Goal: Task Accomplishment & Management: Manage account settings

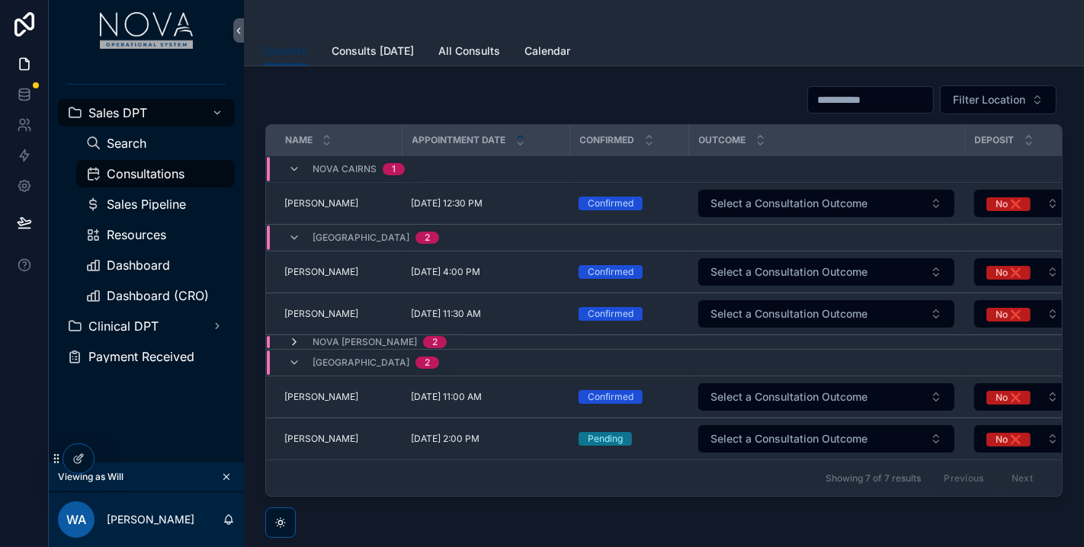
click at [290, 344] on icon "scrollable content" at bounding box center [294, 342] width 12 height 12
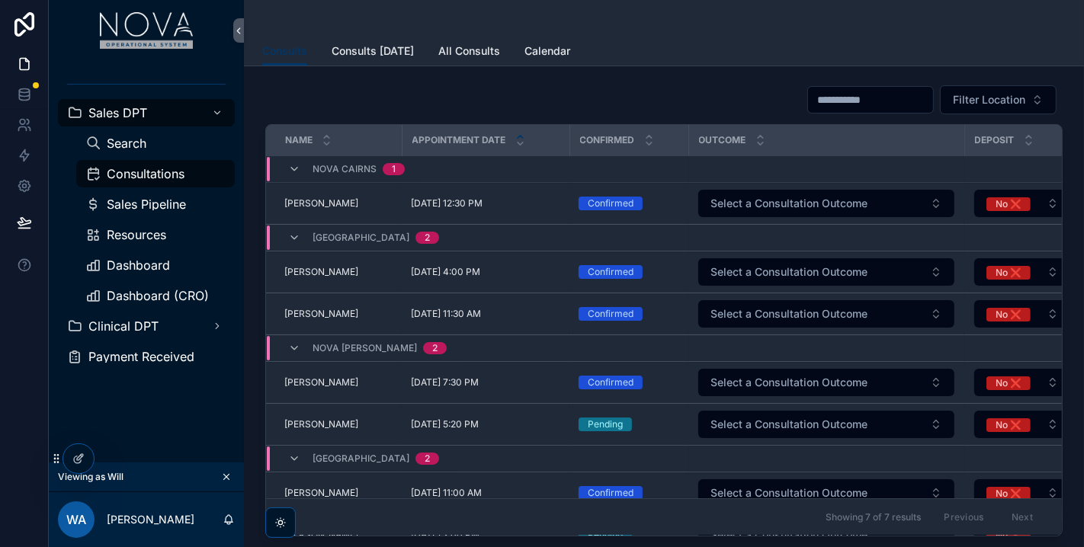
drag, startPoint x: 759, startPoint y: 41, endPoint x: 736, endPoint y: 43, distance: 23.0
click at [757, 41] on div "Consults Consults Today All Consults Calendar" at bounding box center [663, 51] width 803 height 29
click at [113, 461] on icon at bounding box center [110, 461] width 6 height 3
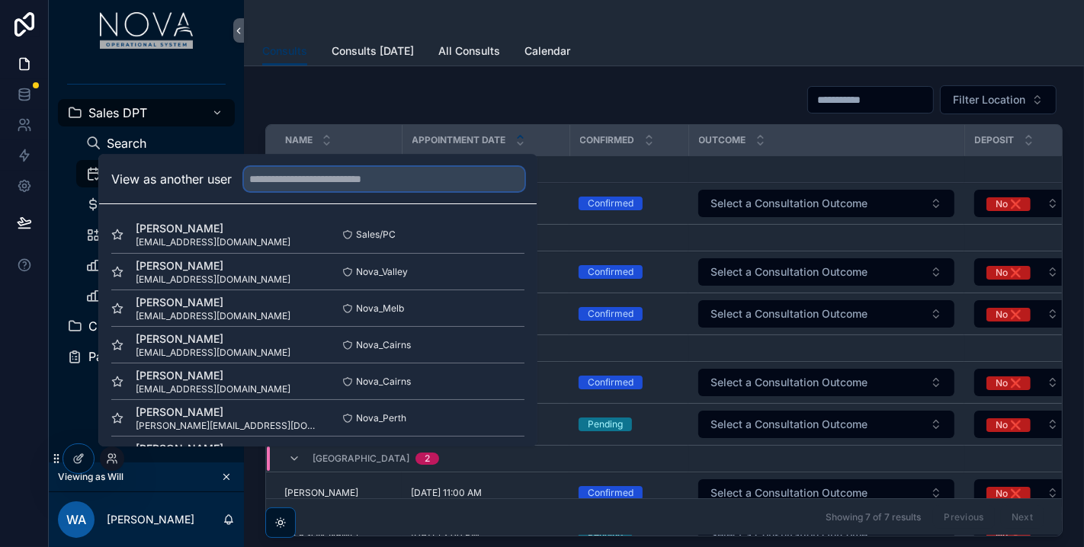
click at [304, 190] on input "text" at bounding box center [384, 179] width 280 height 24
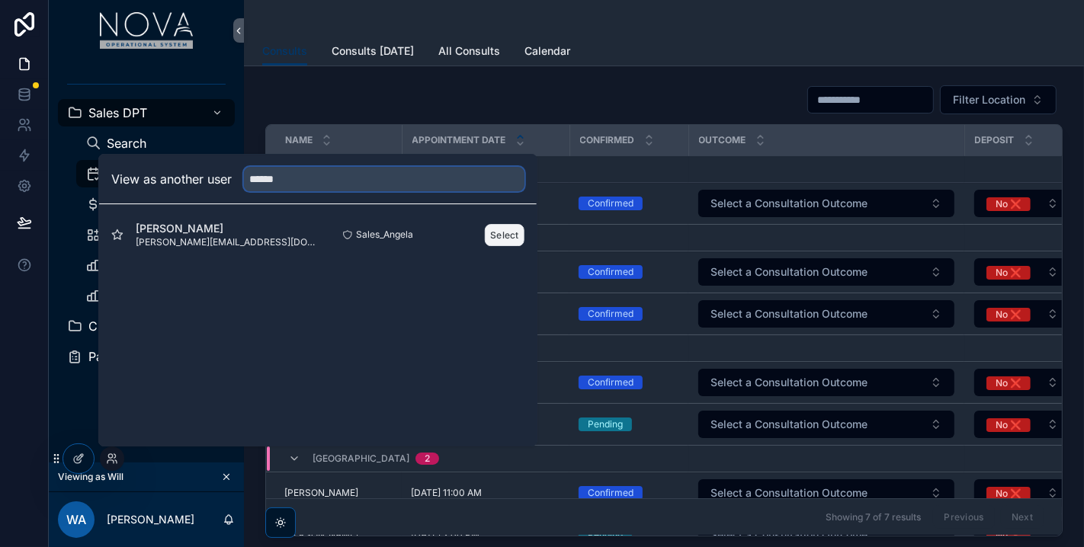
type input "******"
click at [506, 230] on button "Select" at bounding box center [505, 235] width 40 height 22
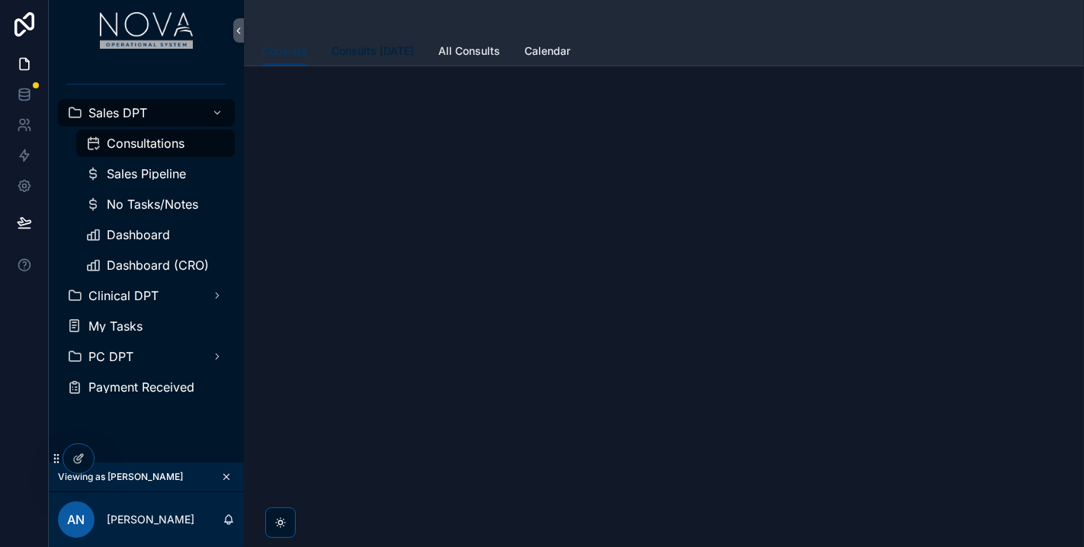
click at [358, 53] on span "Consults [DATE]" at bounding box center [372, 50] width 82 height 15
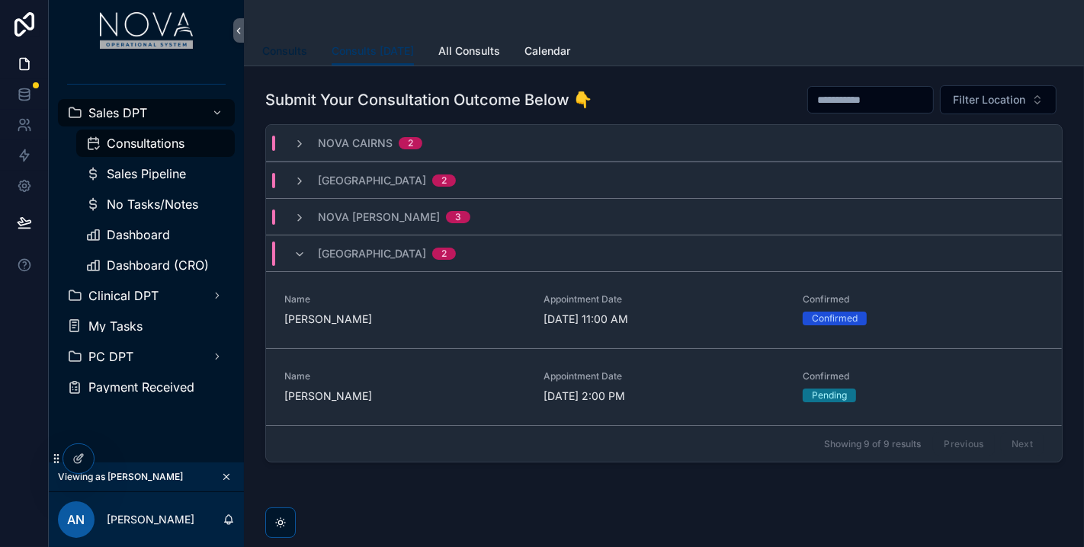
click at [280, 61] on link "Consults" at bounding box center [284, 52] width 45 height 30
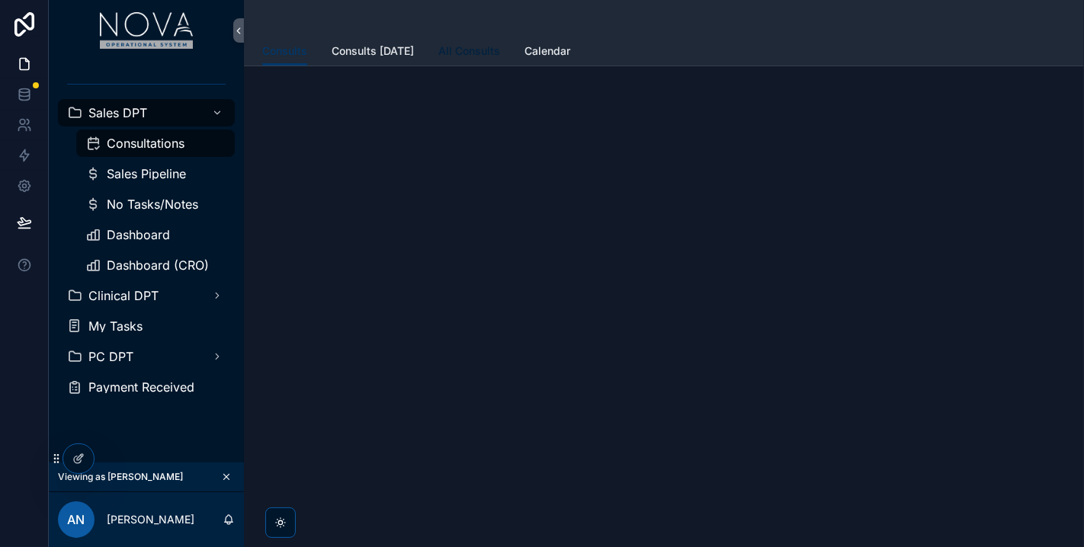
click at [459, 56] on span "All Consults" at bounding box center [469, 50] width 62 height 15
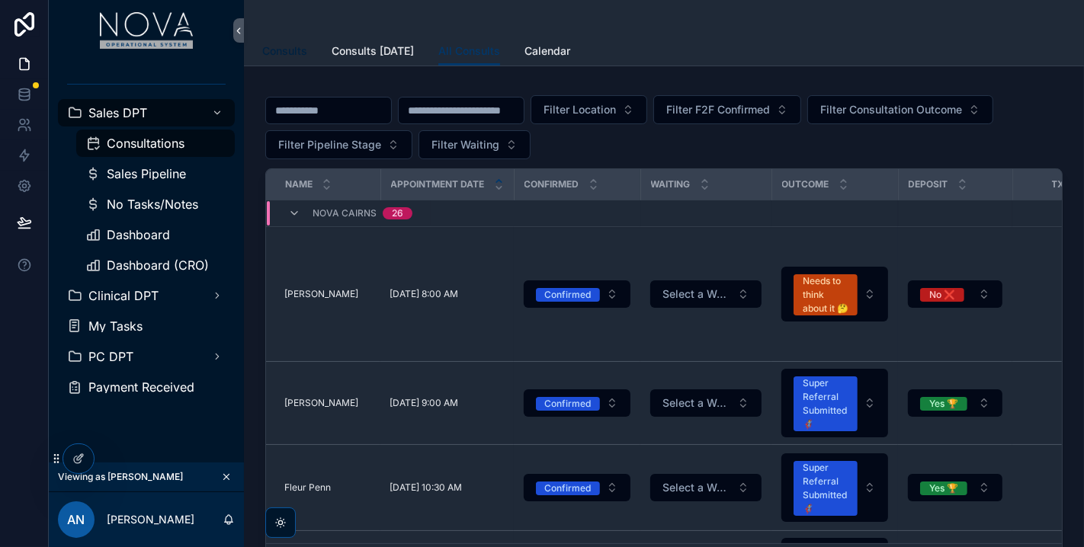
click at [296, 50] on span "Consults" at bounding box center [284, 50] width 45 height 15
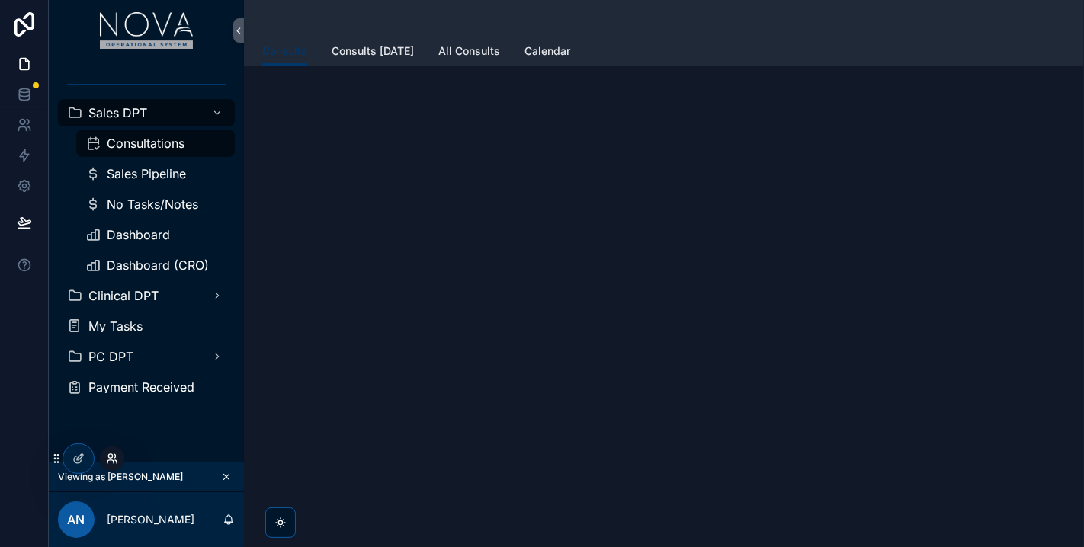
click at [115, 463] on icon at bounding box center [112, 459] width 12 height 12
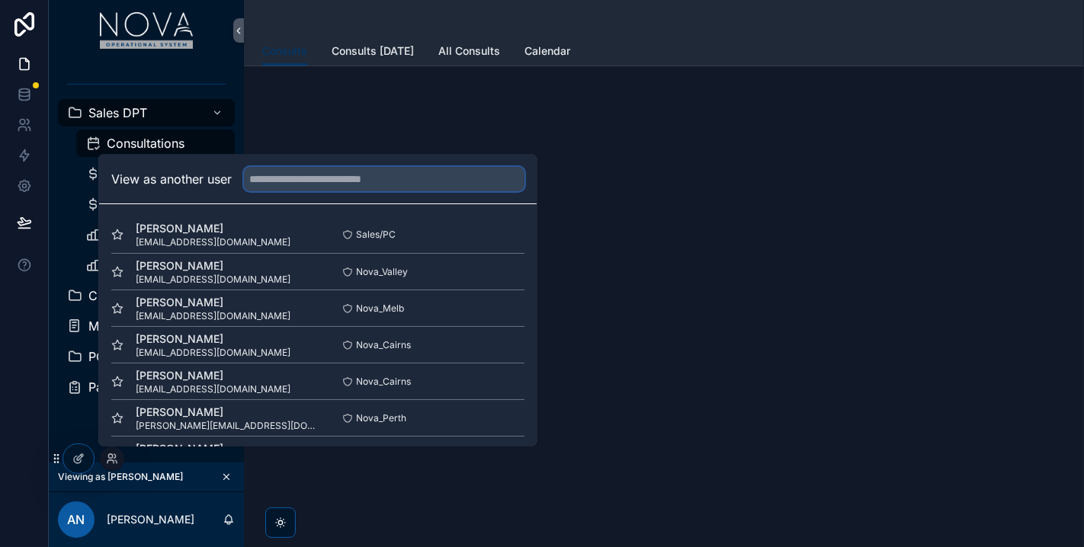
click at [261, 176] on input "text" at bounding box center [384, 179] width 280 height 24
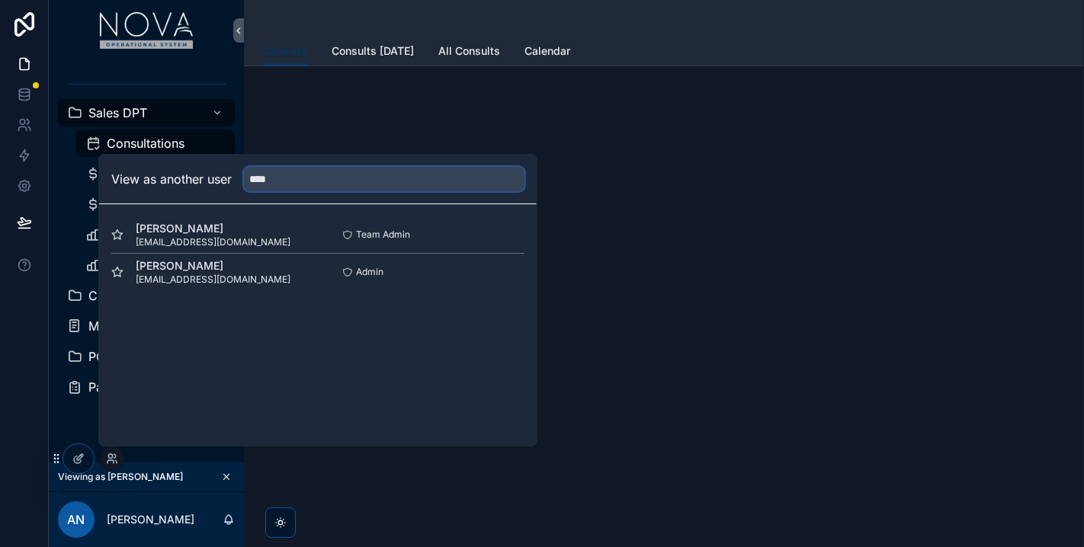
type input "****"
click at [381, 267] on span "Admin" at bounding box center [369, 272] width 27 height 12
click at [500, 280] on button "Select" at bounding box center [505, 272] width 40 height 22
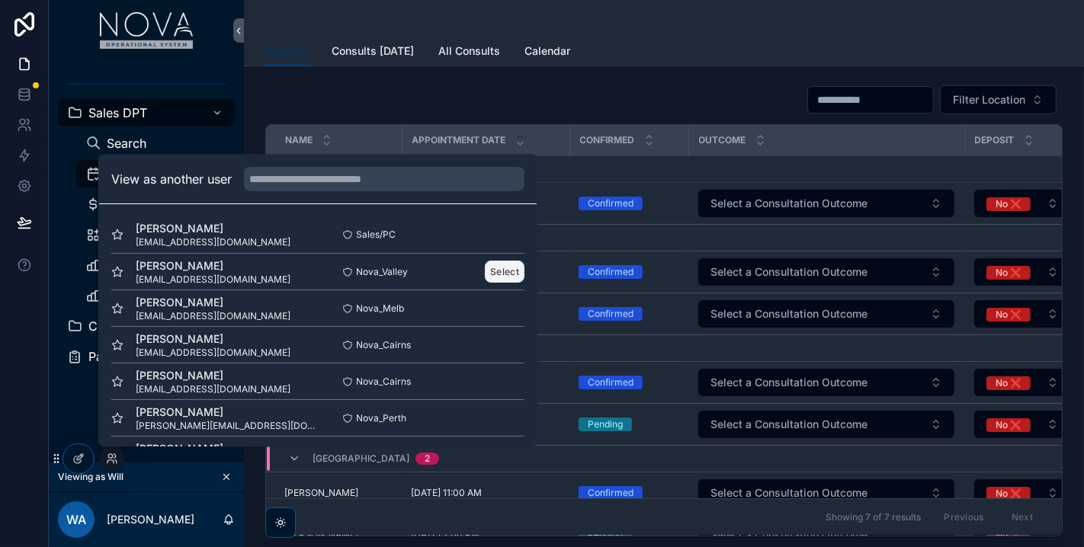
click at [501, 266] on button "Select" at bounding box center [505, 272] width 40 height 22
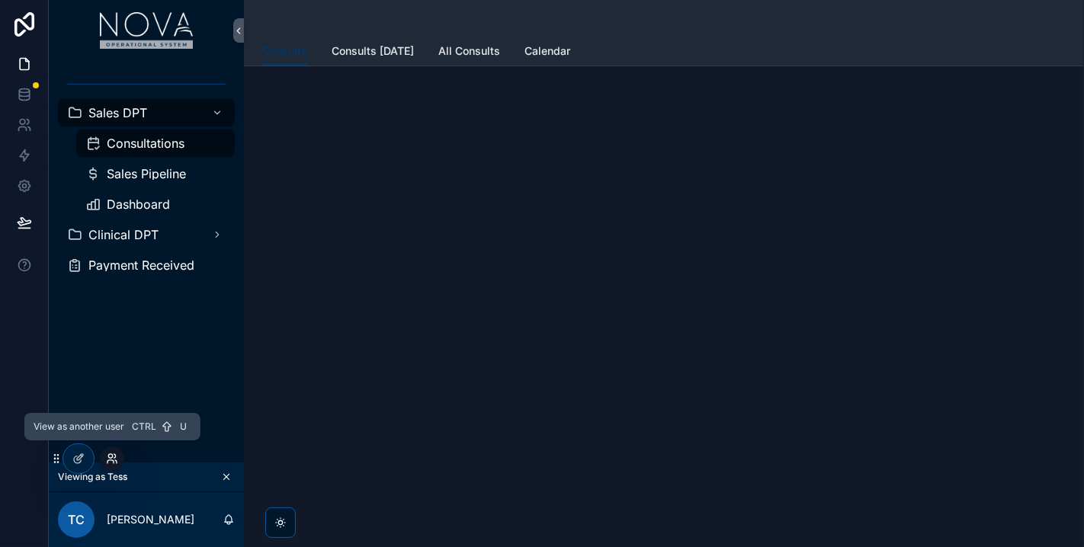
click at [110, 459] on icon at bounding box center [112, 459] width 12 height 12
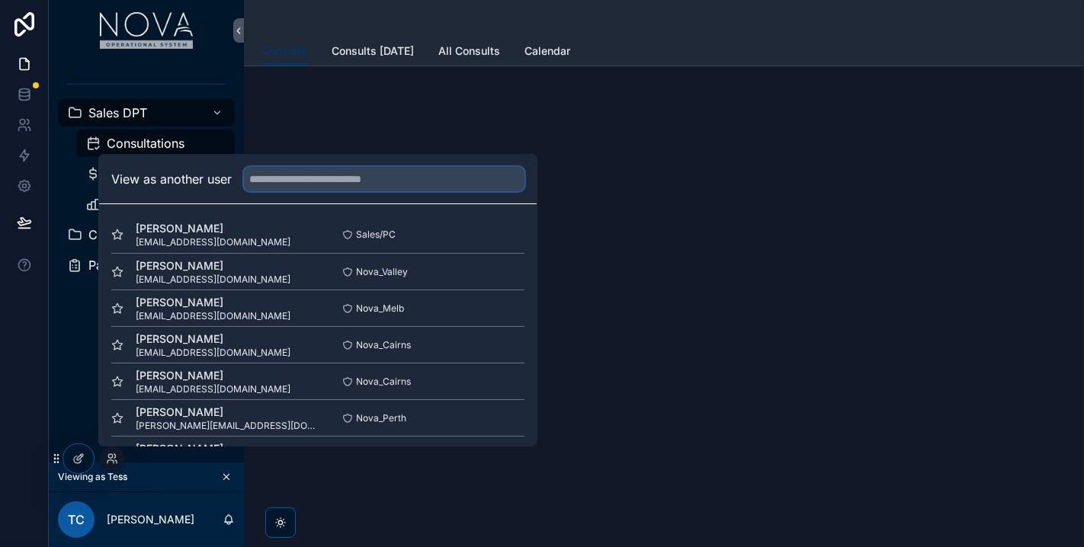
click at [264, 184] on input "text" at bounding box center [384, 179] width 280 height 24
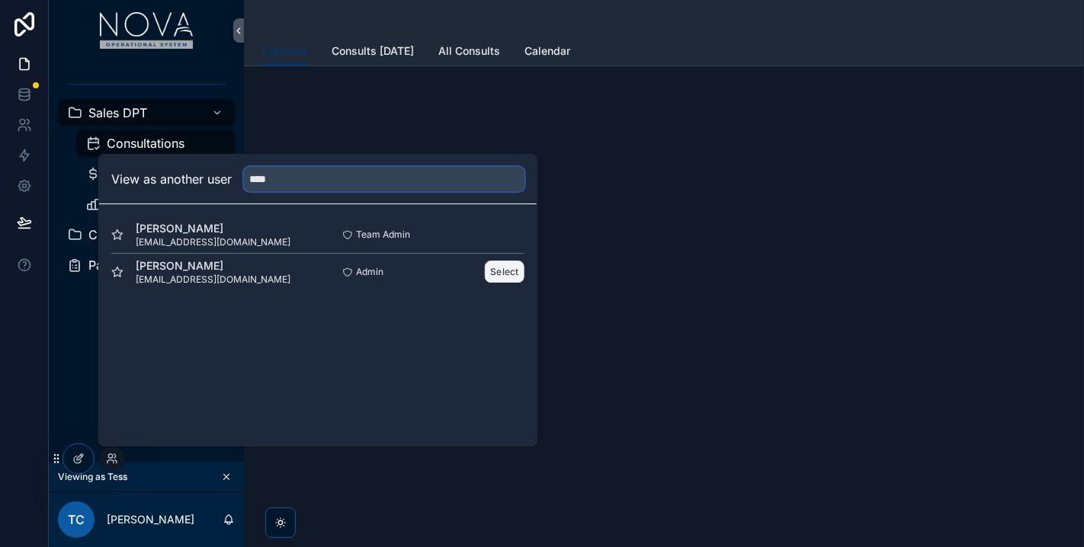
type input "****"
click at [503, 276] on button "Select" at bounding box center [505, 272] width 40 height 22
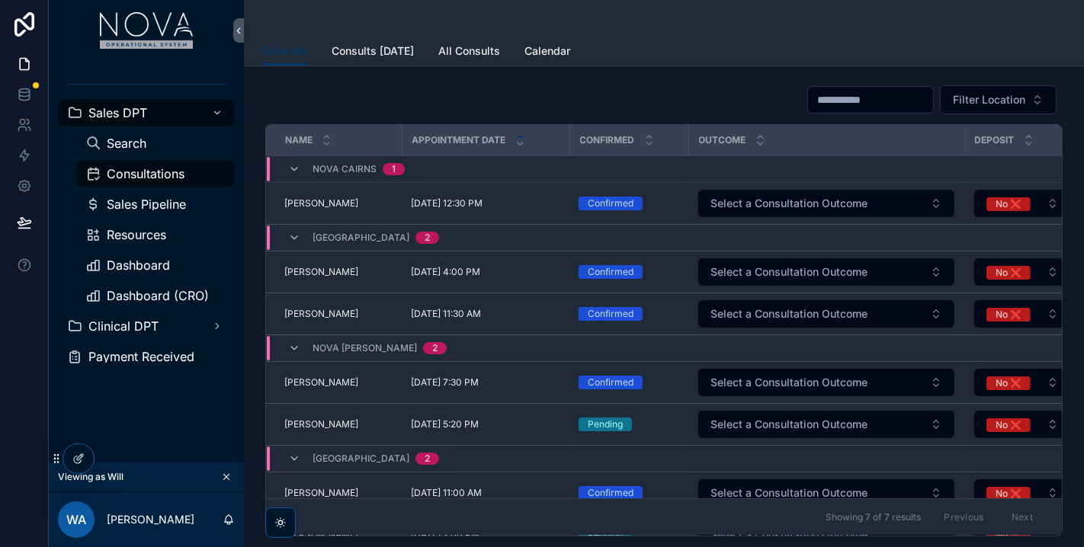
click at [648, 98] on div "Filter Location" at bounding box center [663, 100] width 797 height 30
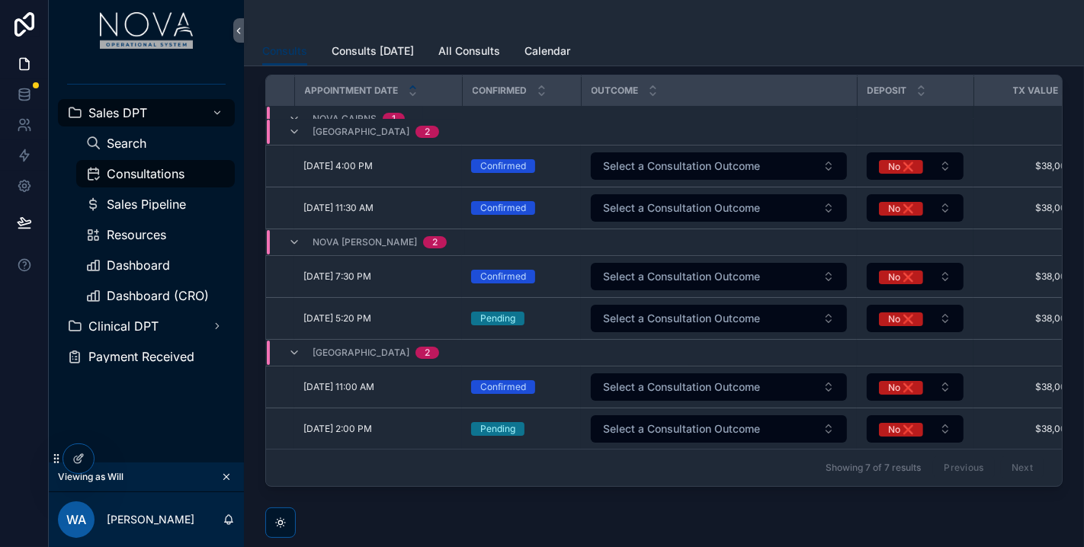
scroll to position [62, 0]
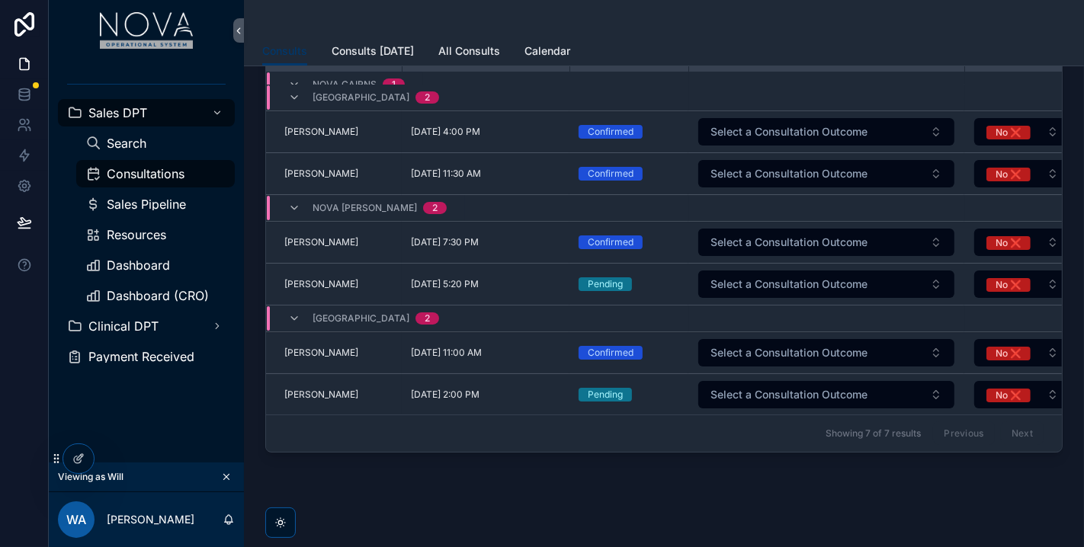
drag, startPoint x: 379, startPoint y: 525, endPoint x: 278, endPoint y: 538, distance: 101.4
click at [279, 538] on div "Filter Location Name Appointment Date Confirmed Outcome Deposit Tx Value Consul…" at bounding box center [664, 269] width 840 height 574
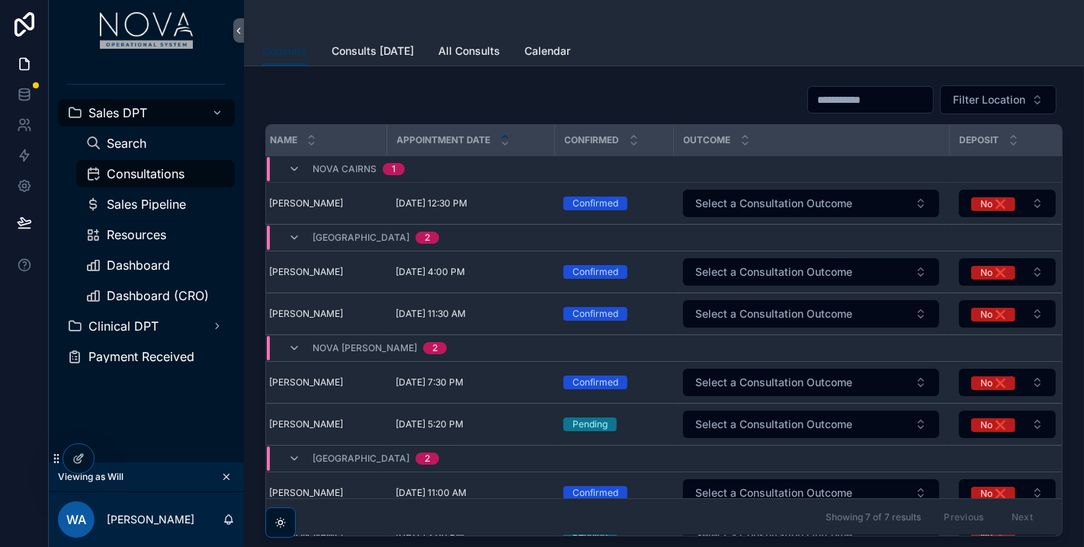
scroll to position [0, 22]
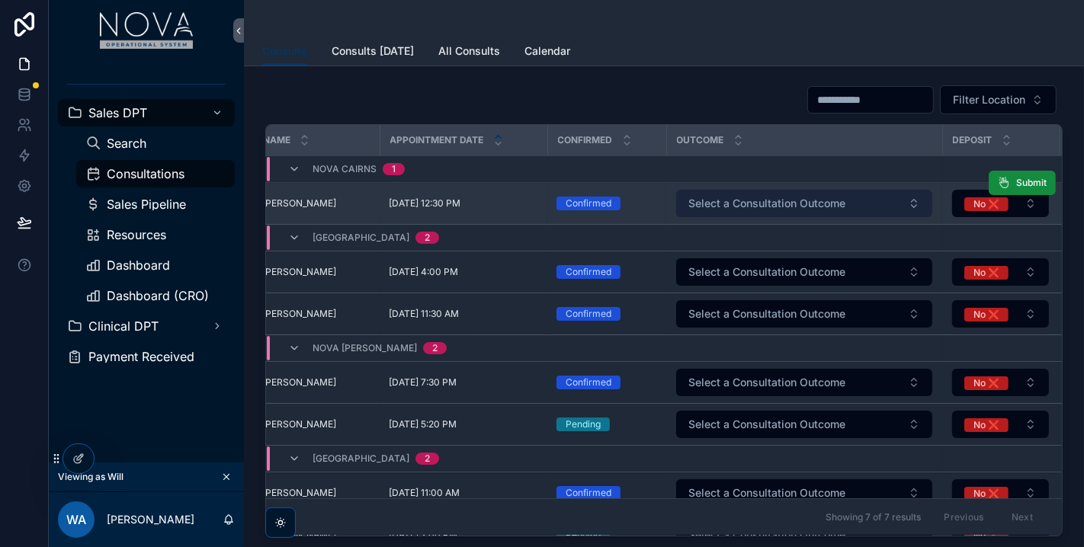
click at [918, 196] on button "Select a Consultation Outcome" at bounding box center [804, 203] width 256 height 27
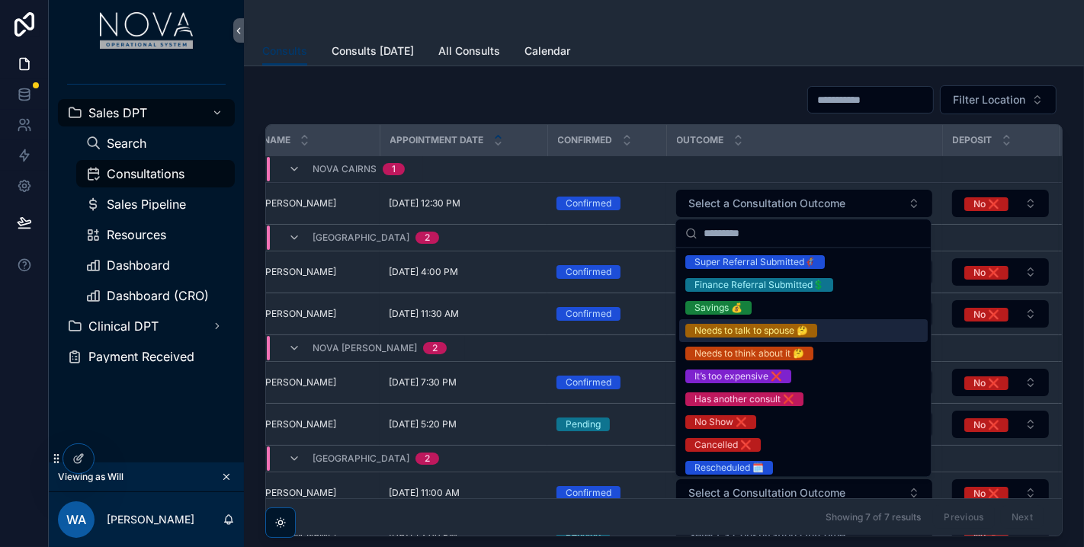
scroll to position [5, 0]
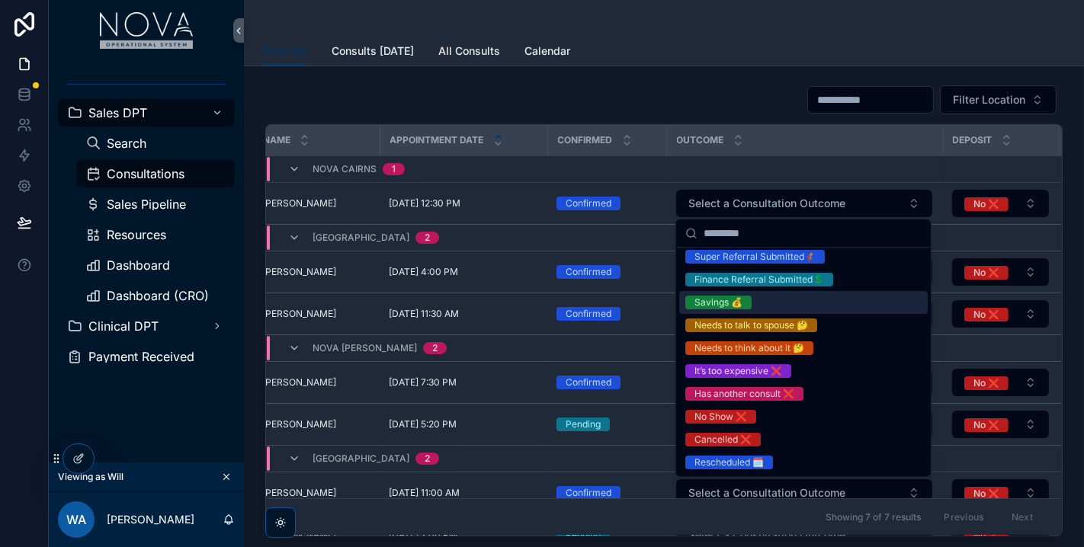
click at [792, 139] on div "Outcome" at bounding box center [805, 140] width 274 height 29
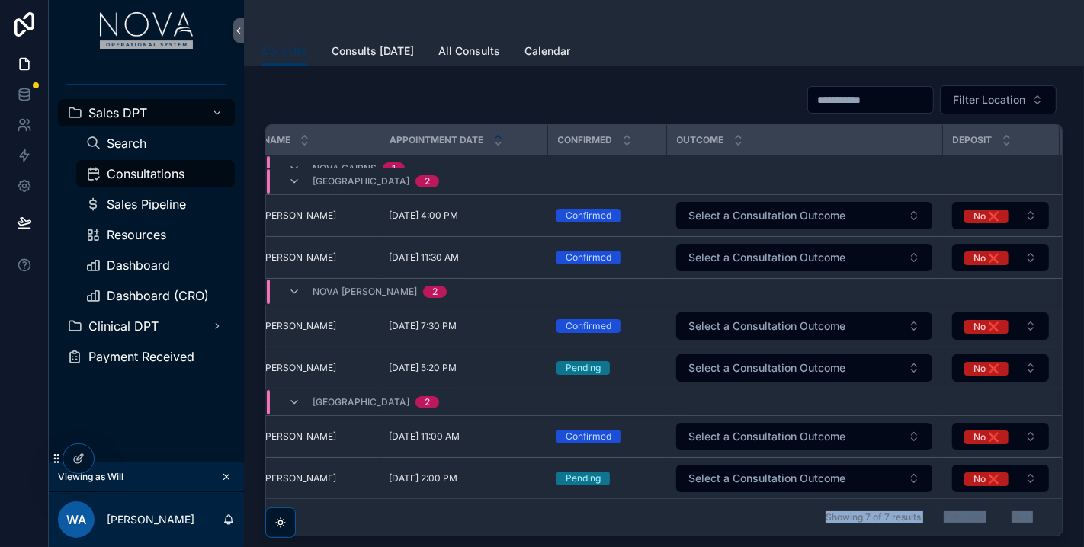
scroll to position [115, 0]
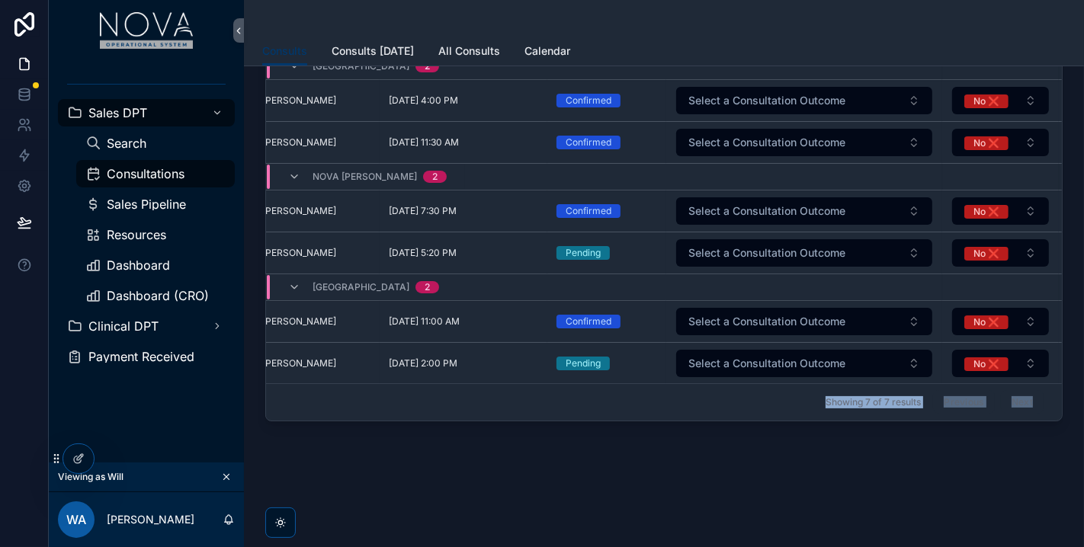
drag, startPoint x: 566, startPoint y: 524, endPoint x: 730, endPoint y: 496, distance: 166.2
click at [738, 546] on html "Sales DPT Search Consultations Sales Pipeline Resources Dashboard Dashboard (CR…" at bounding box center [542, 273] width 1084 height 547
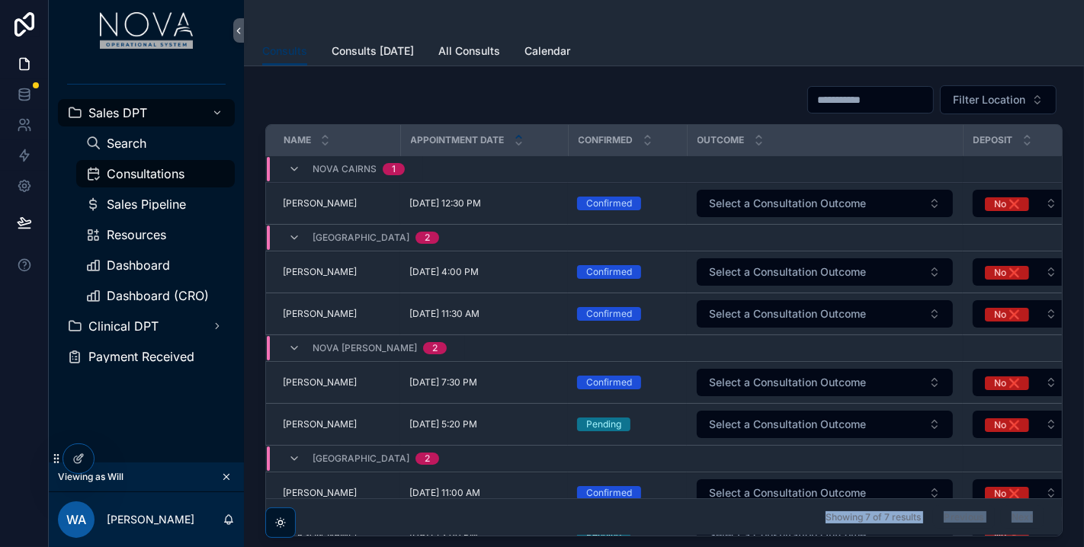
scroll to position [0, 0]
click at [520, 143] on icon "scrollable content" at bounding box center [520, 144] width 10 height 10
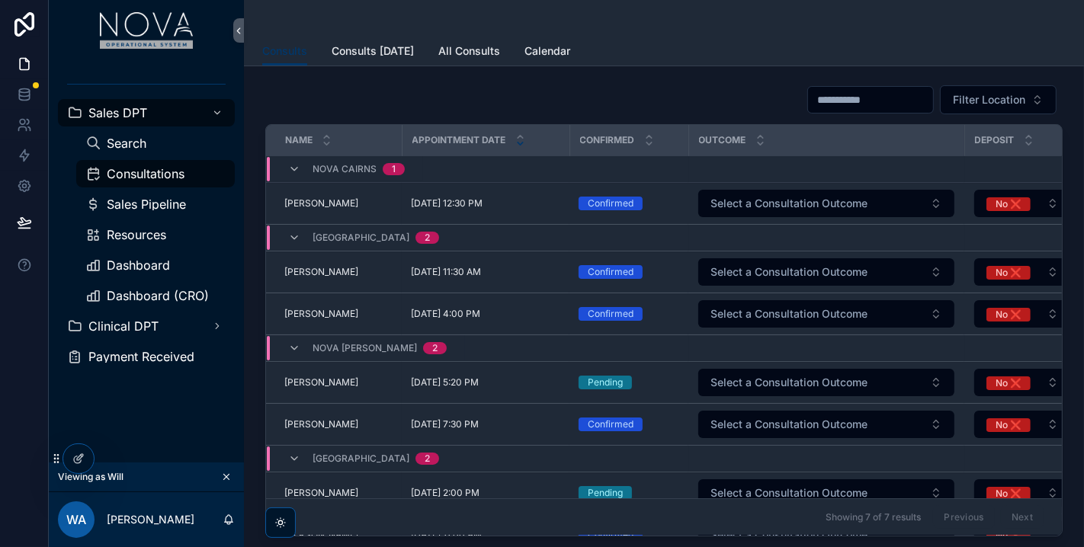
click at [624, 95] on div "Filter Location" at bounding box center [663, 100] width 797 height 30
click at [619, 4] on div "scrollable content" at bounding box center [663, 18] width 803 height 37
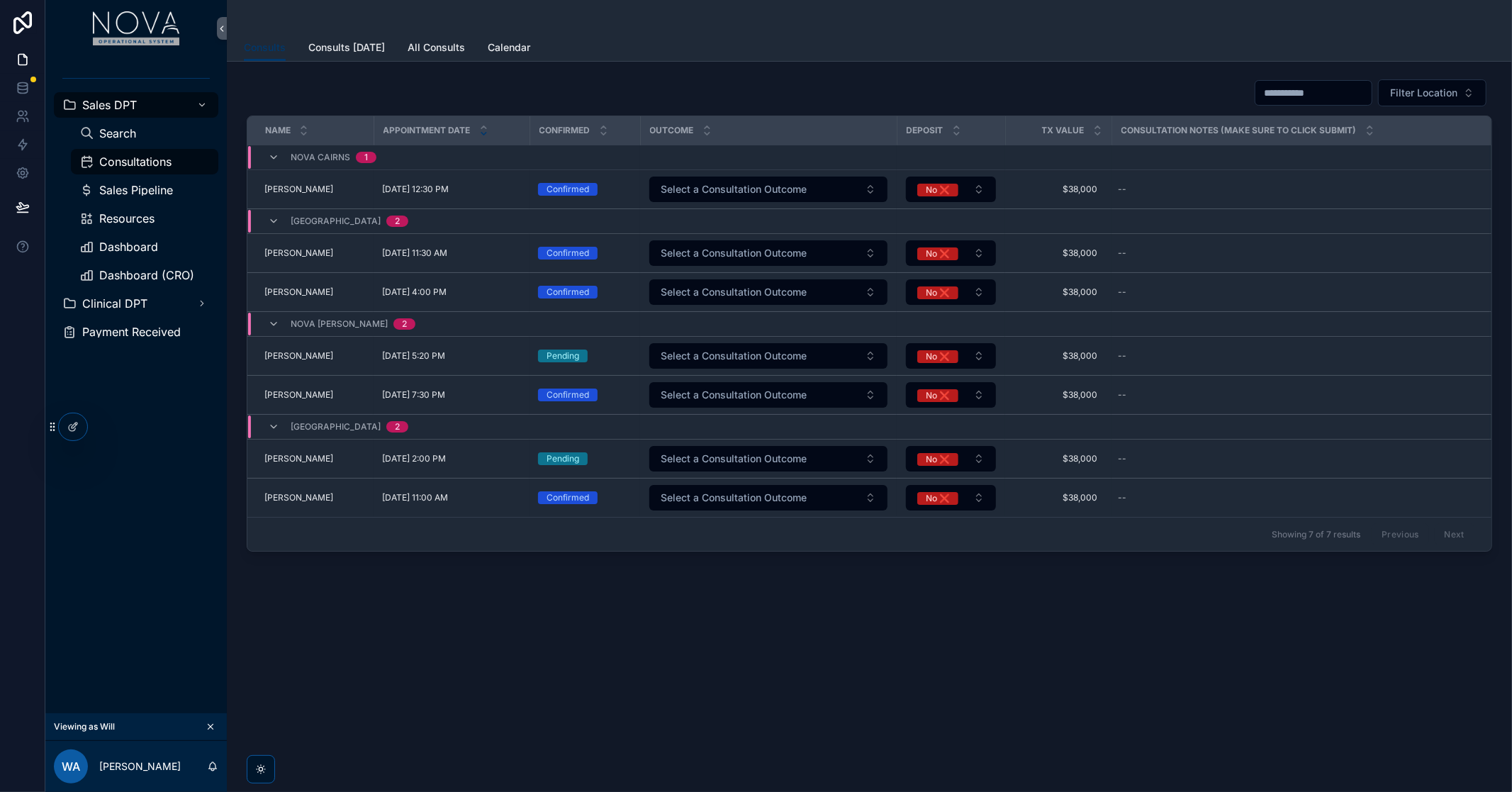
click at [797, 129] on div "Outcome" at bounding box center [769, 130] width 255 height 27
click at [75, 423] on icon at bounding box center [76, 424] width 2 height 2
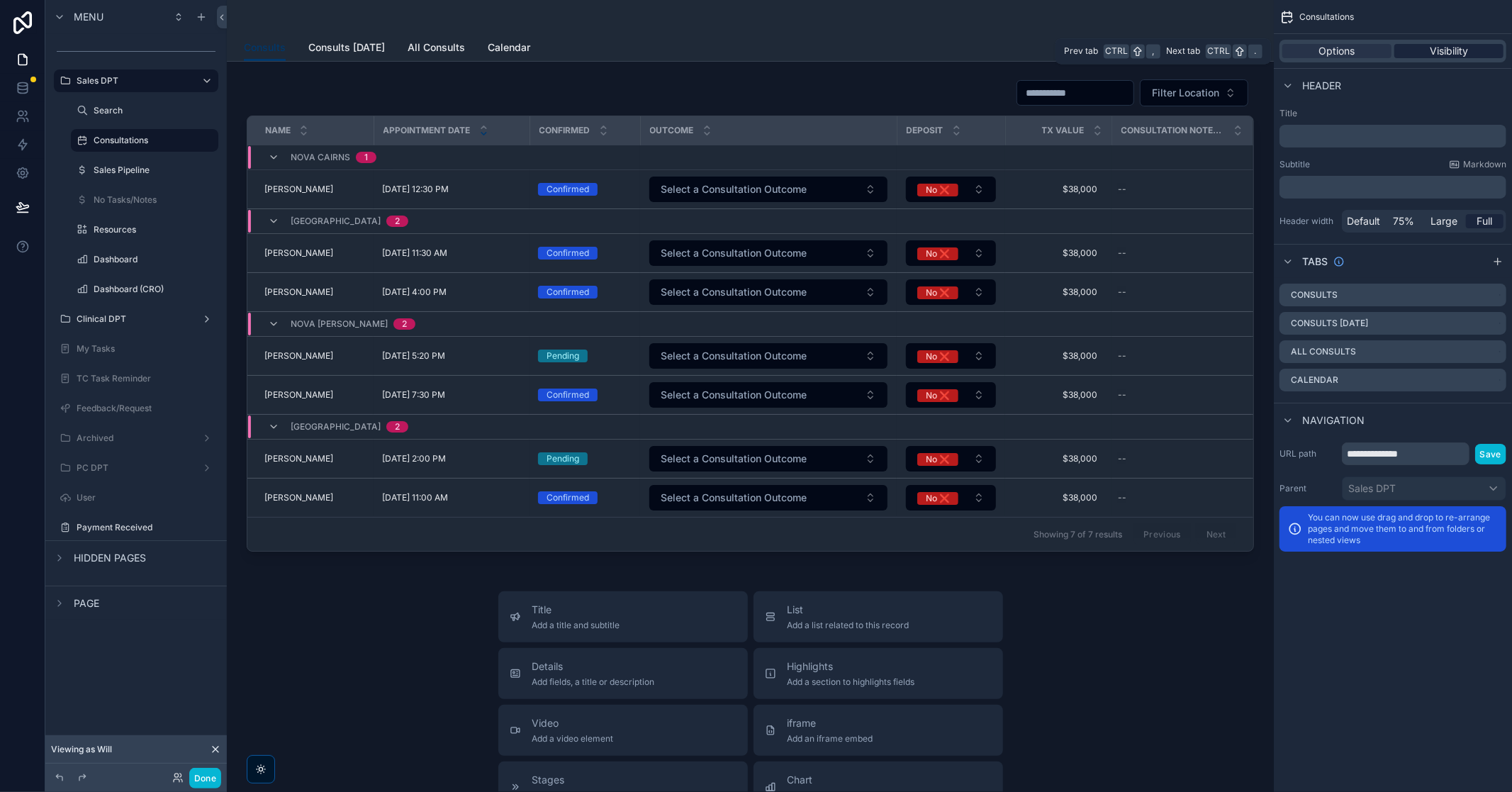
click at [1008, 52] on span "Visibility" at bounding box center [1449, 50] width 38 height 14
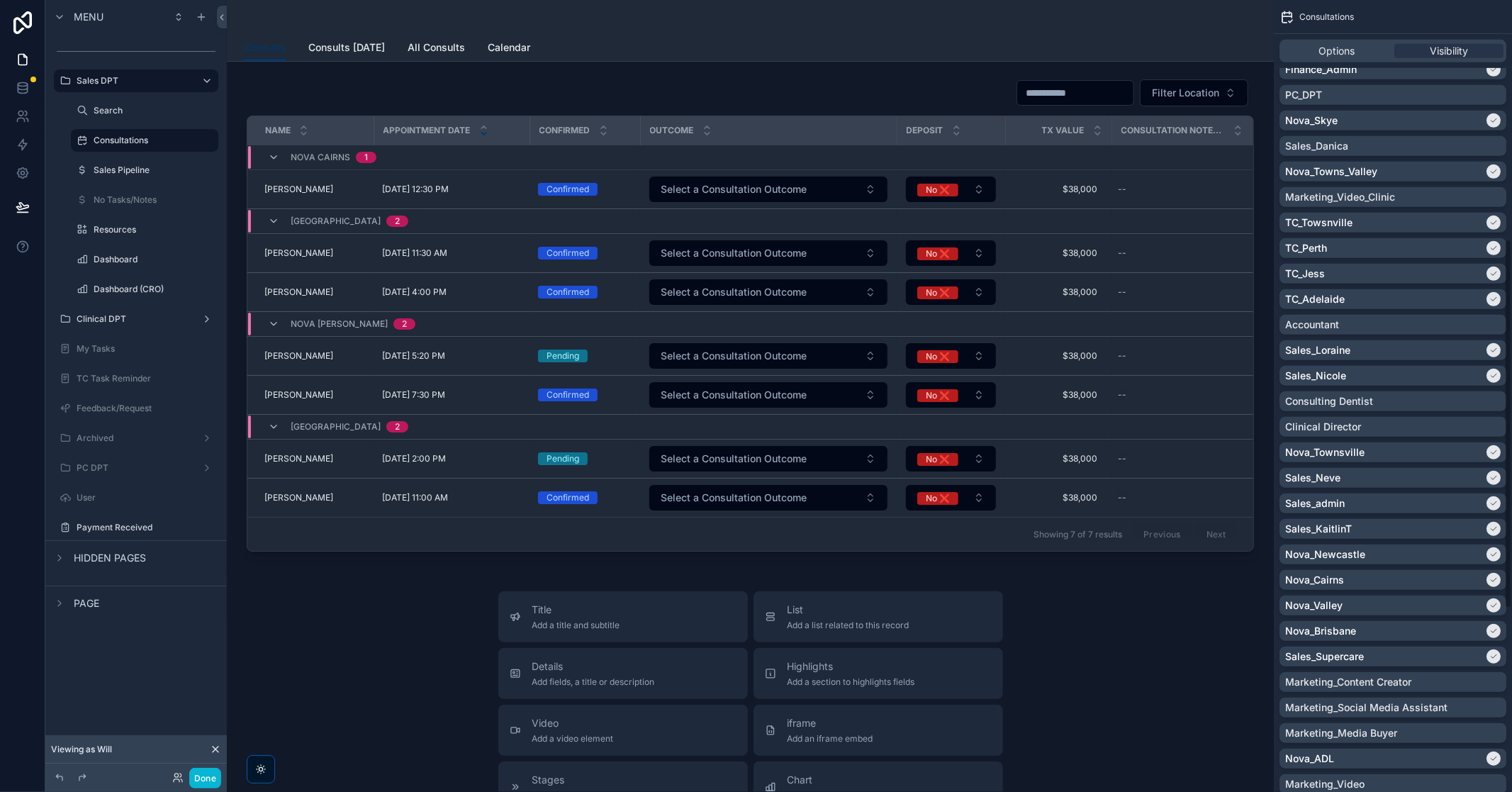
scroll to position [514, 0]
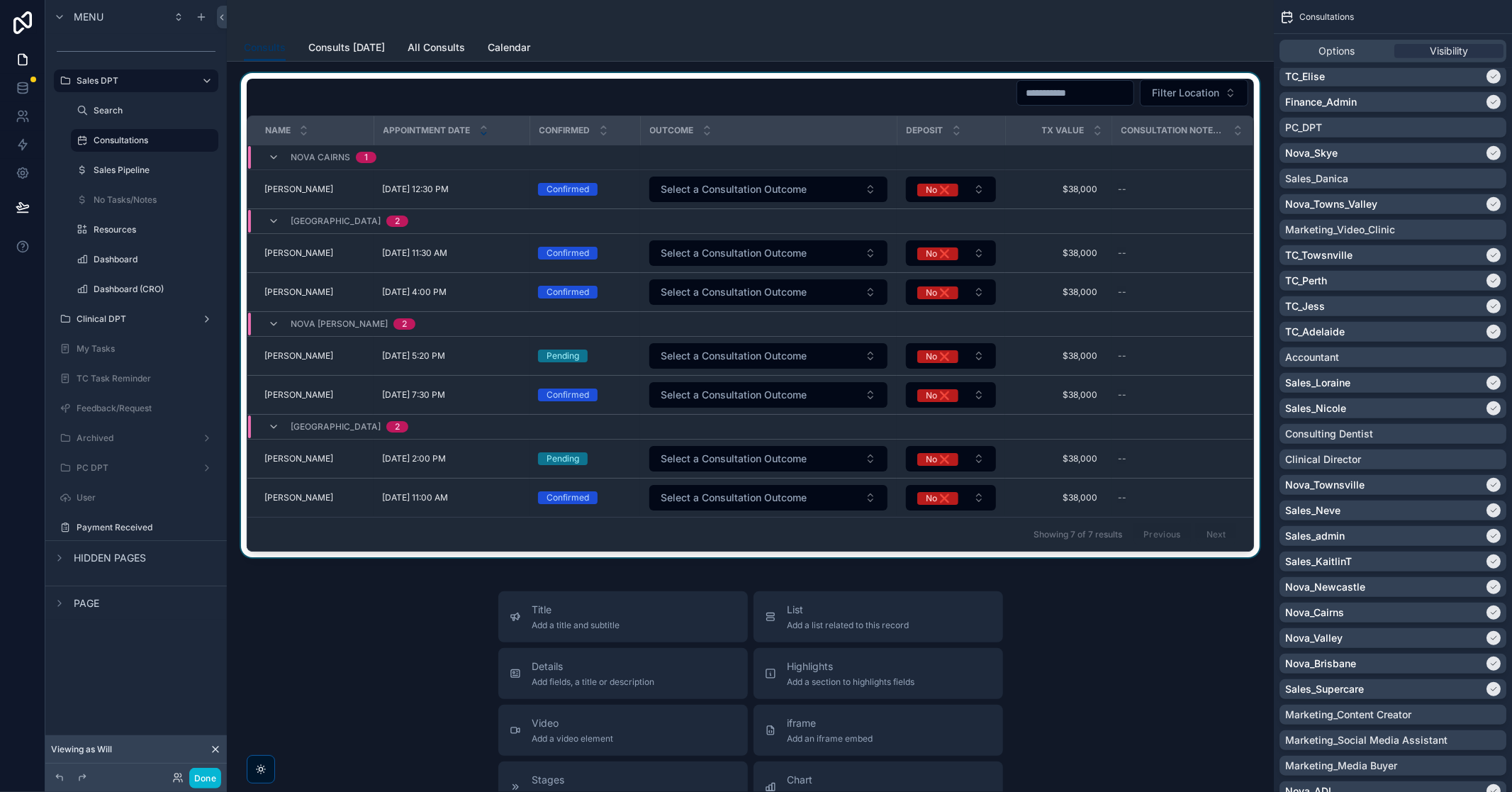
click at [1008, 342] on div "scrollable content" at bounding box center [750, 315] width 1024 height 484
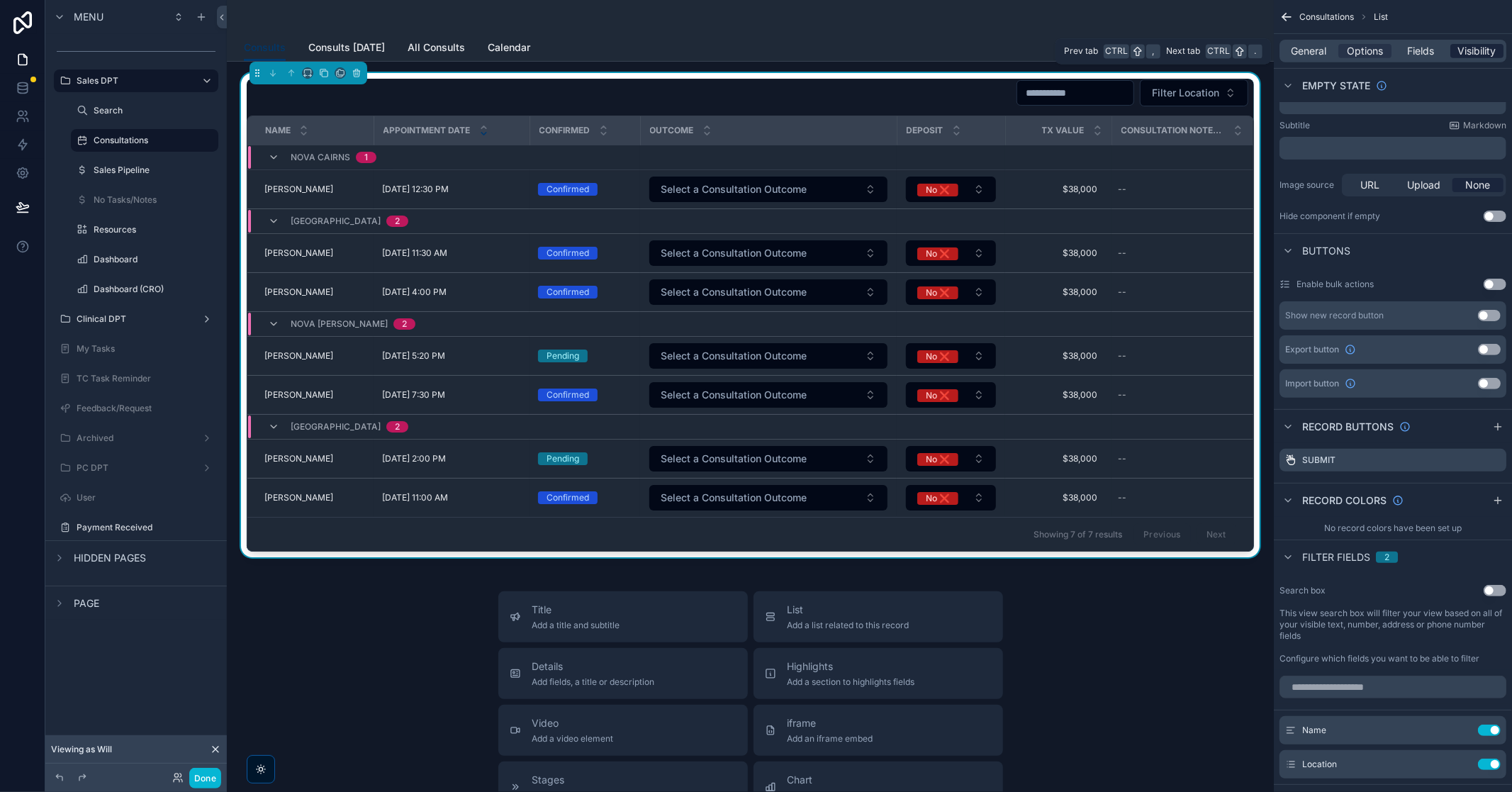
click at [1008, 50] on span "Visibility" at bounding box center [1477, 50] width 38 height 14
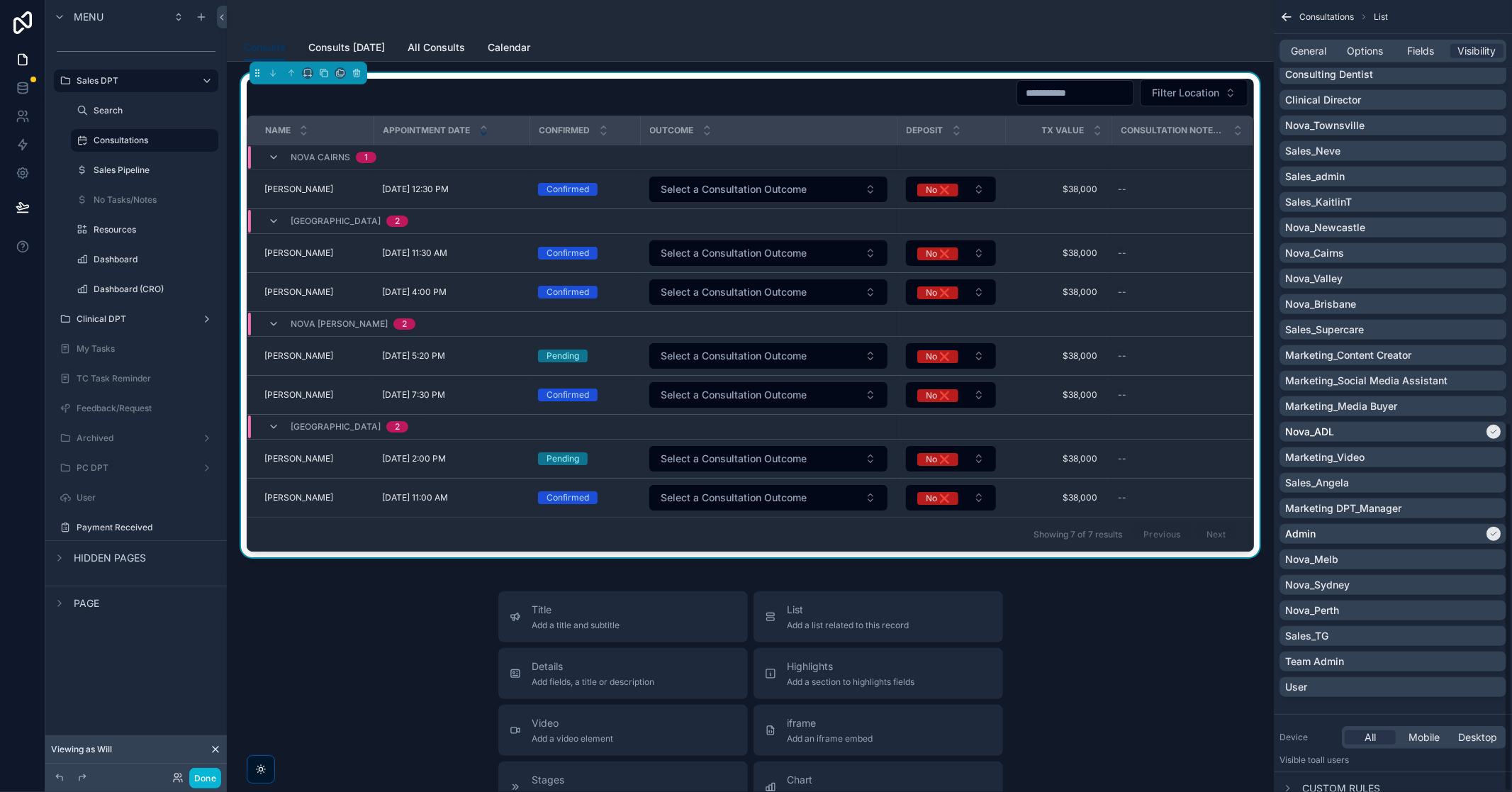
scroll to position [908, 0]
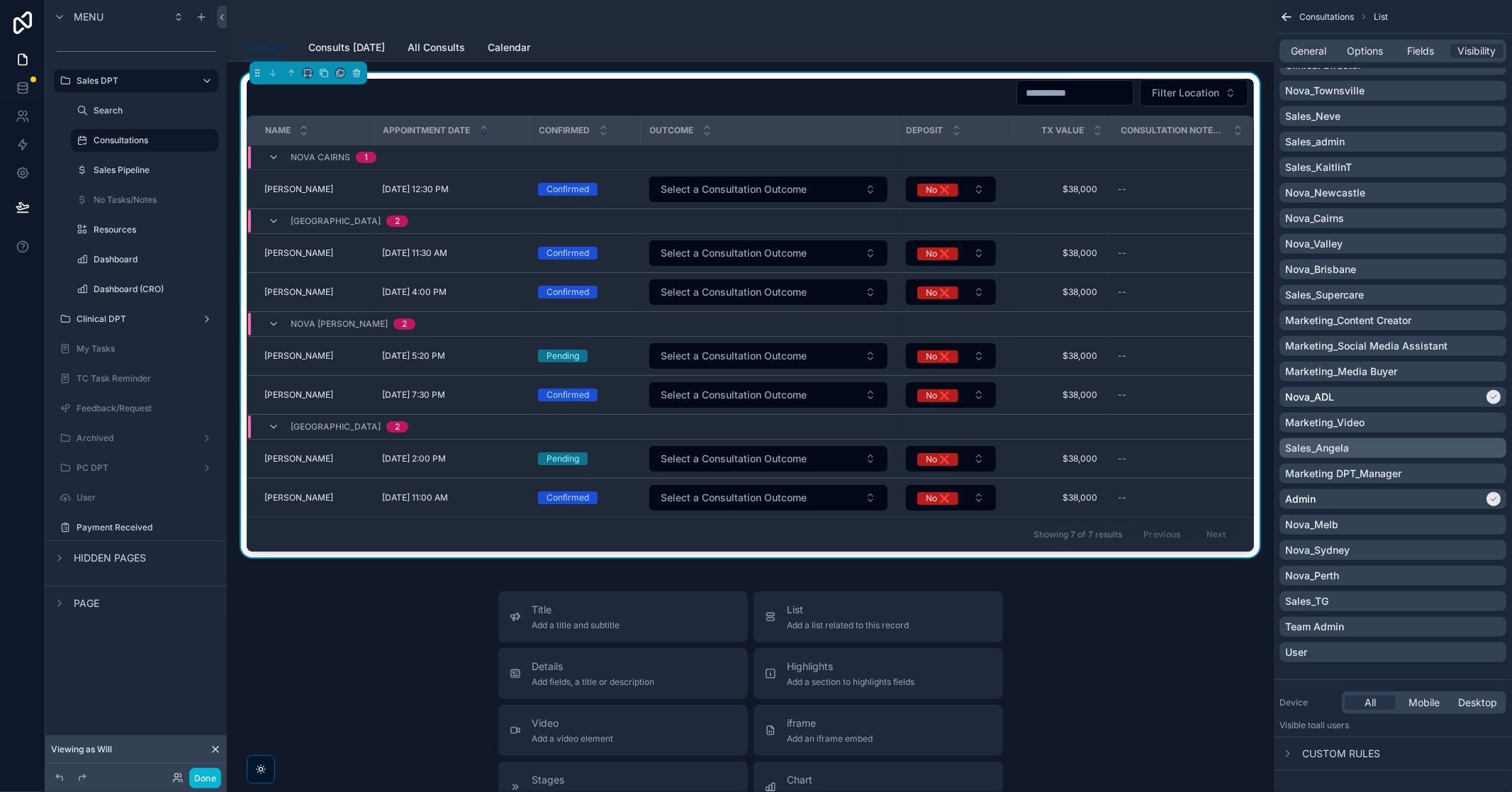
click at [1008, 449] on div "Sales_Angela" at bounding box center [1394, 448] width 216 height 14
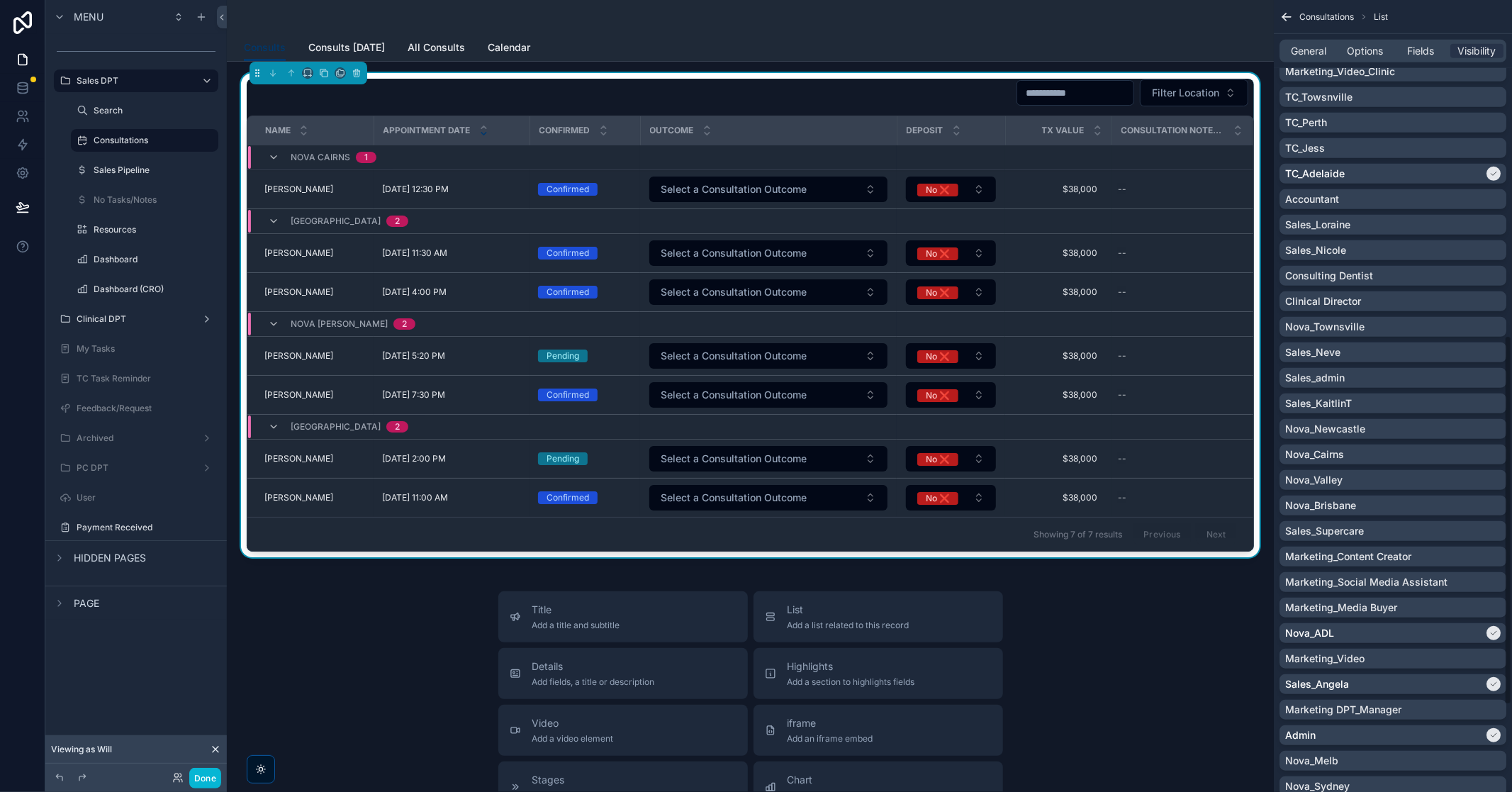
scroll to position [672, 0]
click at [1008, 51] on span "Fields" at bounding box center [1421, 50] width 27 height 14
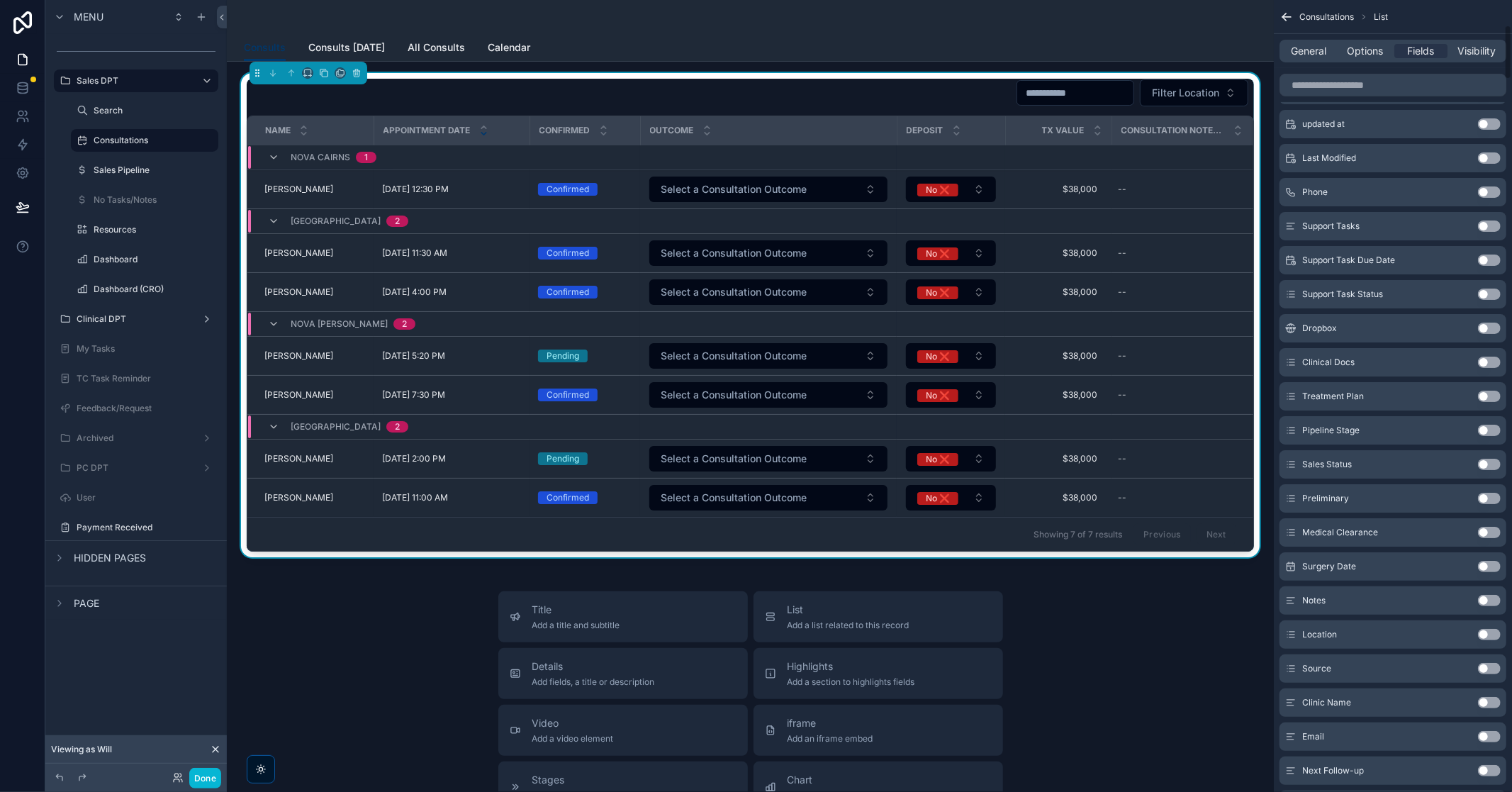
scroll to position [356, 0]
click at [1008, 90] on input "scrollable content" at bounding box center [1393, 85] width 227 height 22
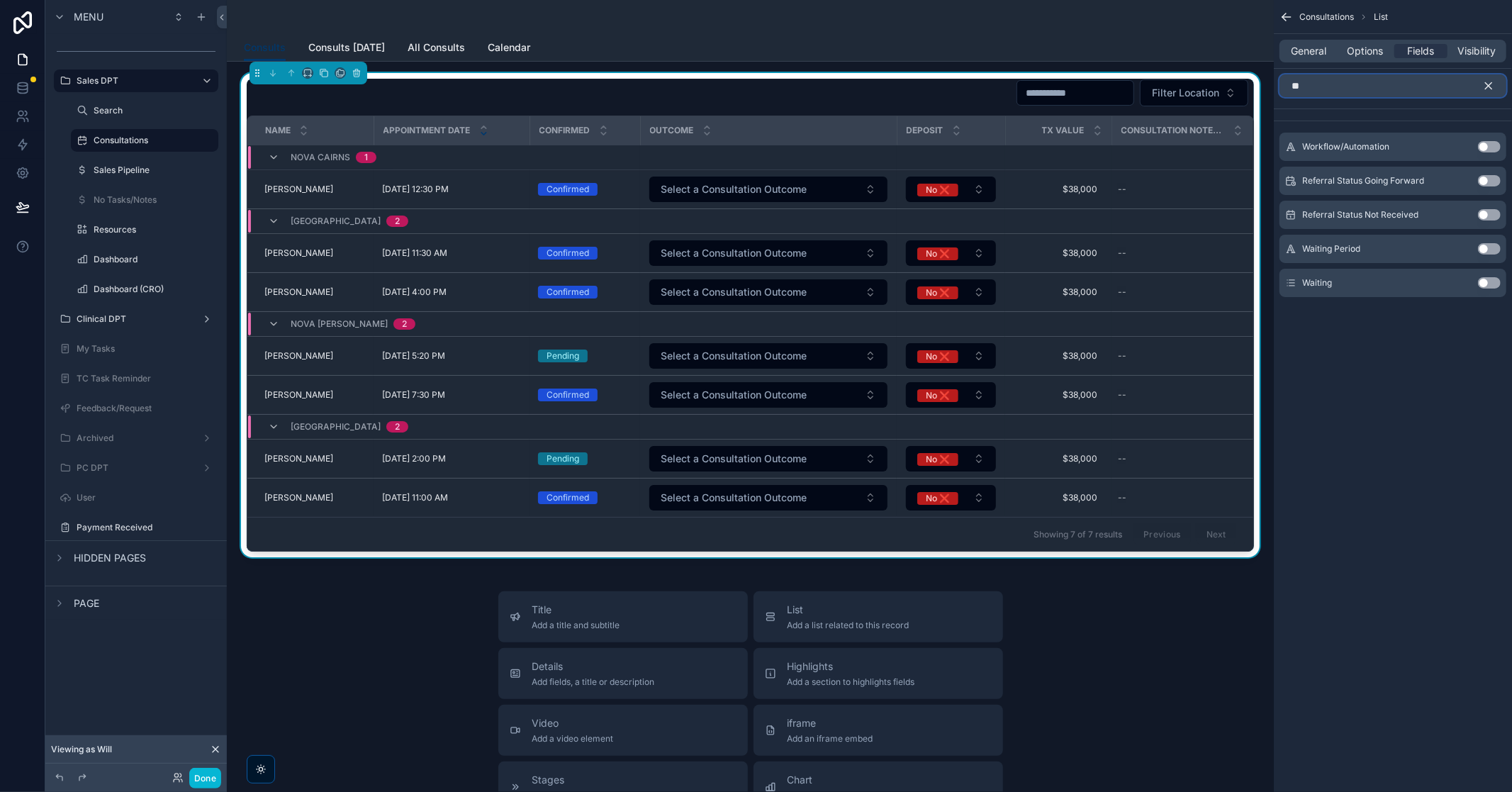
scroll to position [0, 0]
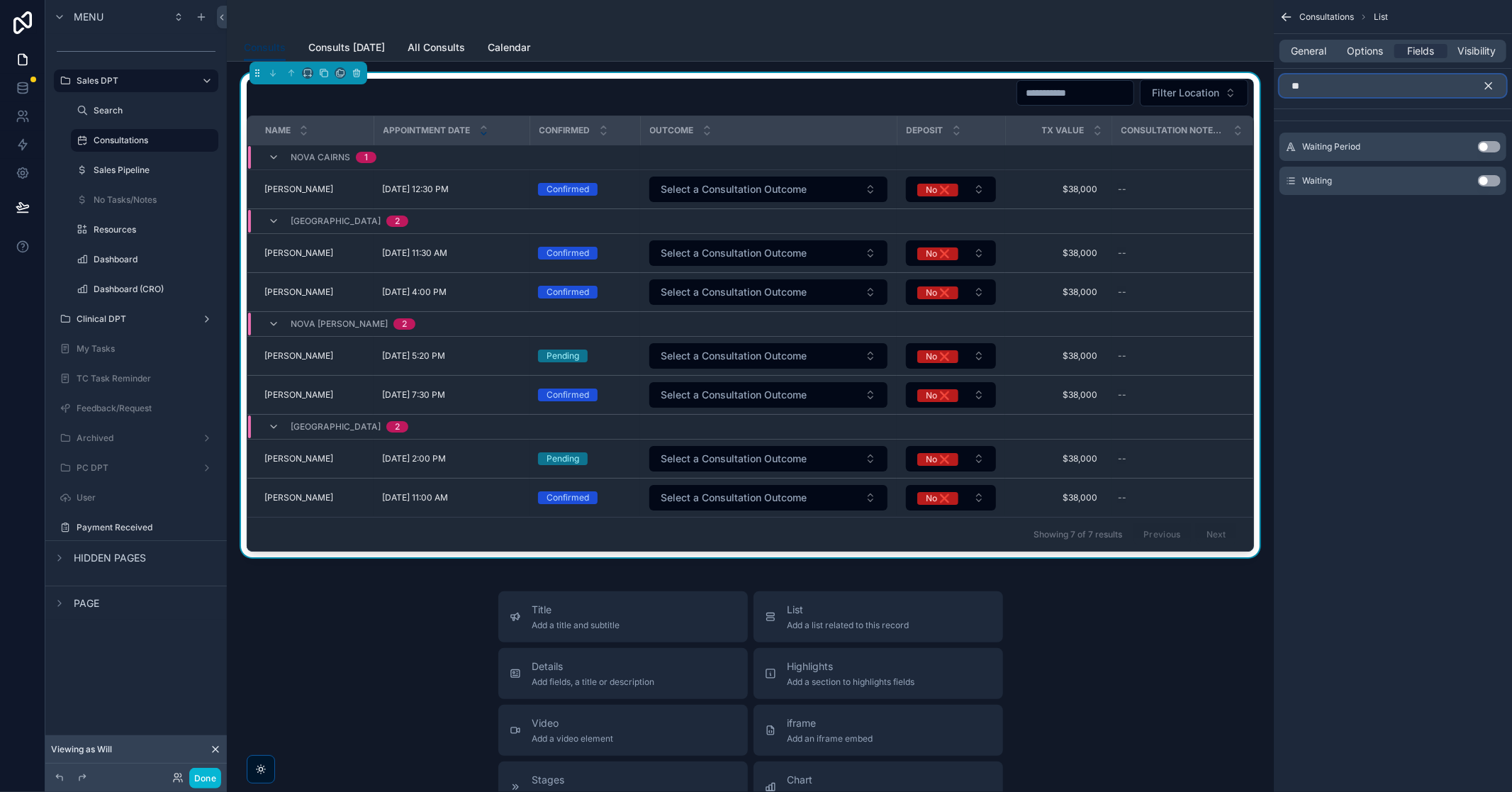
type input "*"
type input "**********"
click at [1008, 141] on div "Cancellation/No Show Reason Use setting" at bounding box center [1393, 146] width 227 height 28
click at [1008, 146] on button "Use setting" at bounding box center [1490, 147] width 22 height 11
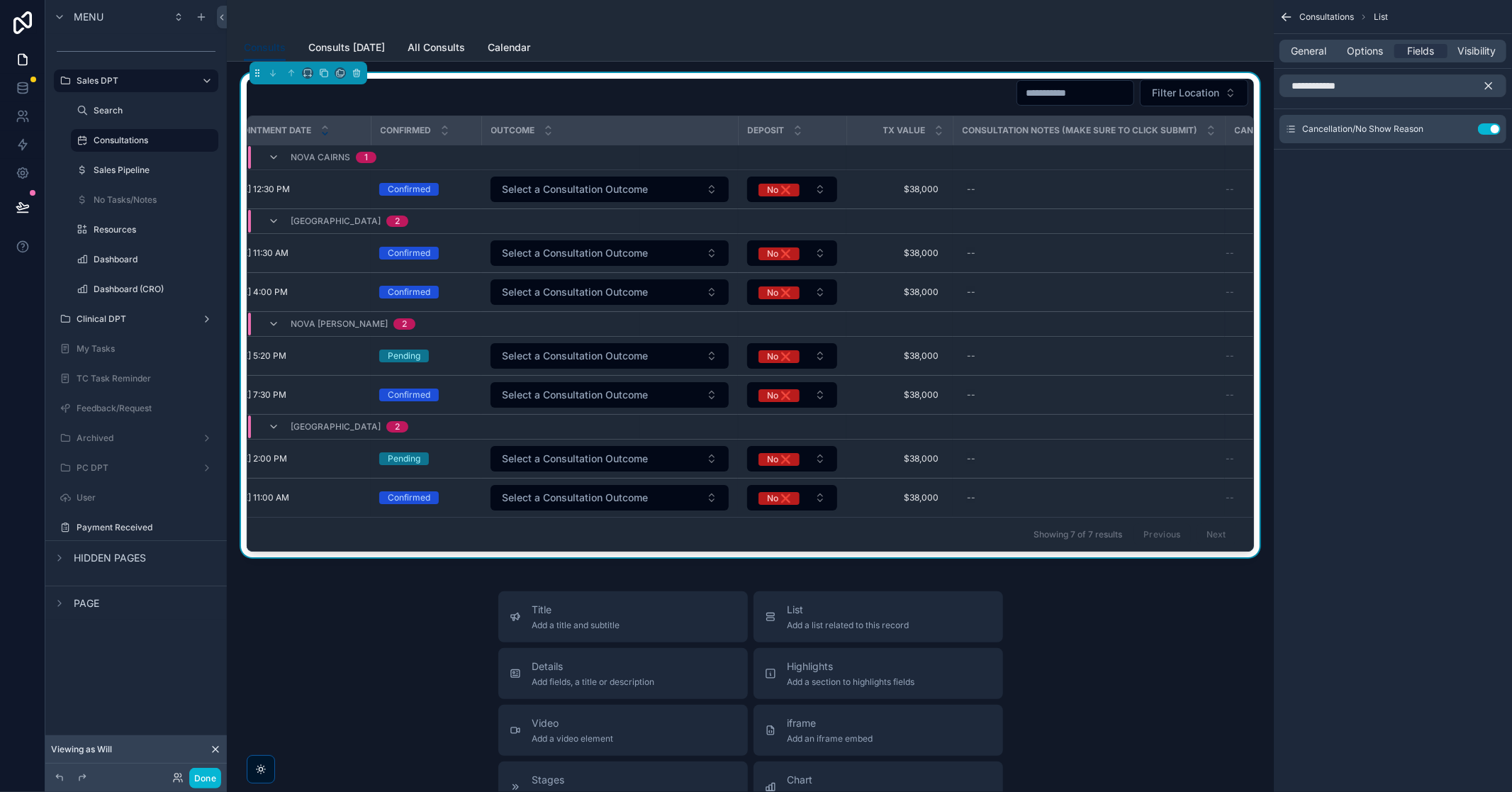
scroll to position [0, 244]
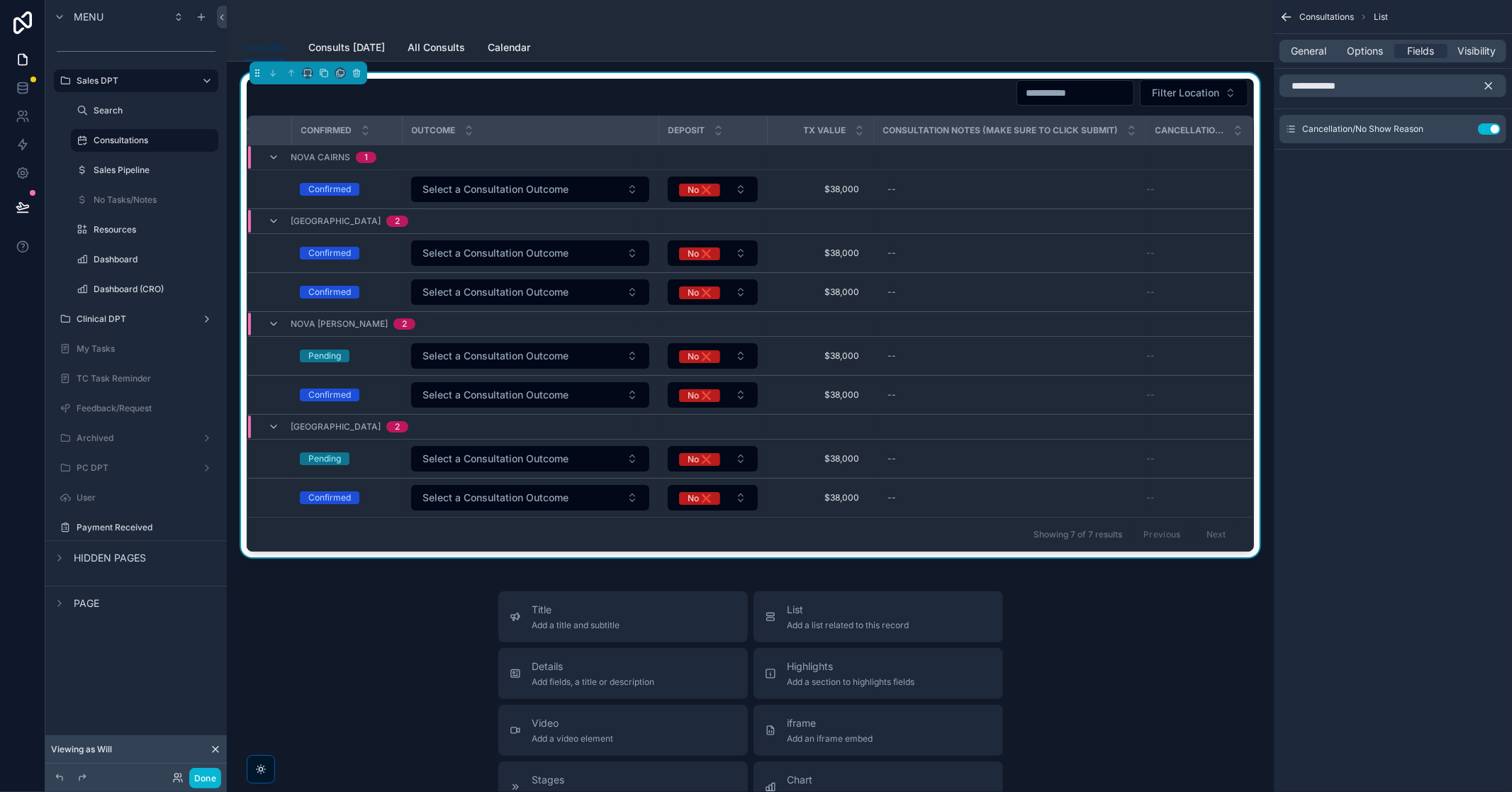
click at [1008, 127] on div "Cancellation/No Show Reason" at bounding box center [1199, 130] width 104 height 27
click at [1008, 131] on icon "scrollable content" at bounding box center [1238, 134] width 9 height 9
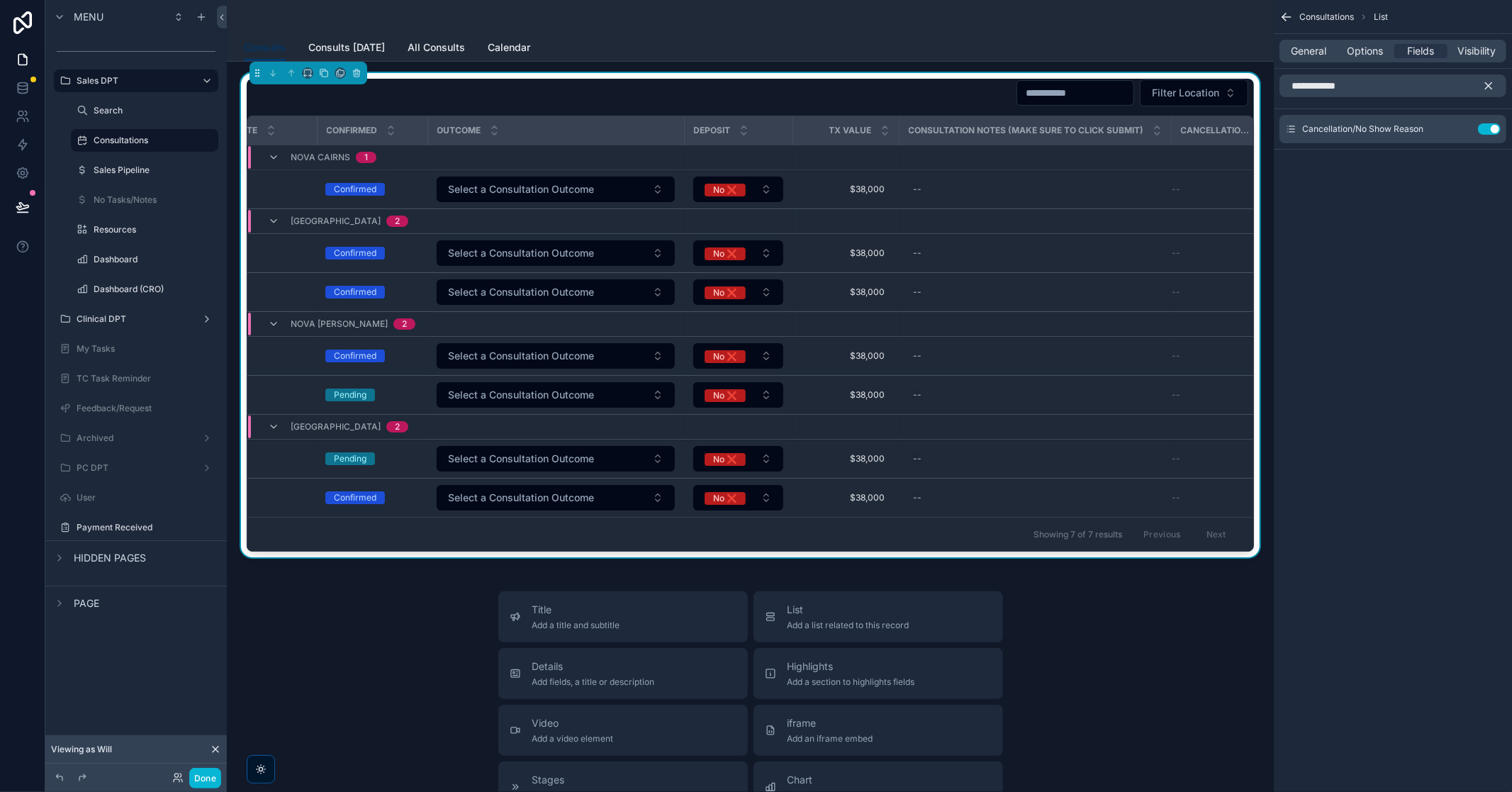
scroll to position [0, 244]
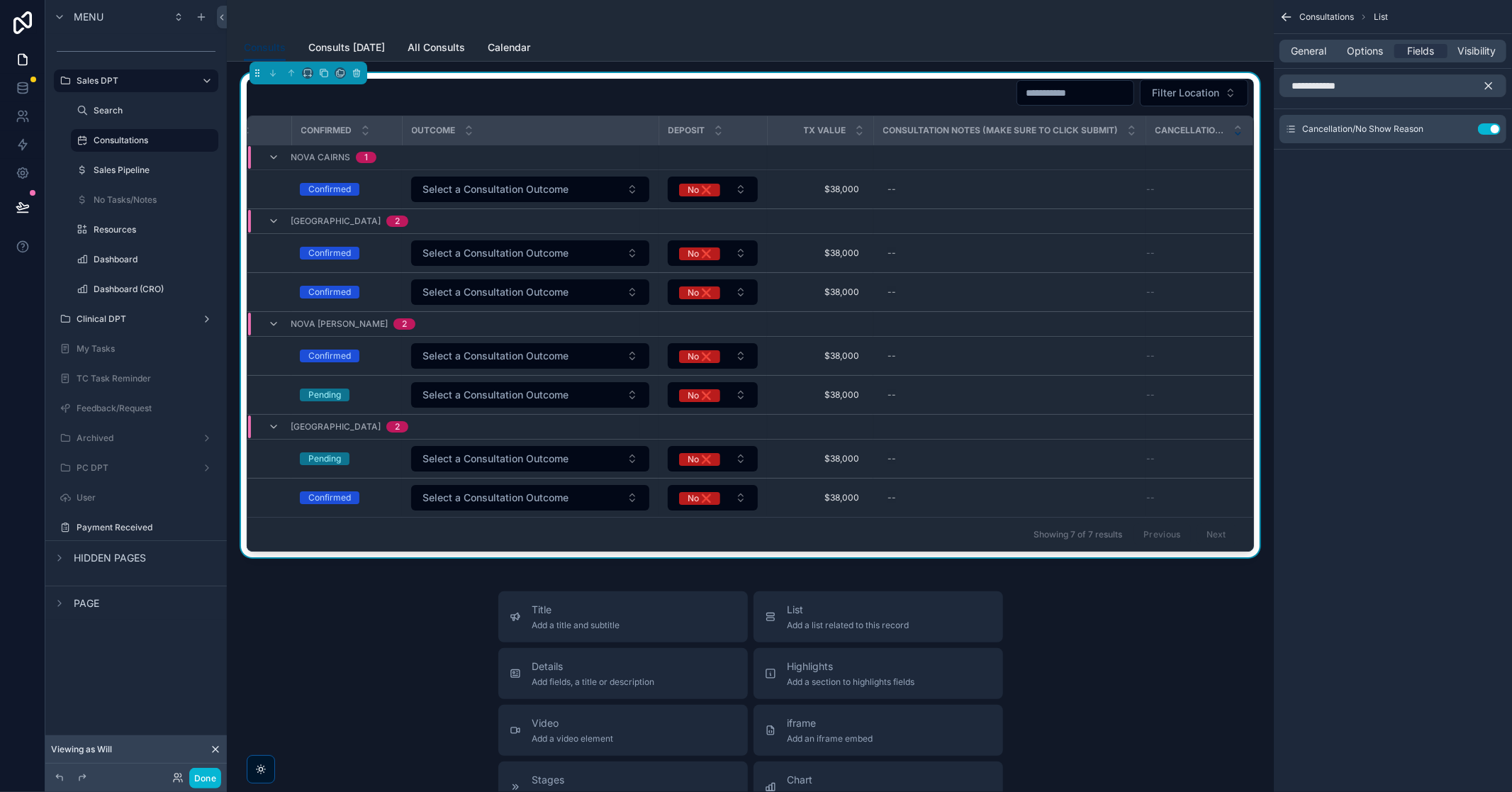
click at [1008, 132] on span "Cancellation/No Show Reason" at bounding box center [1190, 130] width 70 height 11
click at [1008, 55] on span "Options" at bounding box center [1365, 50] width 36 height 14
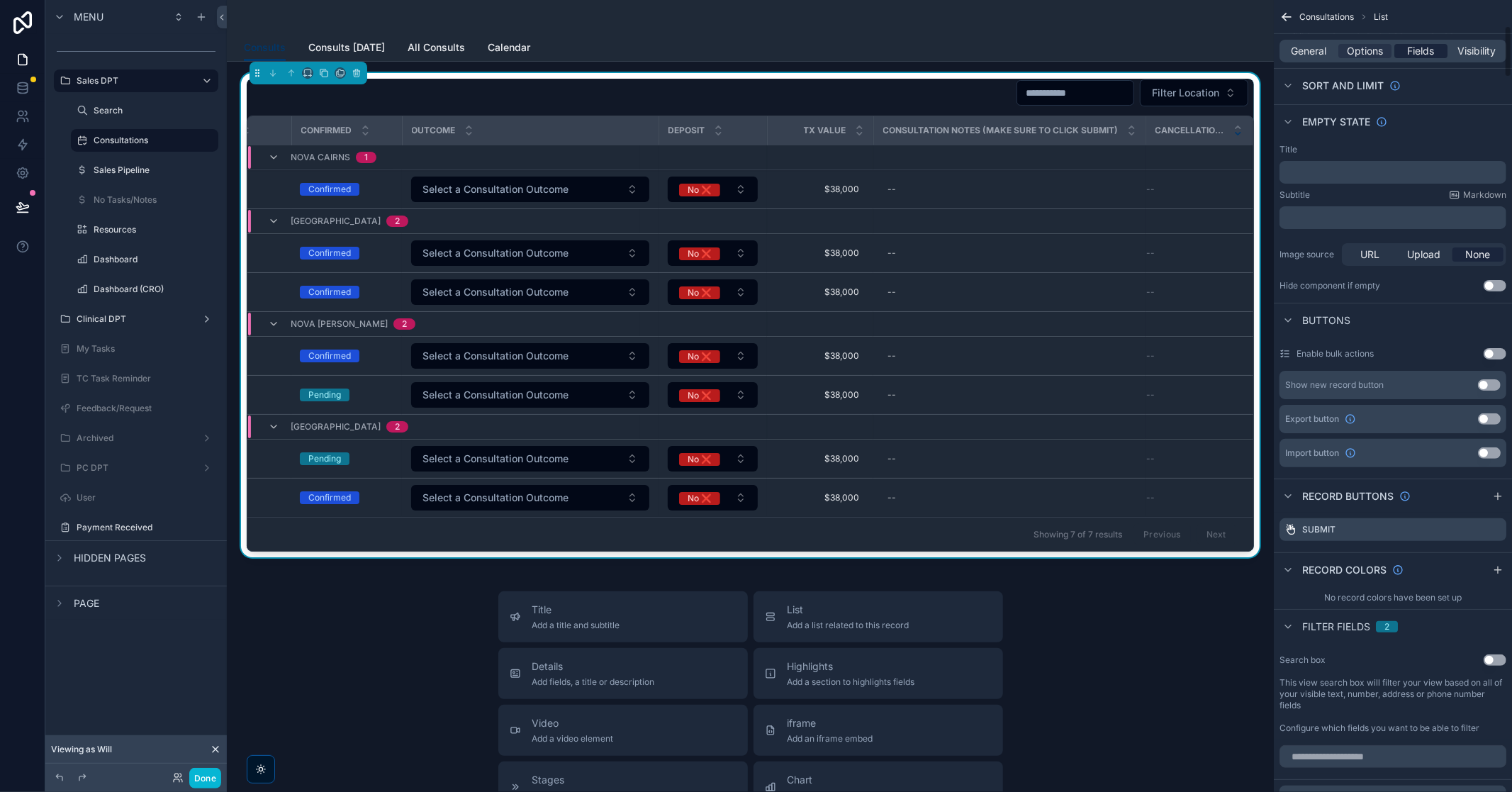
scroll to position [394, 0]
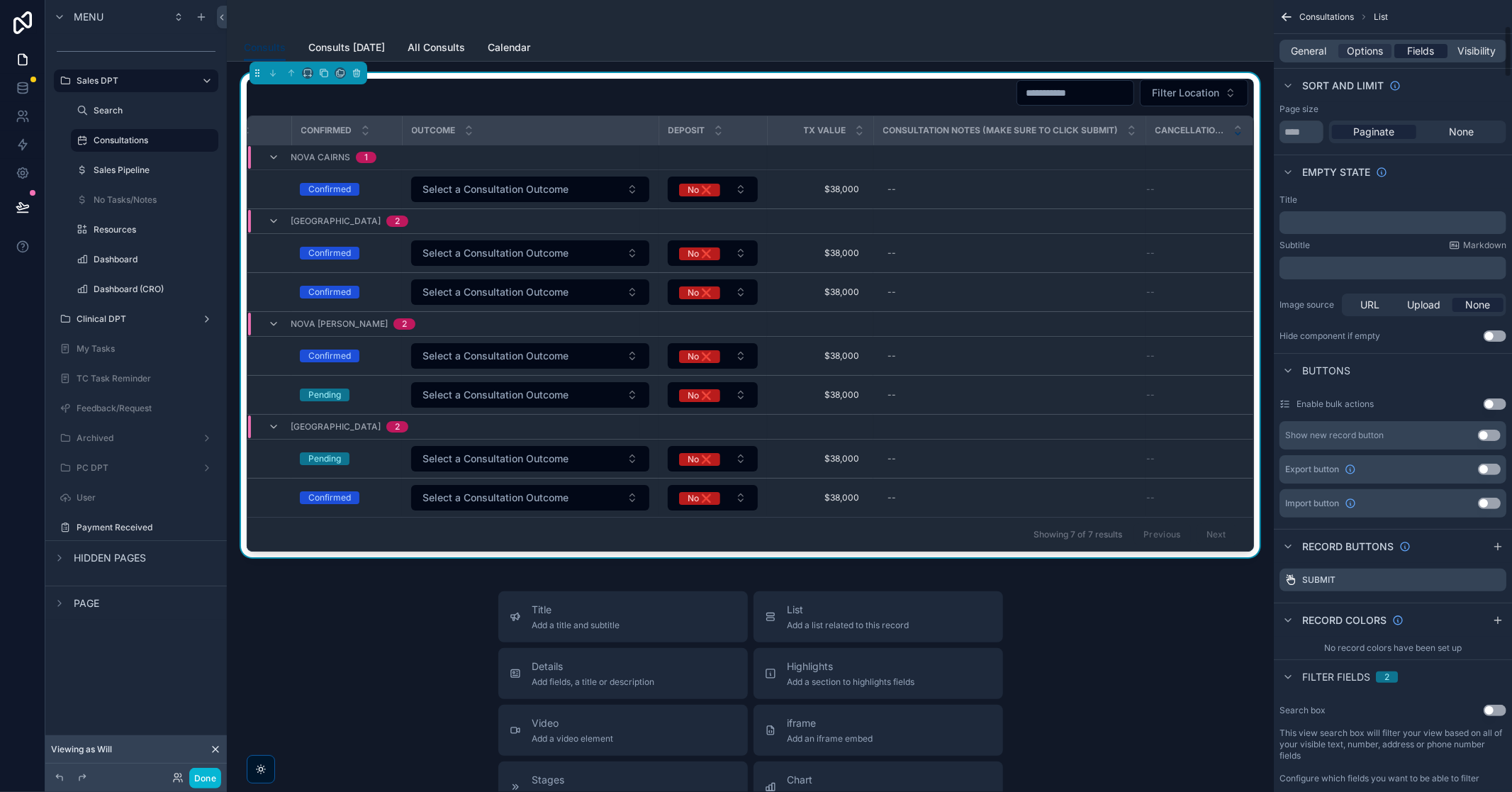
click at [1008, 53] on span "Fields" at bounding box center [1421, 50] width 27 height 14
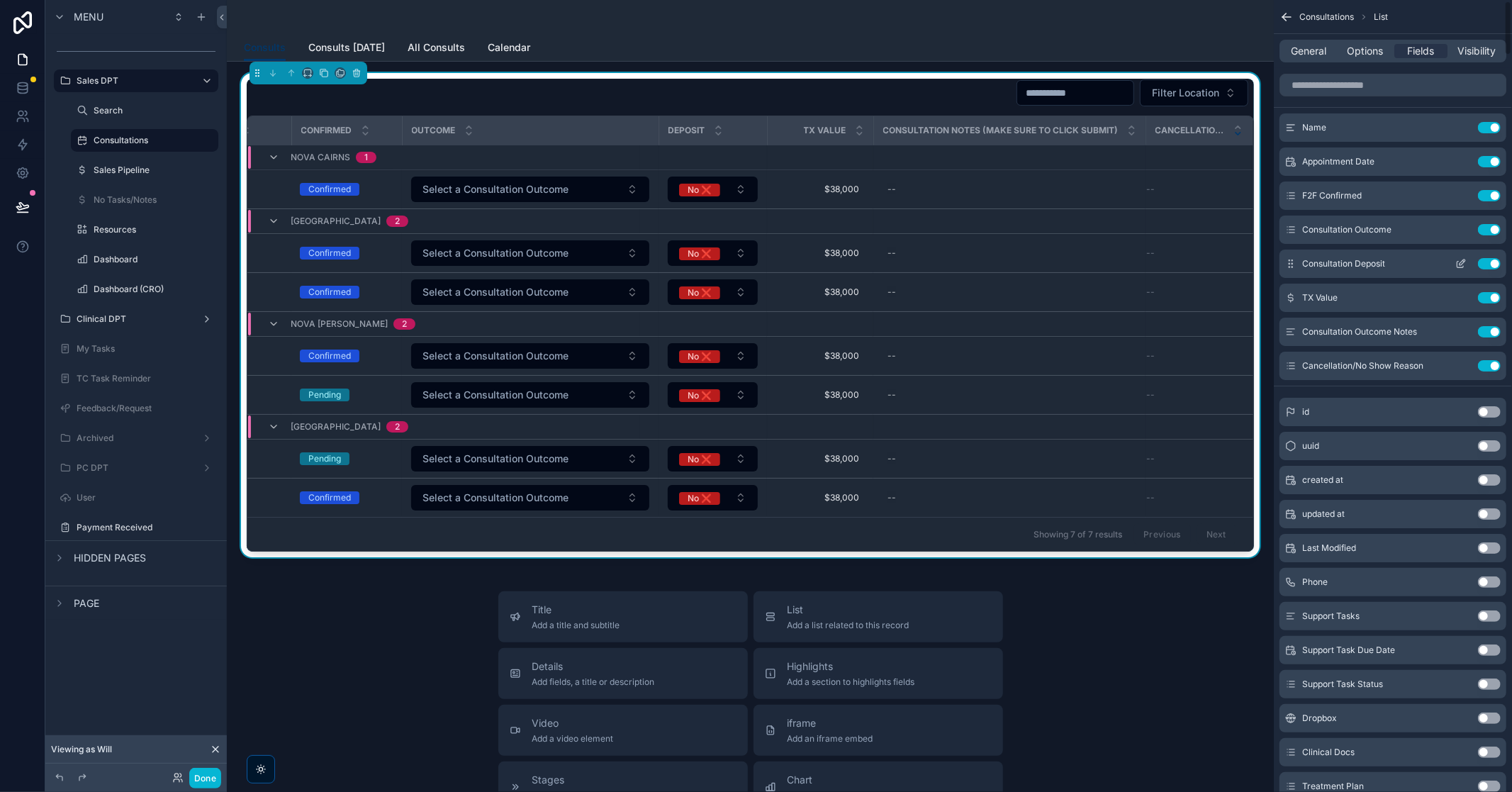
scroll to position [0, 0]
click at [1008, 369] on button "Use setting" at bounding box center [1490, 368] width 22 height 11
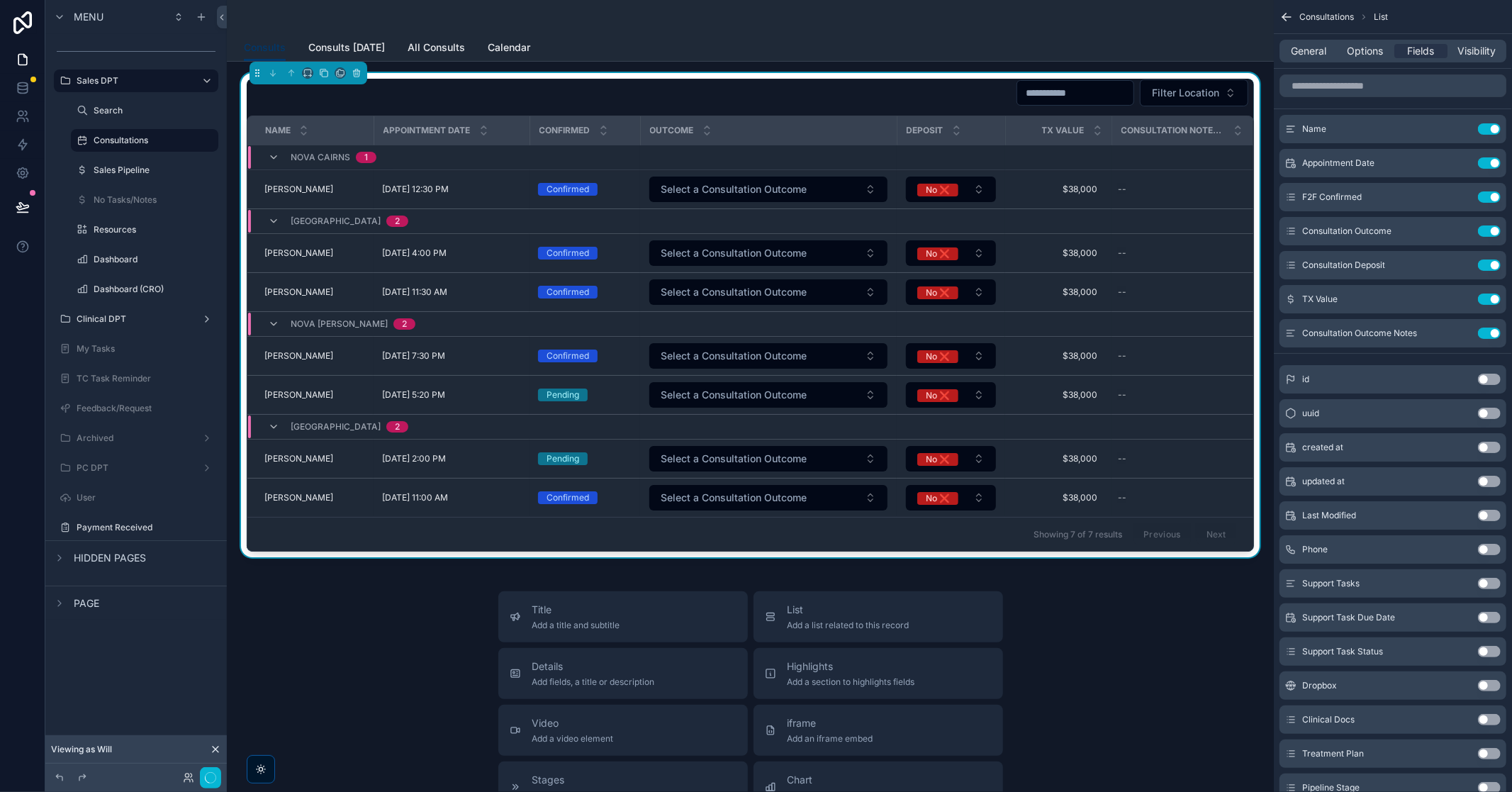
click at [1008, 19] on div "scrollable content" at bounding box center [750, 17] width 1013 height 34
click at [1008, 8] on div "scrollable content" at bounding box center [750, 17] width 1013 height 34
click at [1008, 139] on div "Consultation Notes (Make Sure to Click SUbmit)" at bounding box center [1182, 130] width 139 height 27
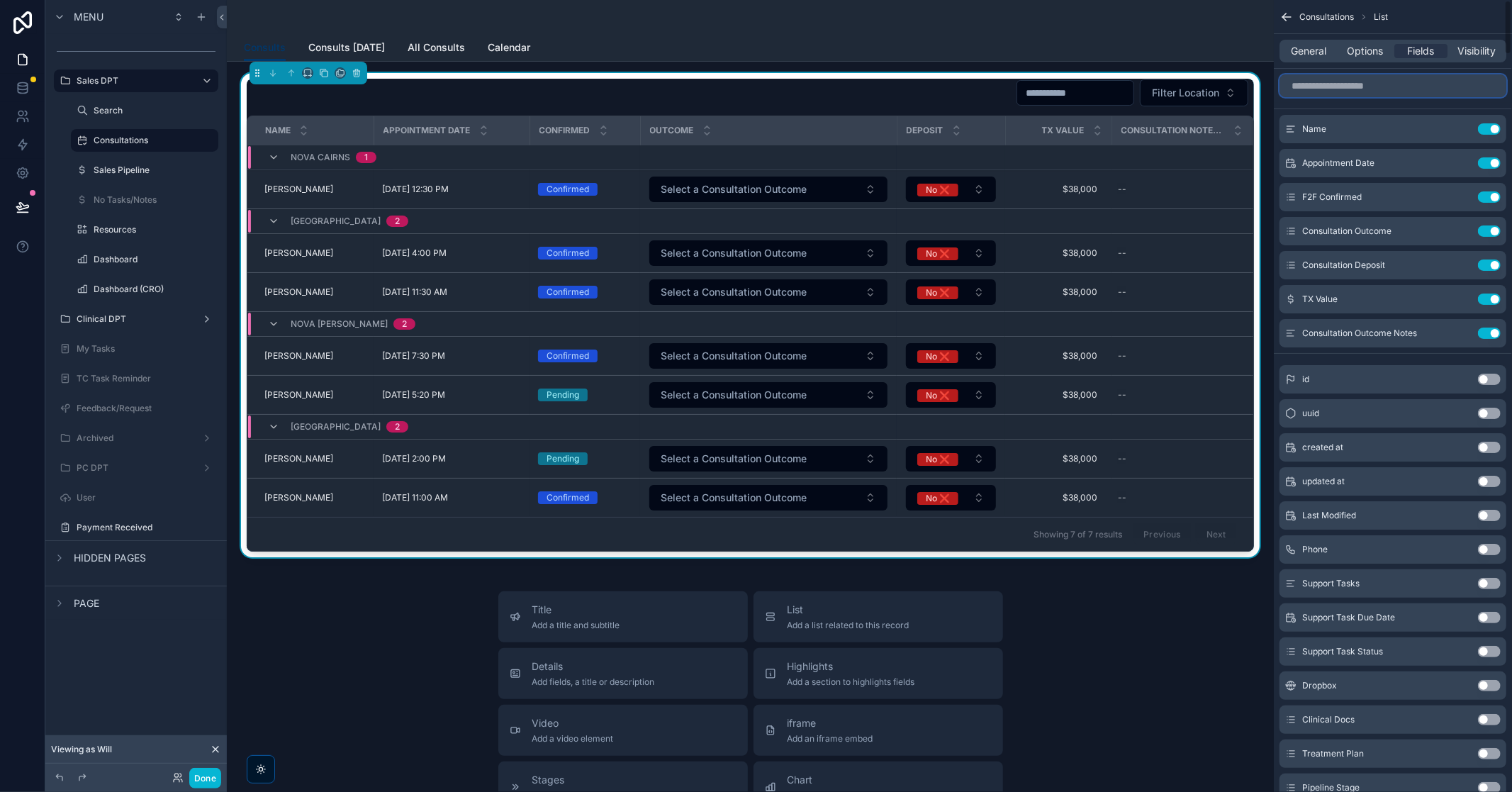
click at [1008, 87] on input "scrollable content" at bounding box center [1393, 86] width 227 height 22
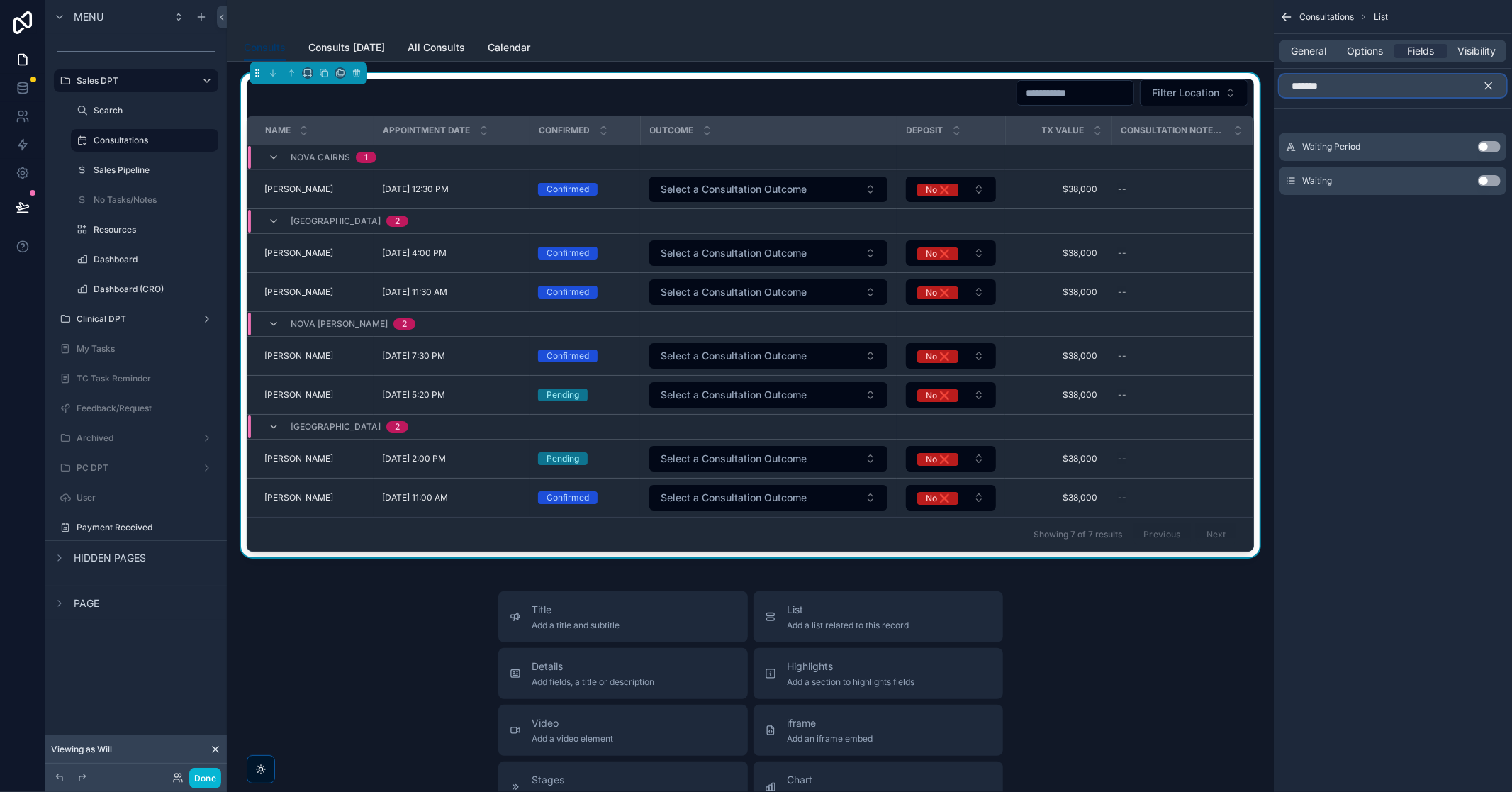
type input "*******"
click at [1008, 181] on button "Use setting" at bounding box center [1490, 181] width 22 height 11
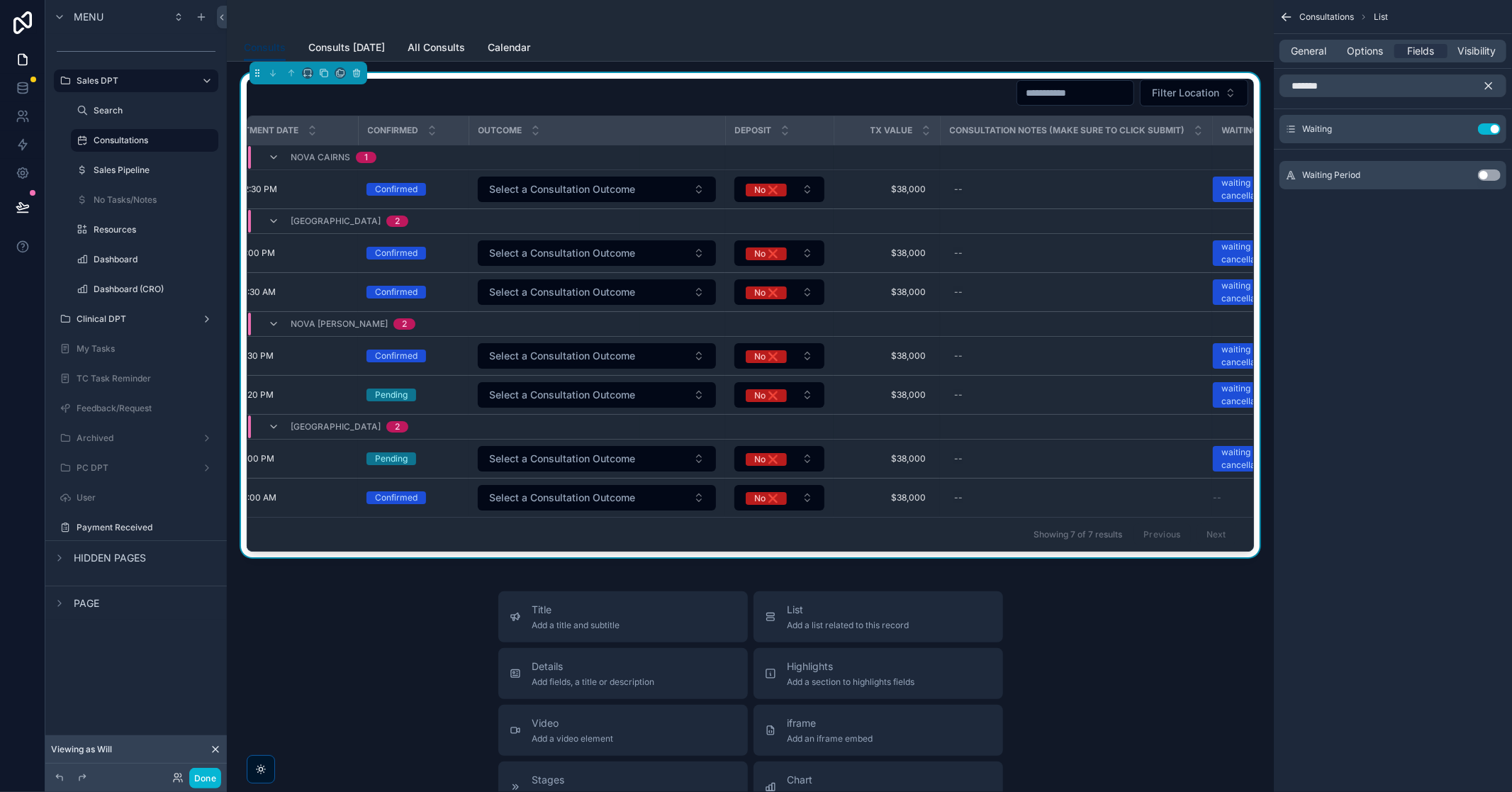
scroll to position [0, 244]
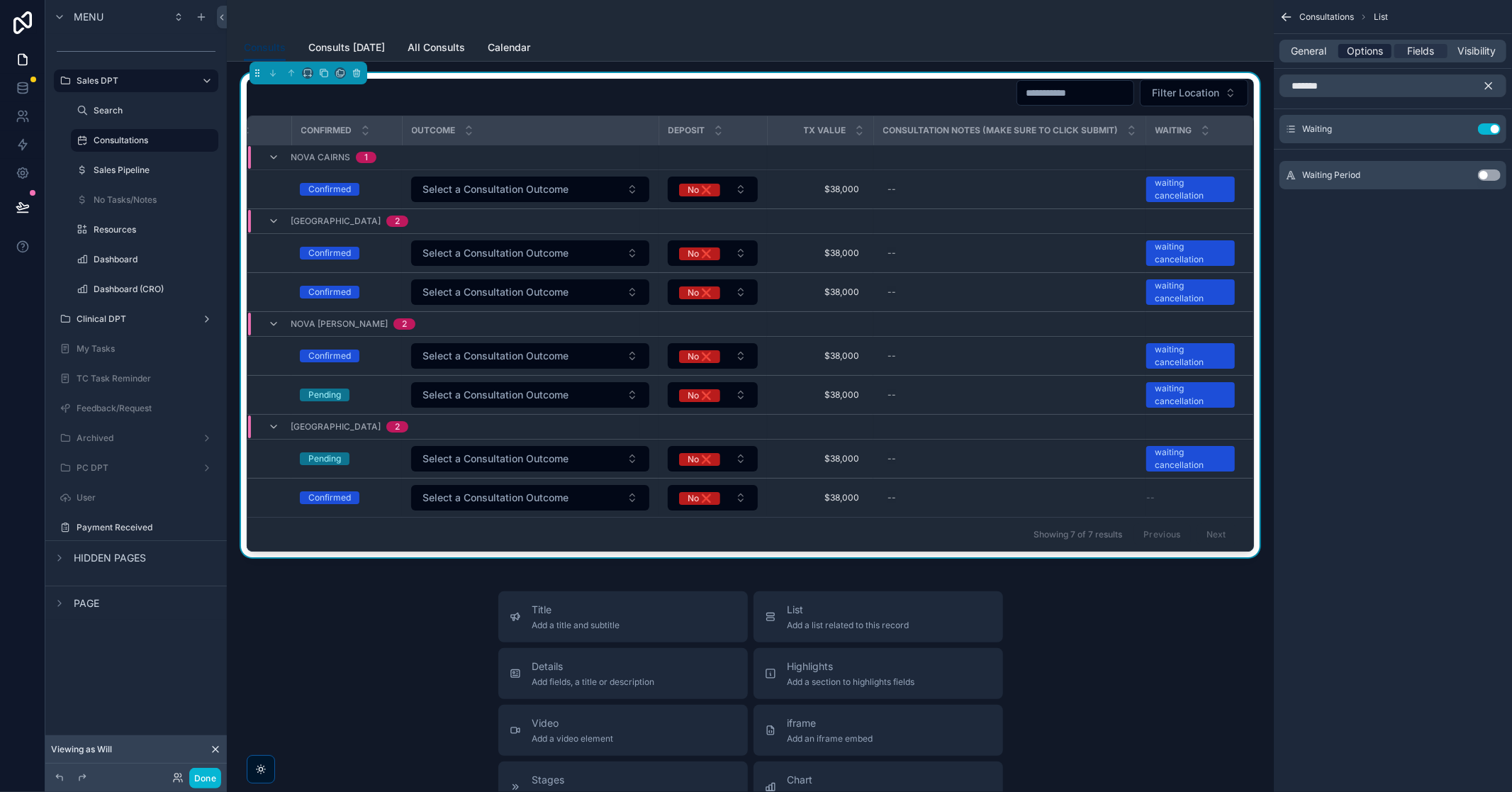
click at [1008, 57] on span "Options" at bounding box center [1365, 50] width 36 height 14
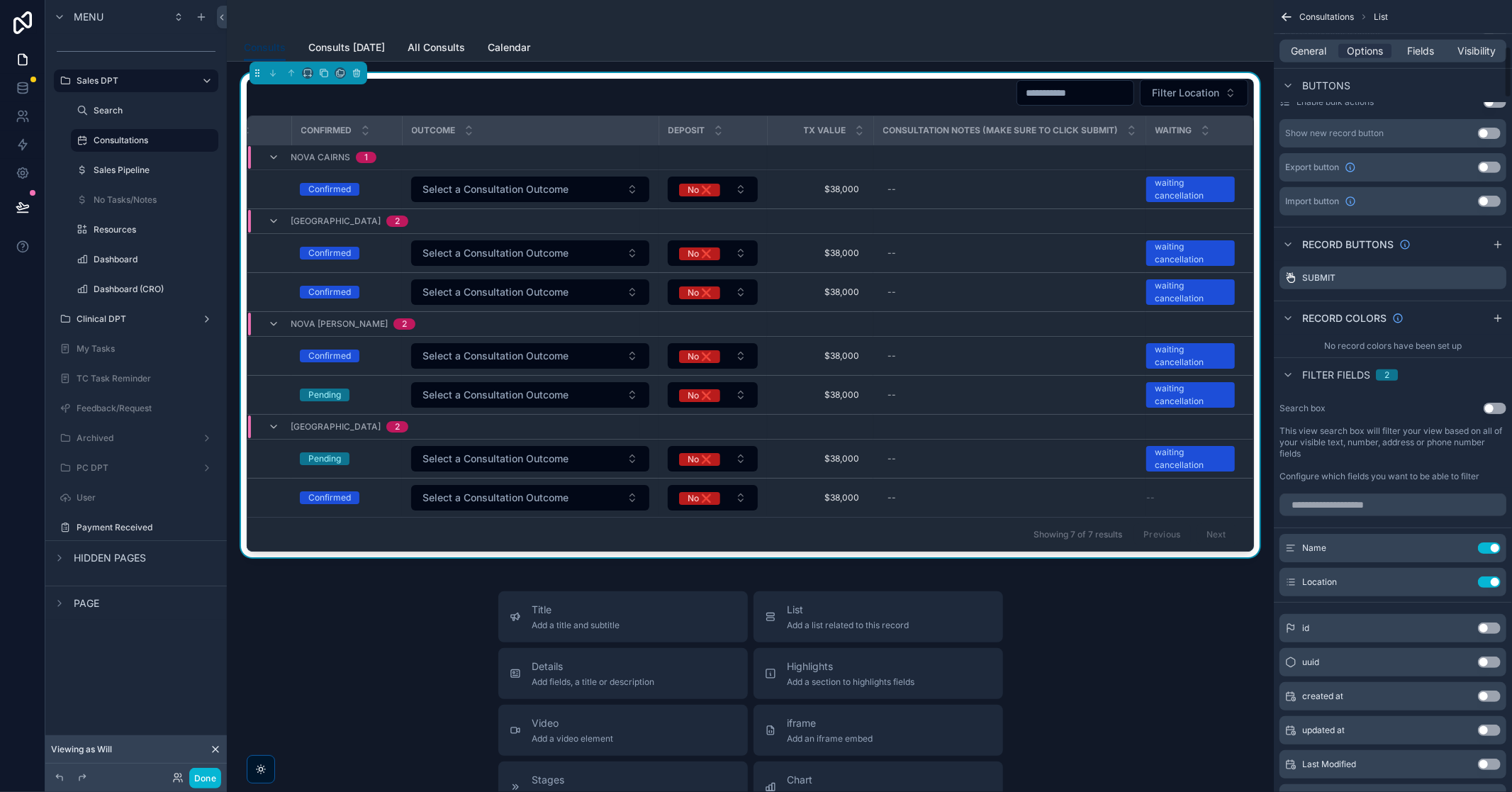
scroll to position [709, 0]
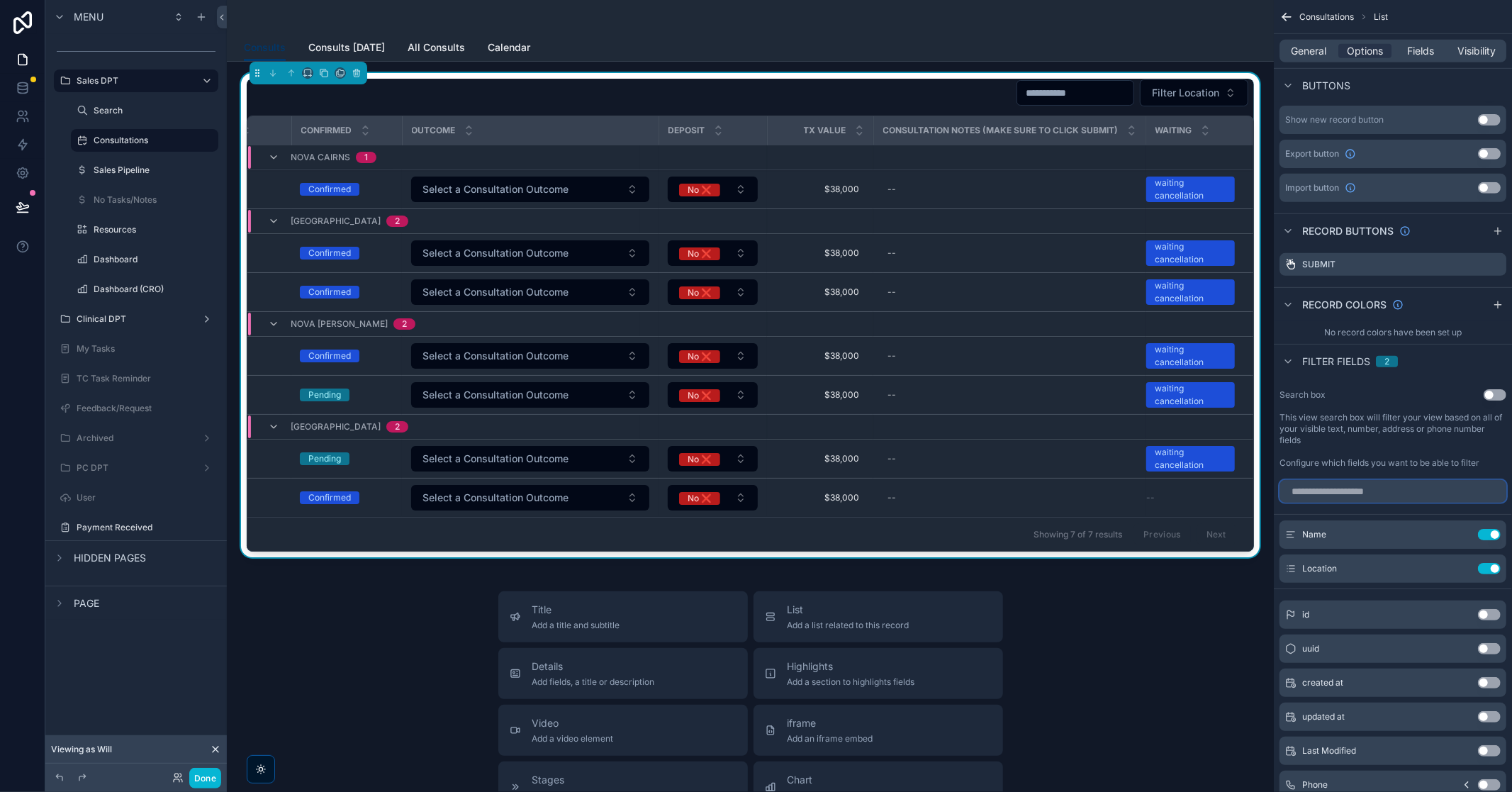
click at [1008, 483] on input "scrollable content" at bounding box center [1393, 491] width 227 height 22
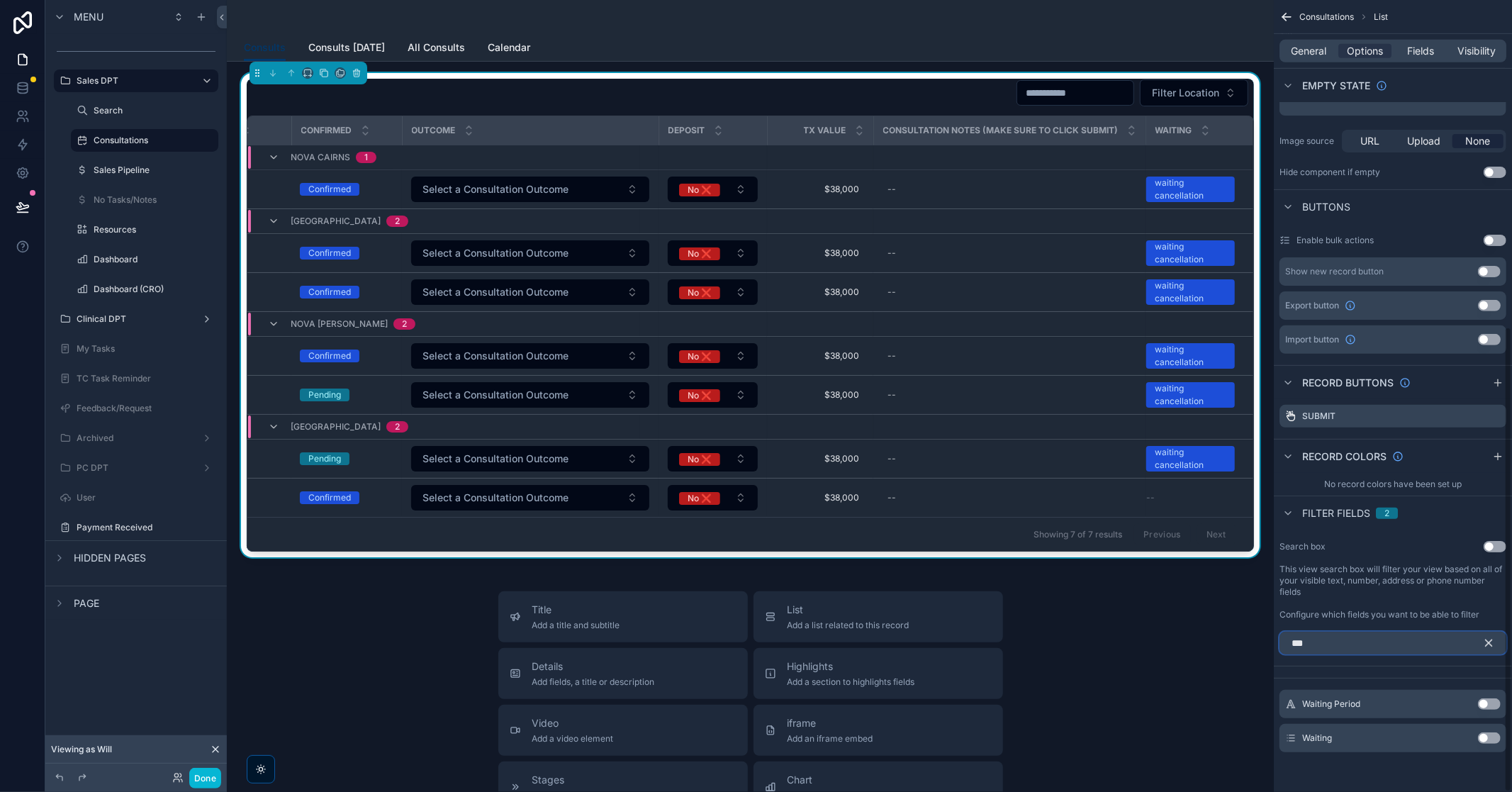
scroll to position [557, 0]
type input "*******"
click at [1008, 508] on div "Waiting Use setting" at bounding box center [1393, 739] width 227 height 28
click at [1008, 508] on button "Use setting" at bounding box center [1490, 739] width 22 height 11
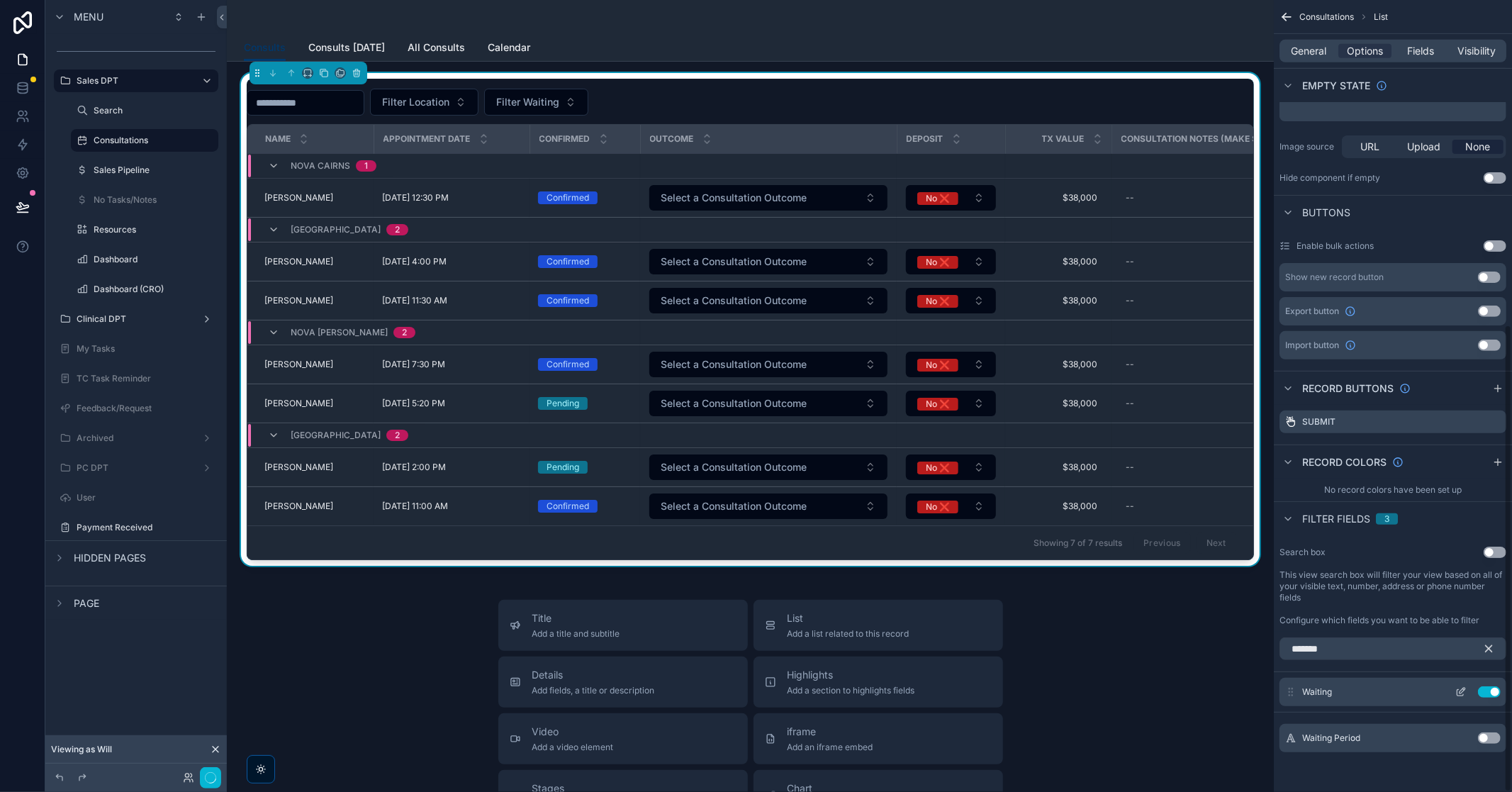
scroll to position [550, 0]
click at [588, 104] on button "Filter Waiting" at bounding box center [536, 101] width 104 height 27
click at [588, 163] on div "Waiting Cancellation" at bounding box center [569, 159] width 170 height 22
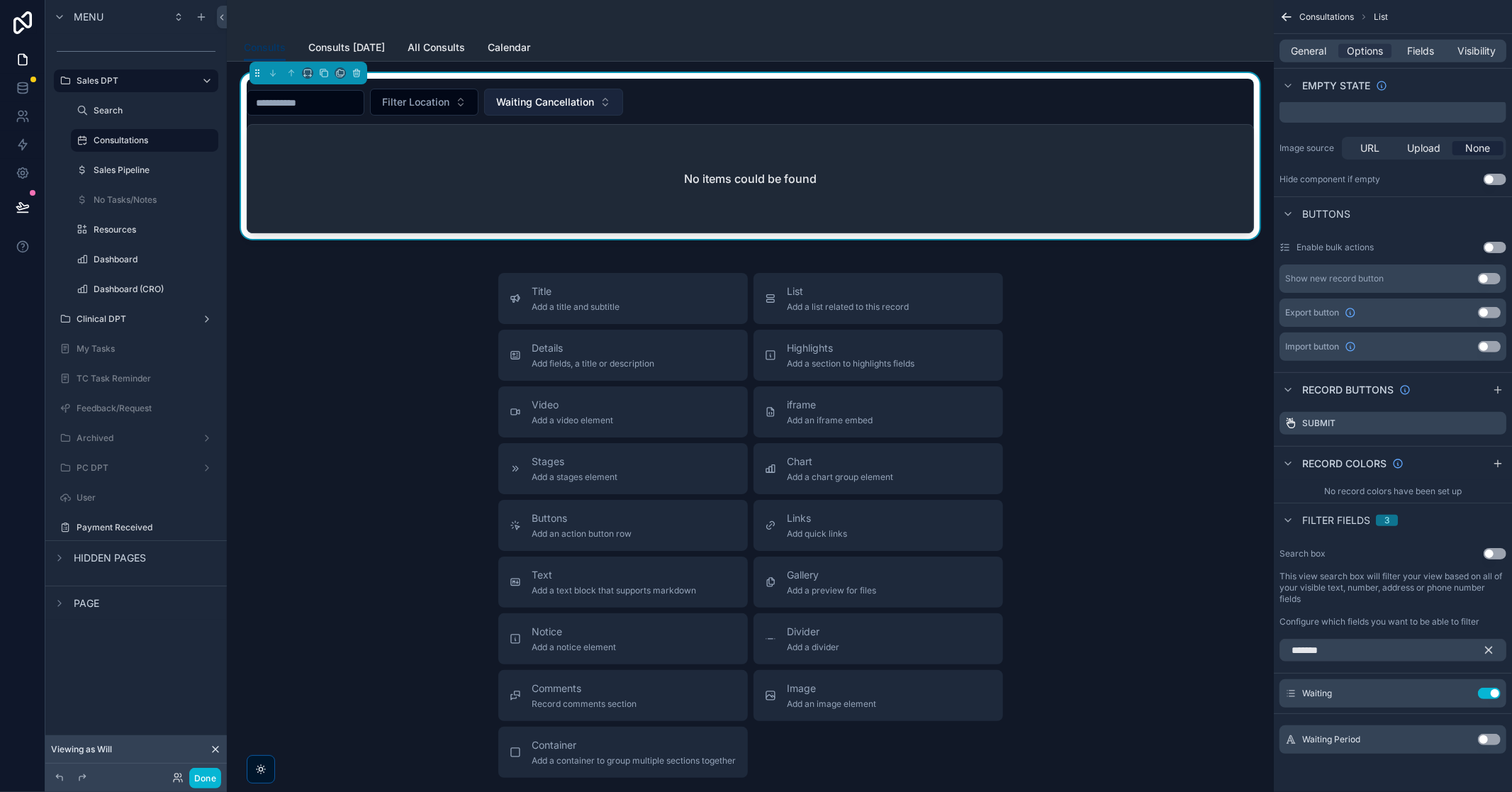
click at [623, 93] on button "Waiting Cancellation" at bounding box center [553, 101] width 139 height 27
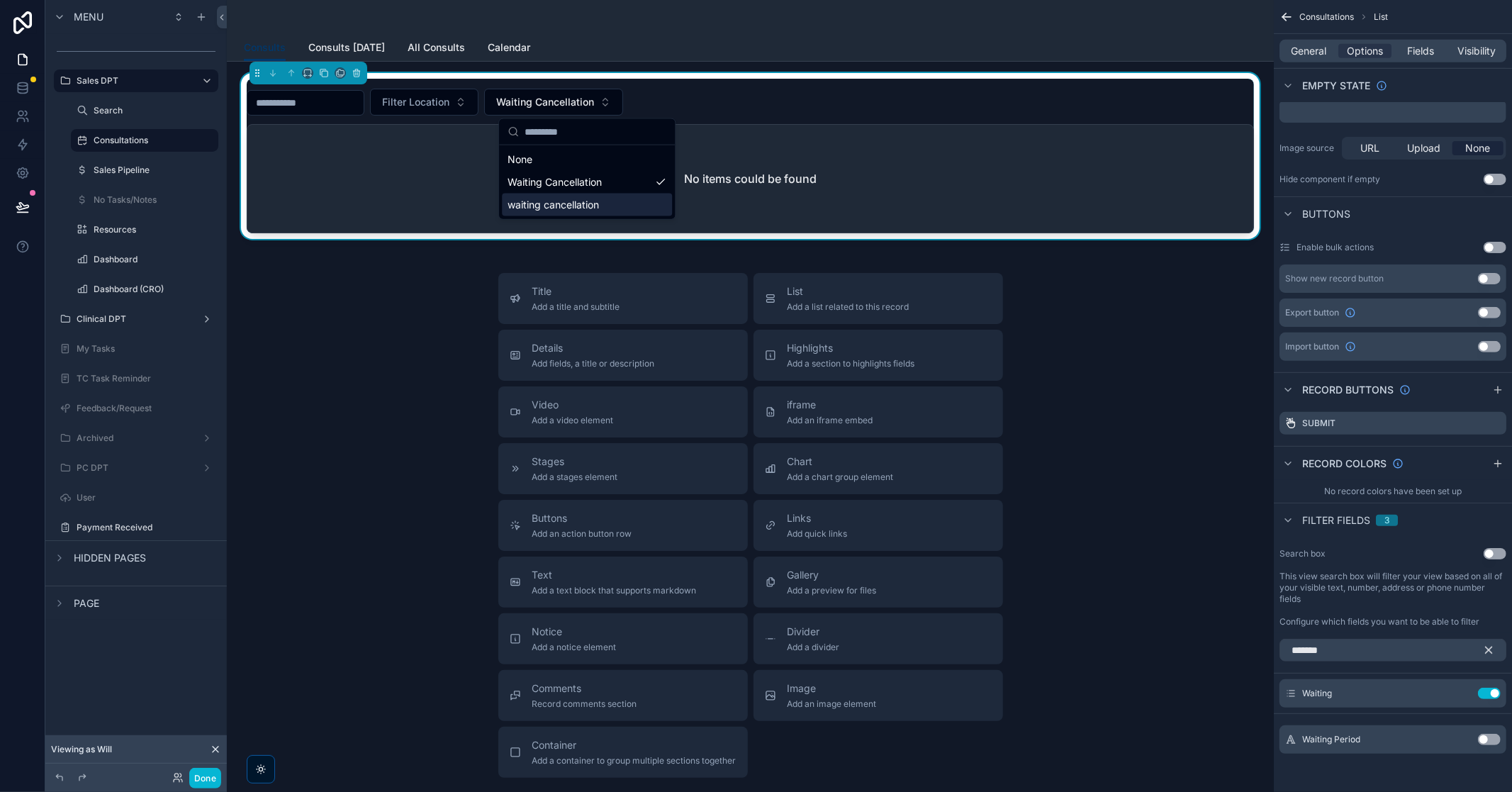
click at [558, 213] on div "waiting cancellation" at bounding box center [587, 205] width 170 height 22
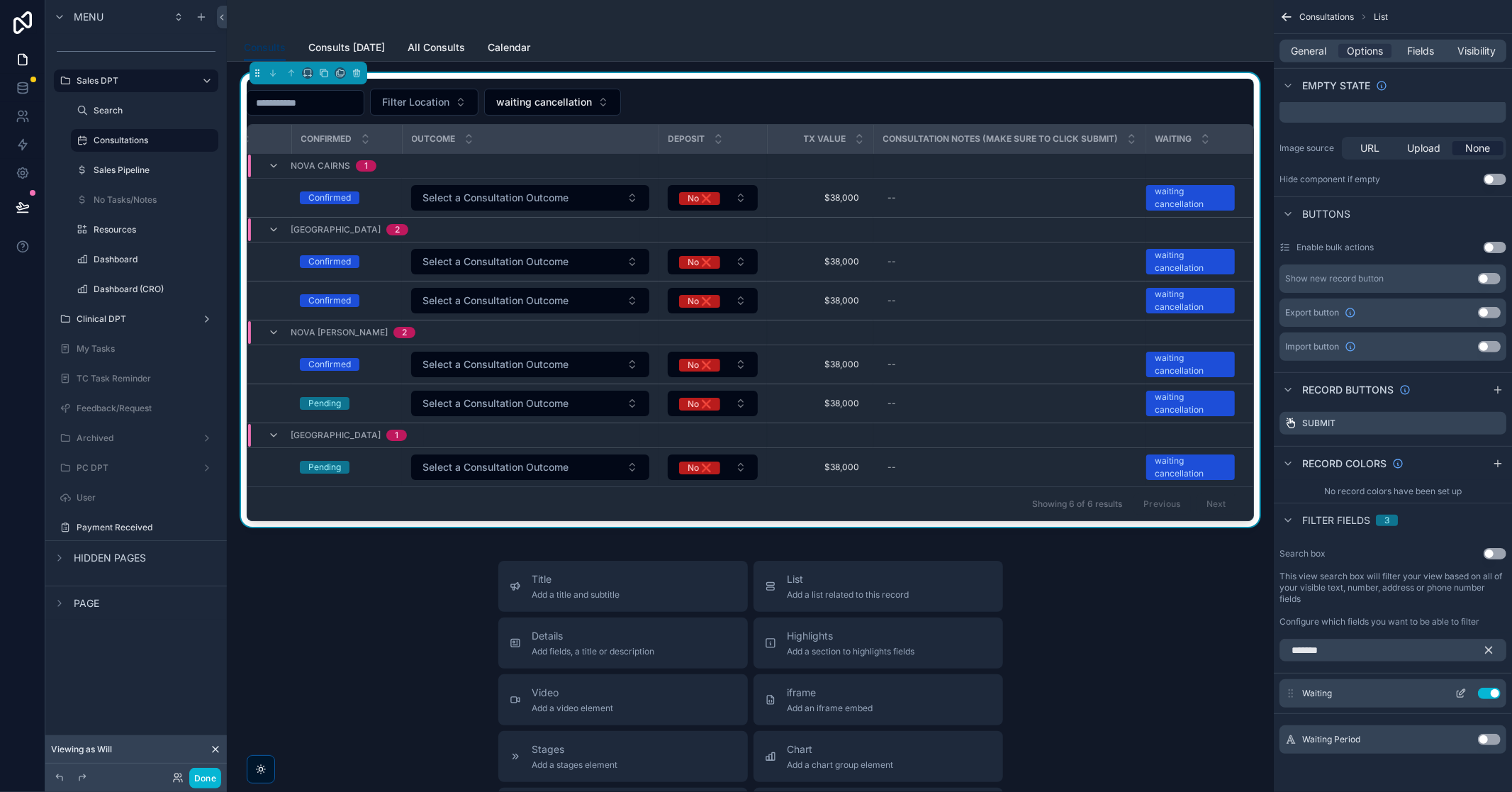
click at [1008, 508] on icon "scrollable content" at bounding box center [1461, 694] width 7 height 7
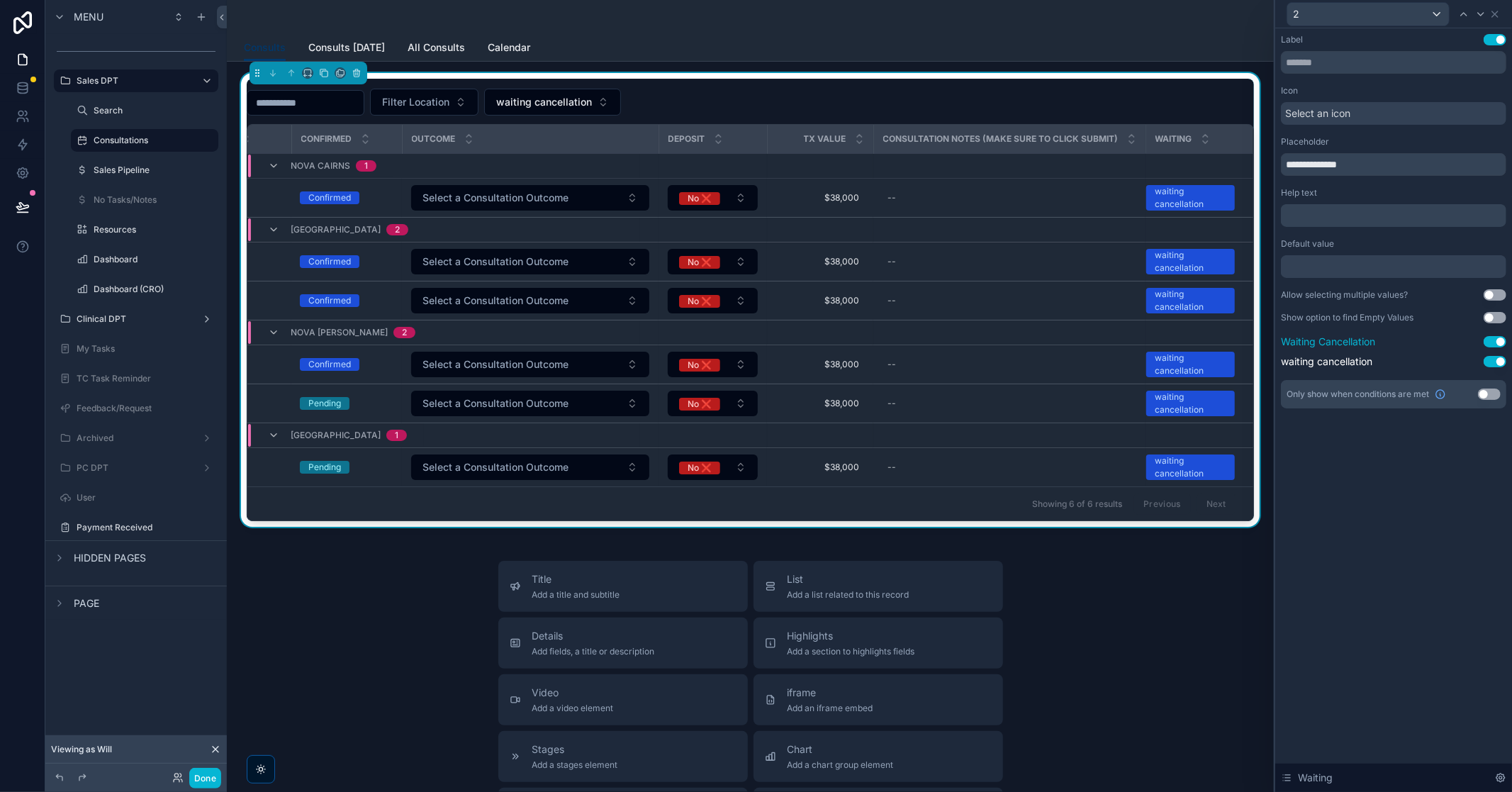
click at [1008, 342] on button "Use setting" at bounding box center [1495, 342] width 22 height 11
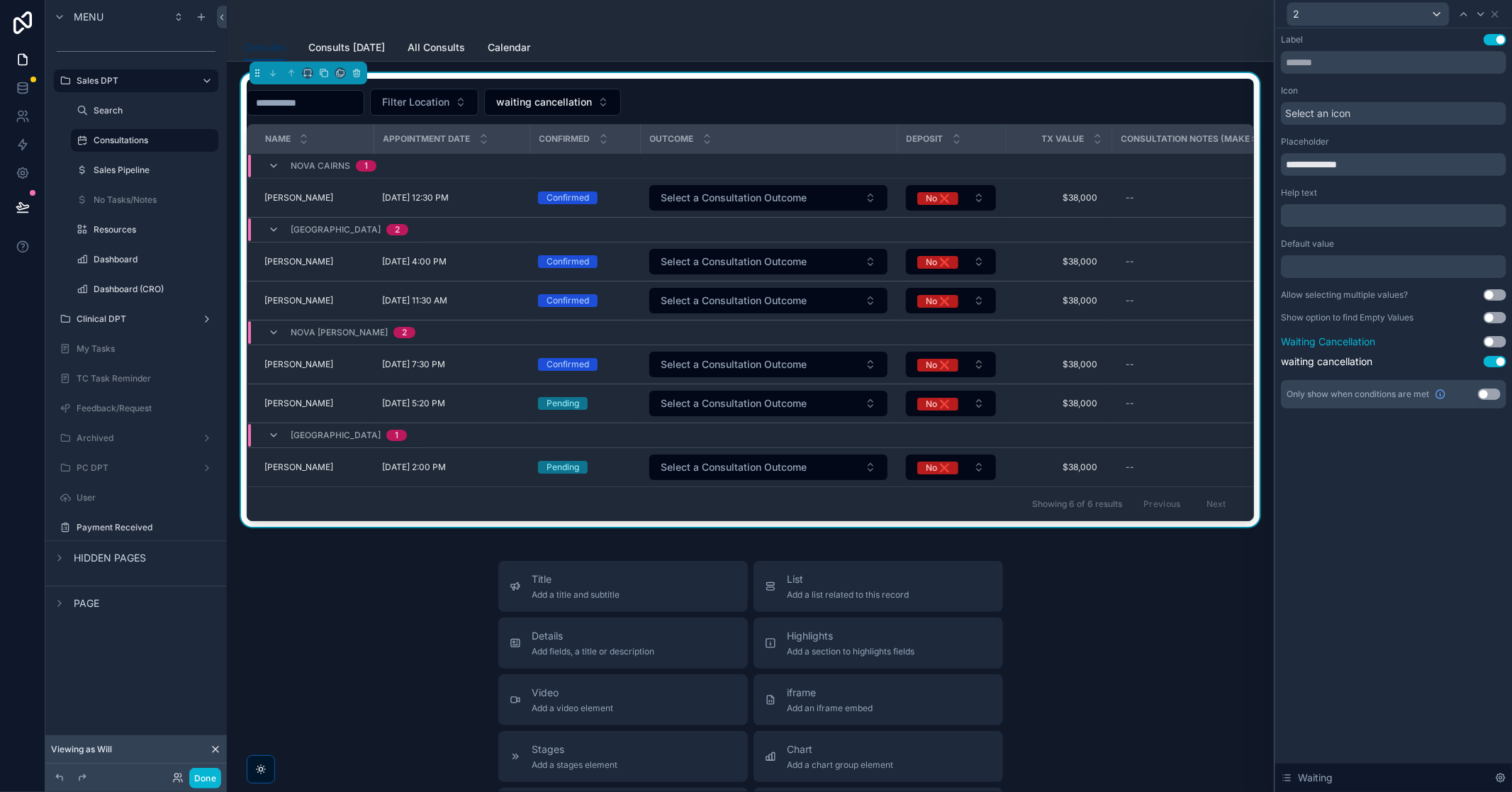
click at [1008, 342] on button "Use setting" at bounding box center [1495, 342] width 22 height 11
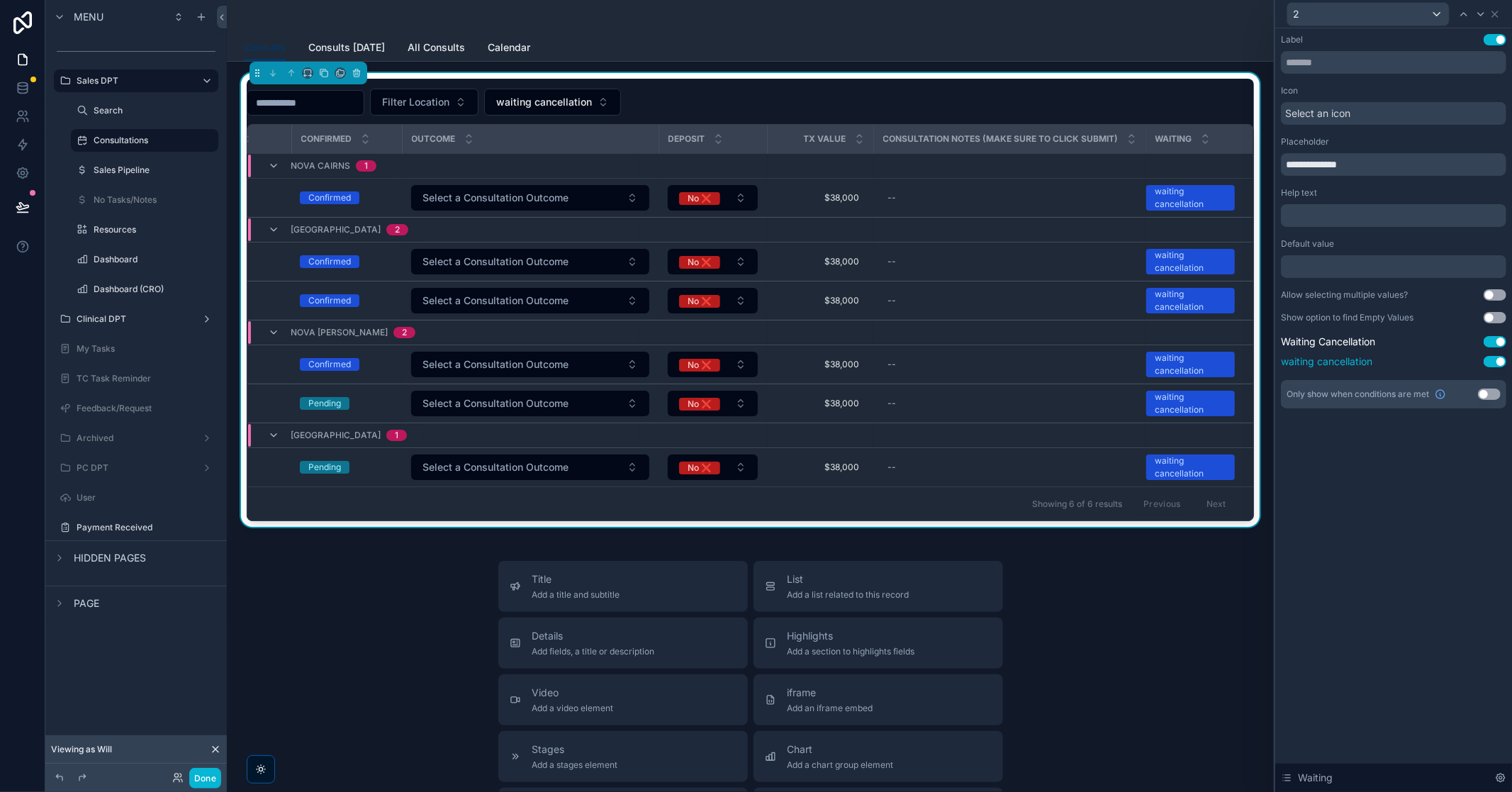
click at [1008, 359] on button "Use setting" at bounding box center [1495, 362] width 22 height 11
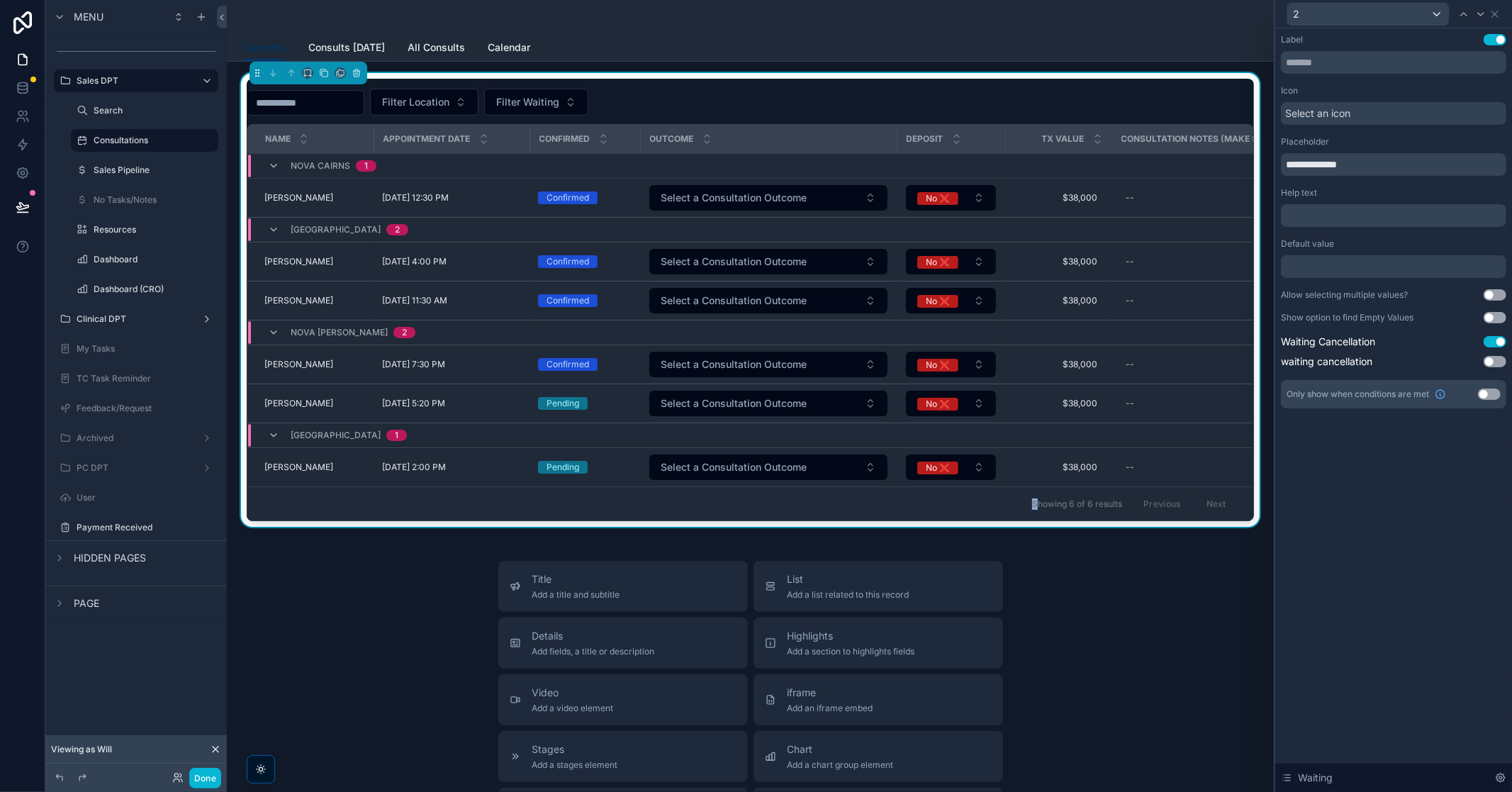
drag, startPoint x: 937, startPoint y: 520, endPoint x: 1032, endPoint y: 520, distance: 95.0
click at [1008, 508] on div "Showing 6 of 6 results Previous Next" at bounding box center [750, 503] width 1006 height 34
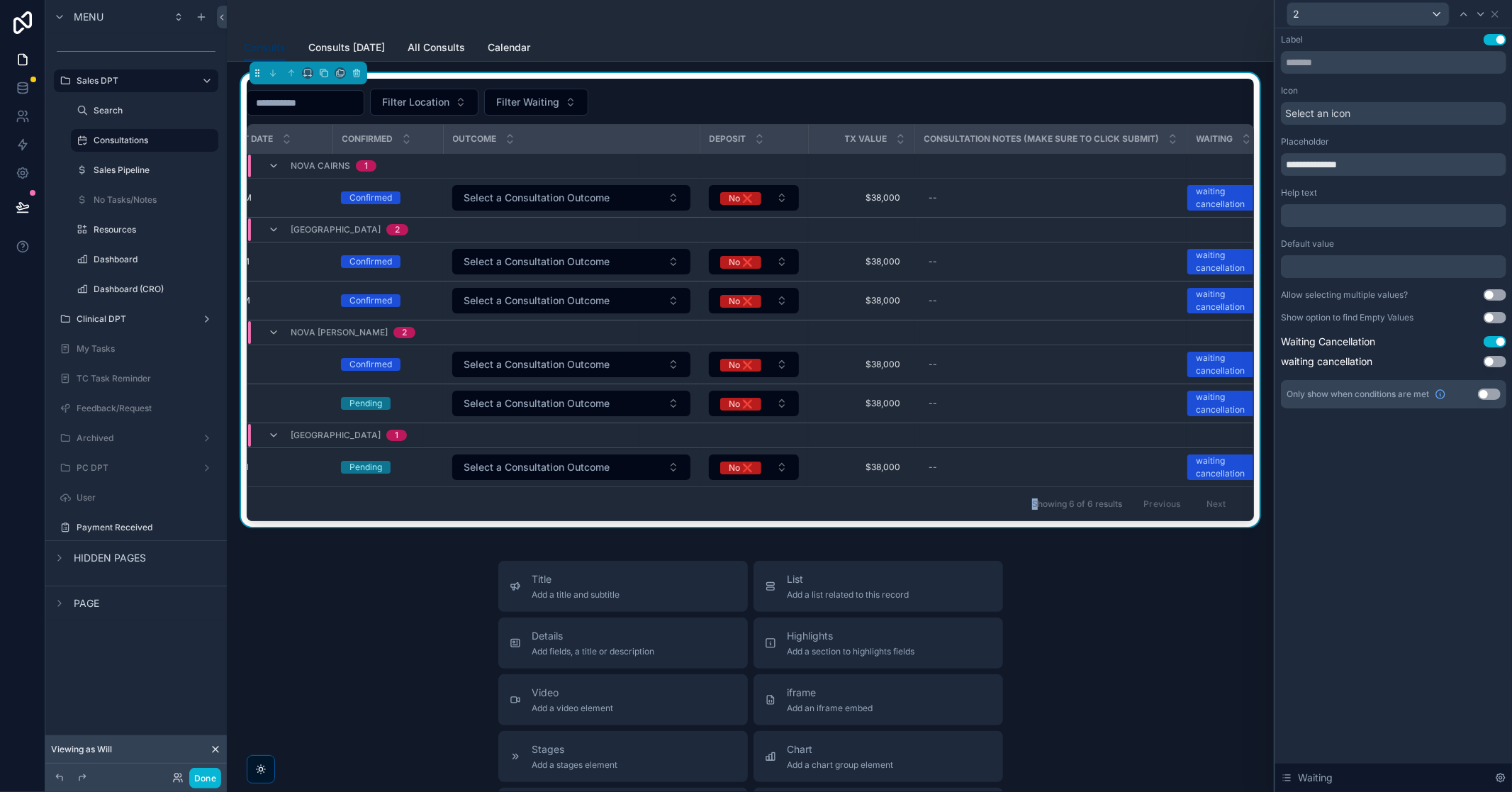
scroll to position [0, 244]
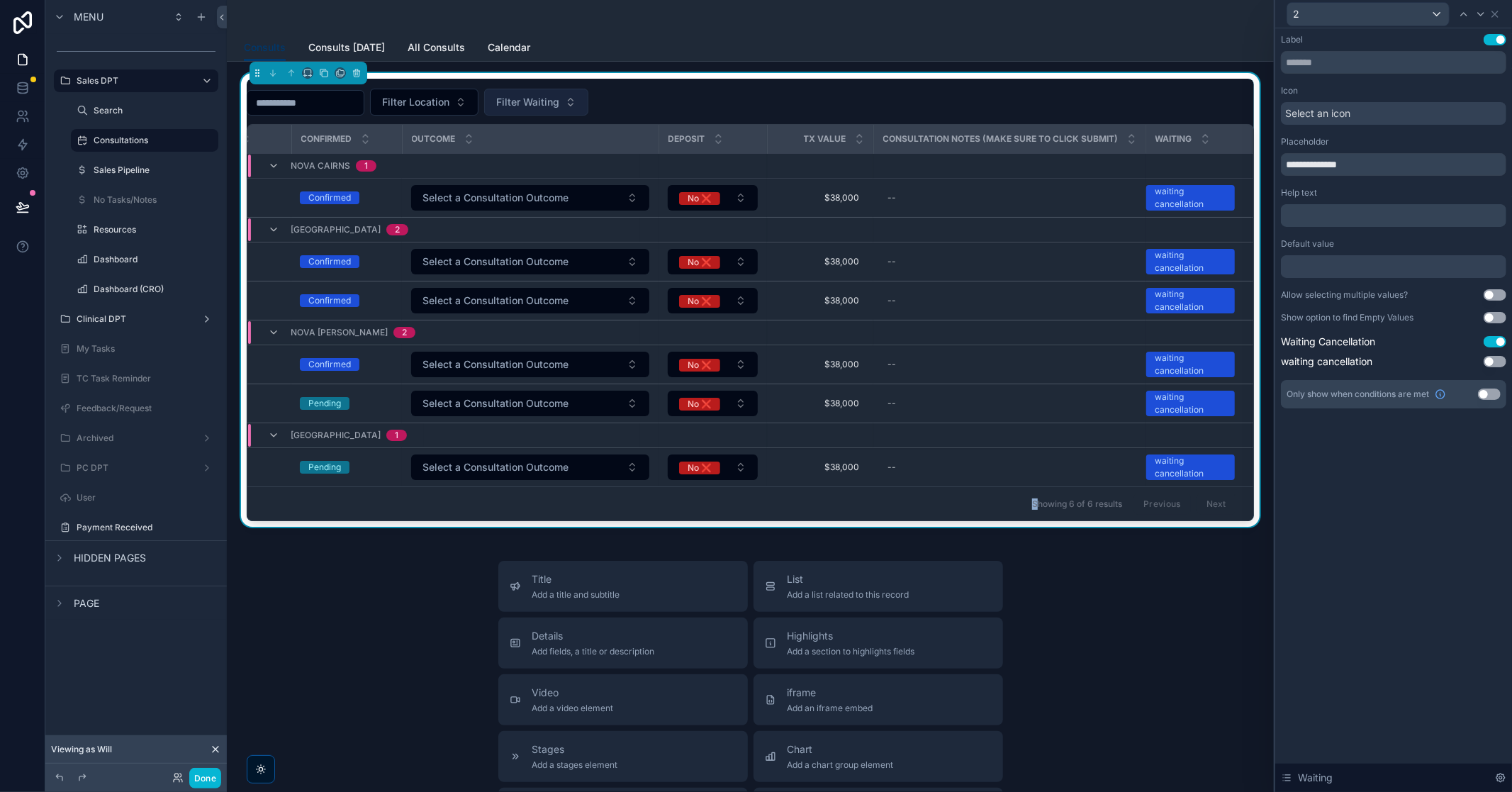
click at [588, 112] on button "Filter Waiting" at bounding box center [536, 101] width 104 height 27
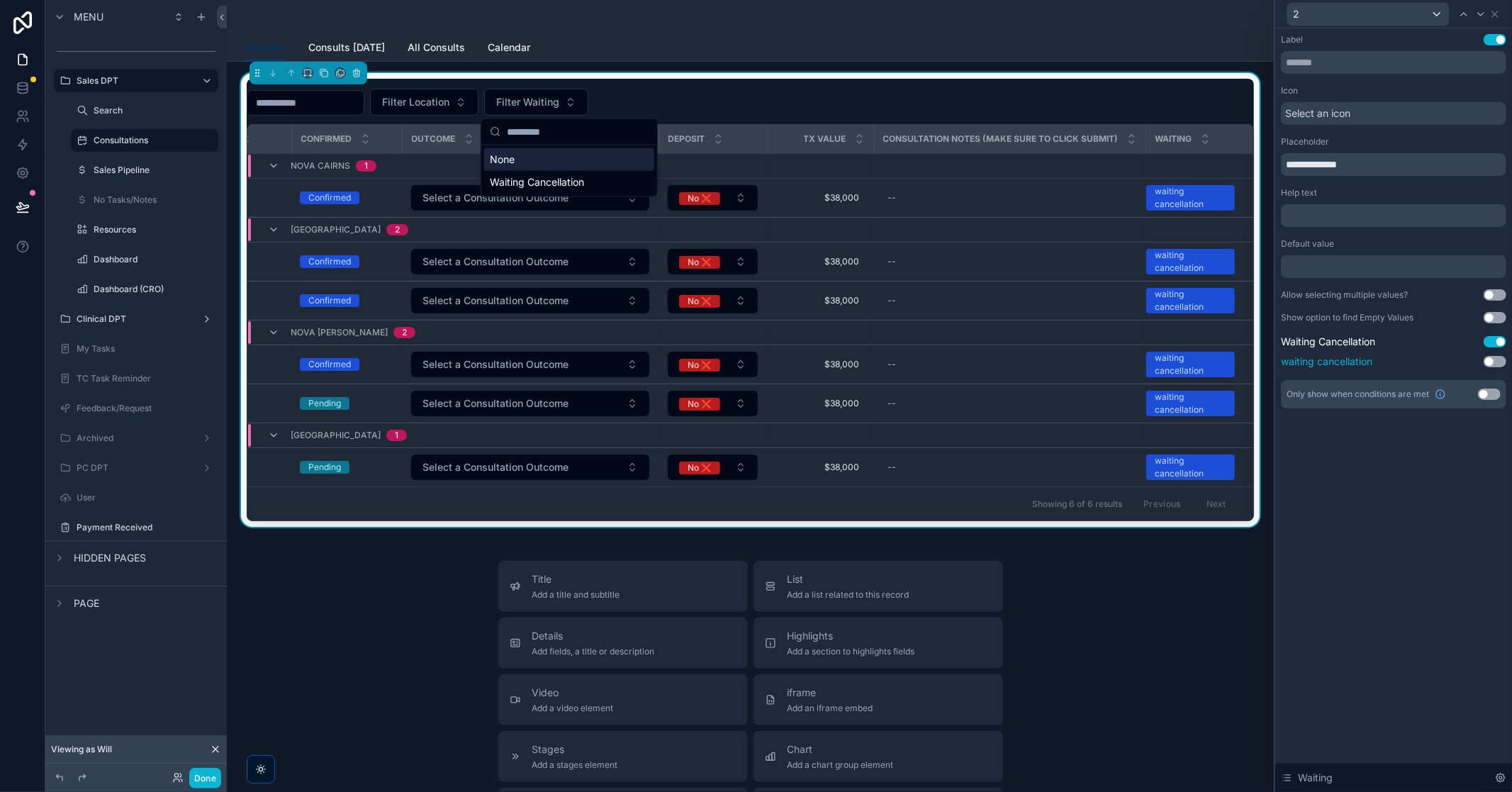
click at [1008, 356] on div "waiting cancellation Use setting" at bounding box center [1394, 361] width 225 height 14
click at [1008, 359] on button "Use setting" at bounding box center [1495, 362] width 22 height 11
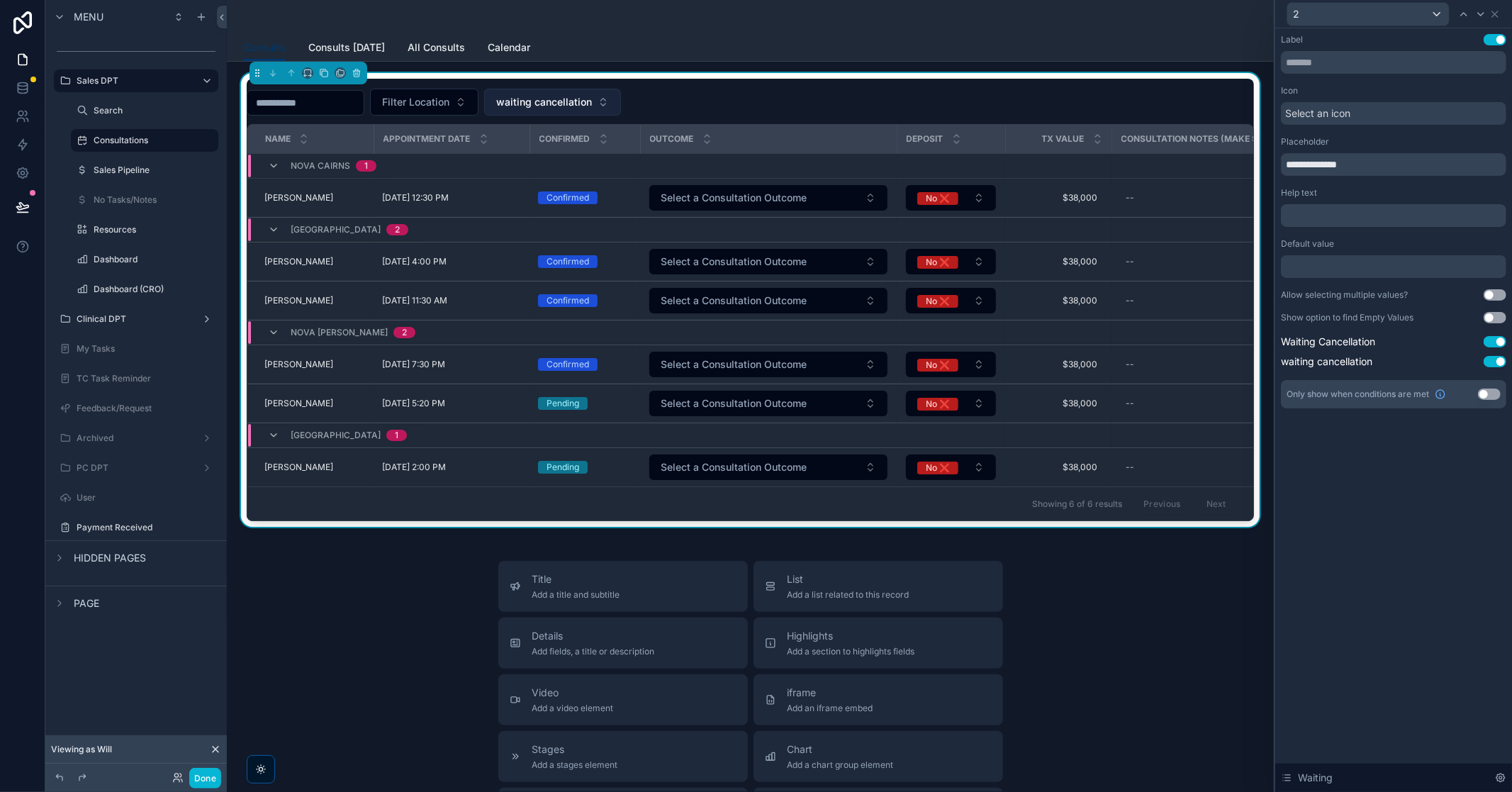
click at [622, 101] on button "waiting cancellation" at bounding box center [552, 101] width 137 height 27
drag, startPoint x: 699, startPoint y: 519, endPoint x: 961, endPoint y: 532, distance: 262.3
click at [961, 508] on div "Filter Location waiting cancellation Name Appointment Date Confirmed Outcome De…" at bounding box center [750, 300] width 1024 height 454
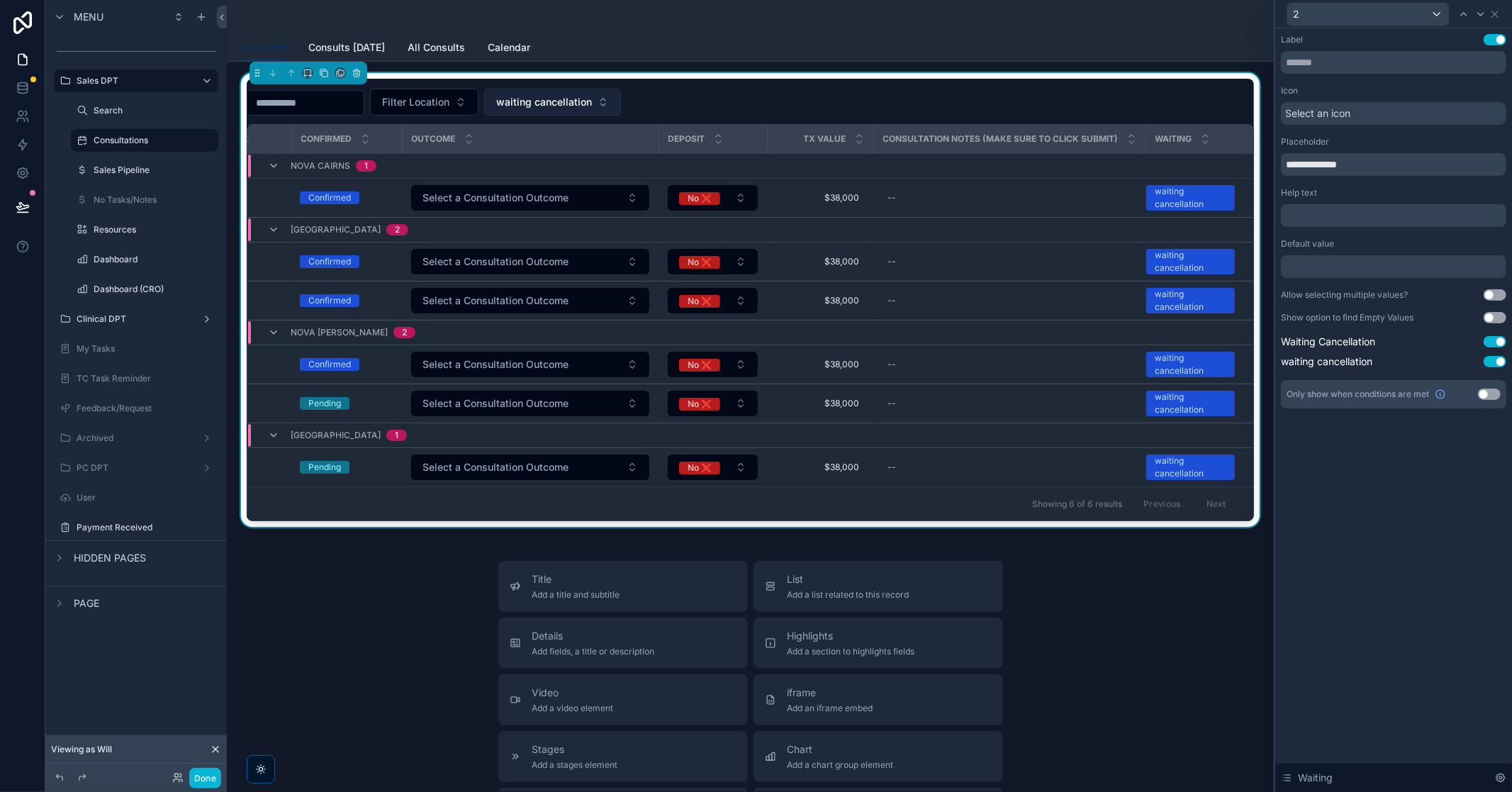
click at [622, 101] on button "waiting cancellation" at bounding box center [552, 101] width 137 height 27
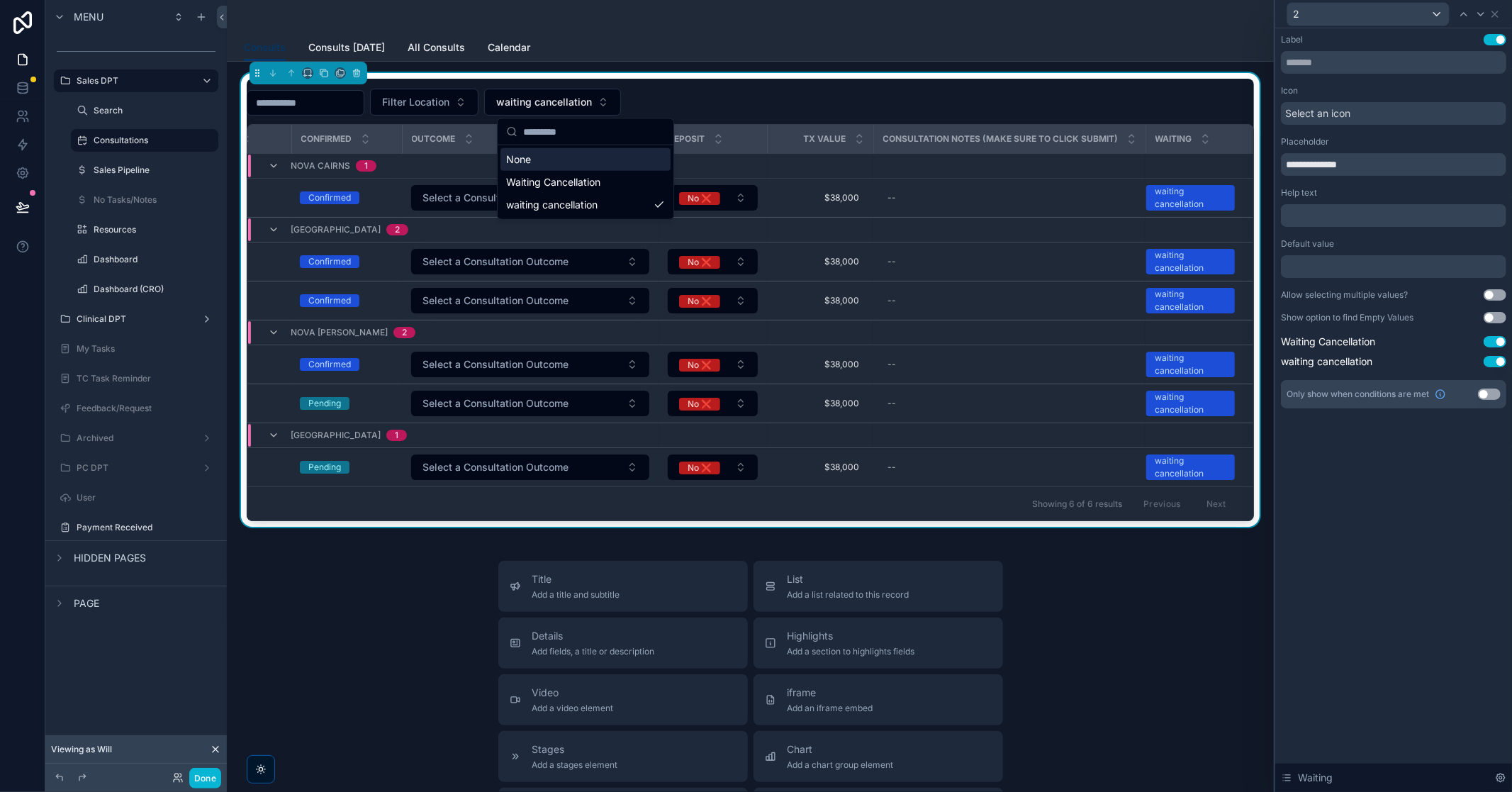
click at [1008, 294] on button "Use setting" at bounding box center [1495, 295] width 22 height 11
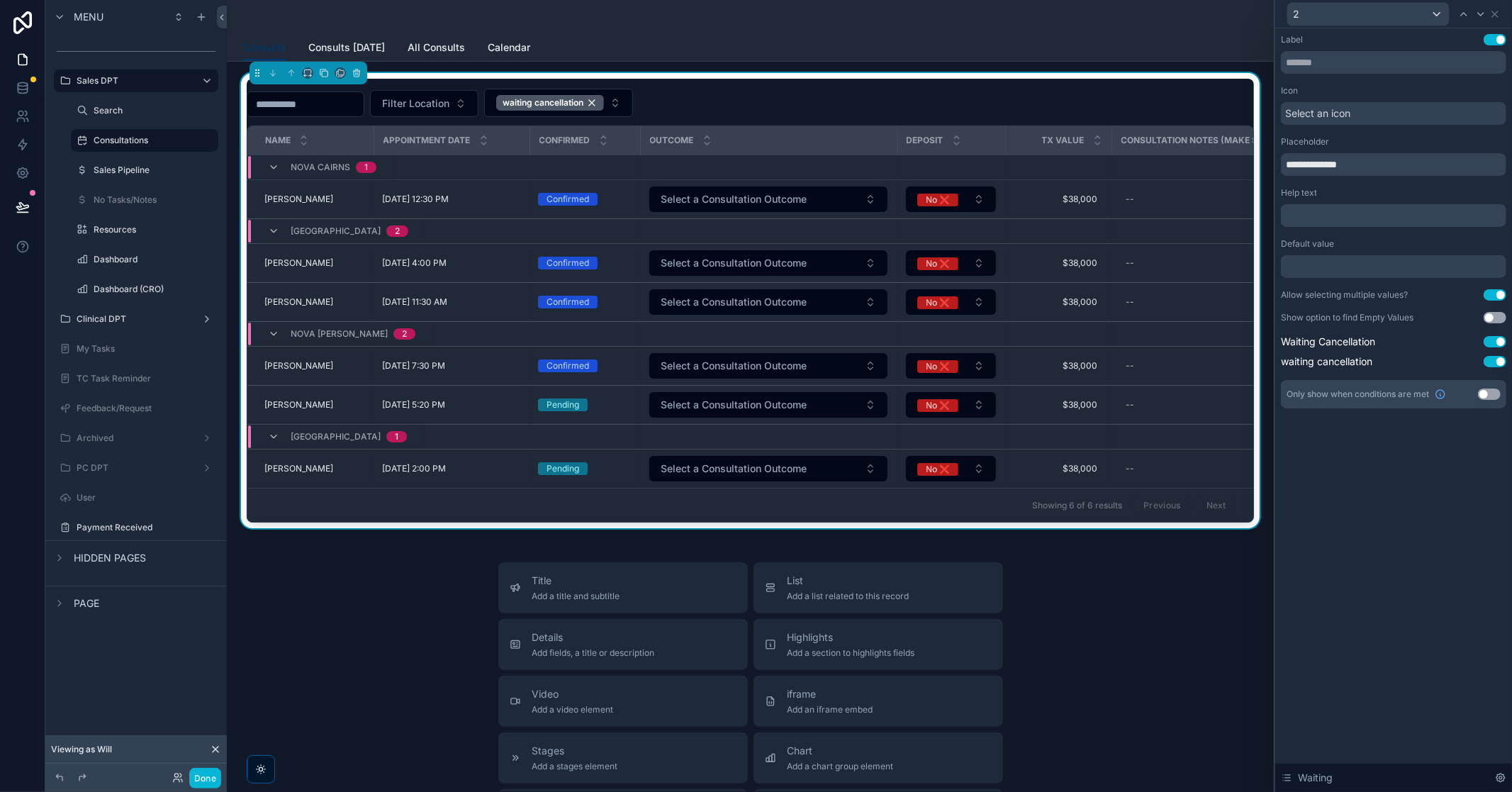
click at [1008, 314] on button "Use setting" at bounding box center [1495, 317] width 22 height 11
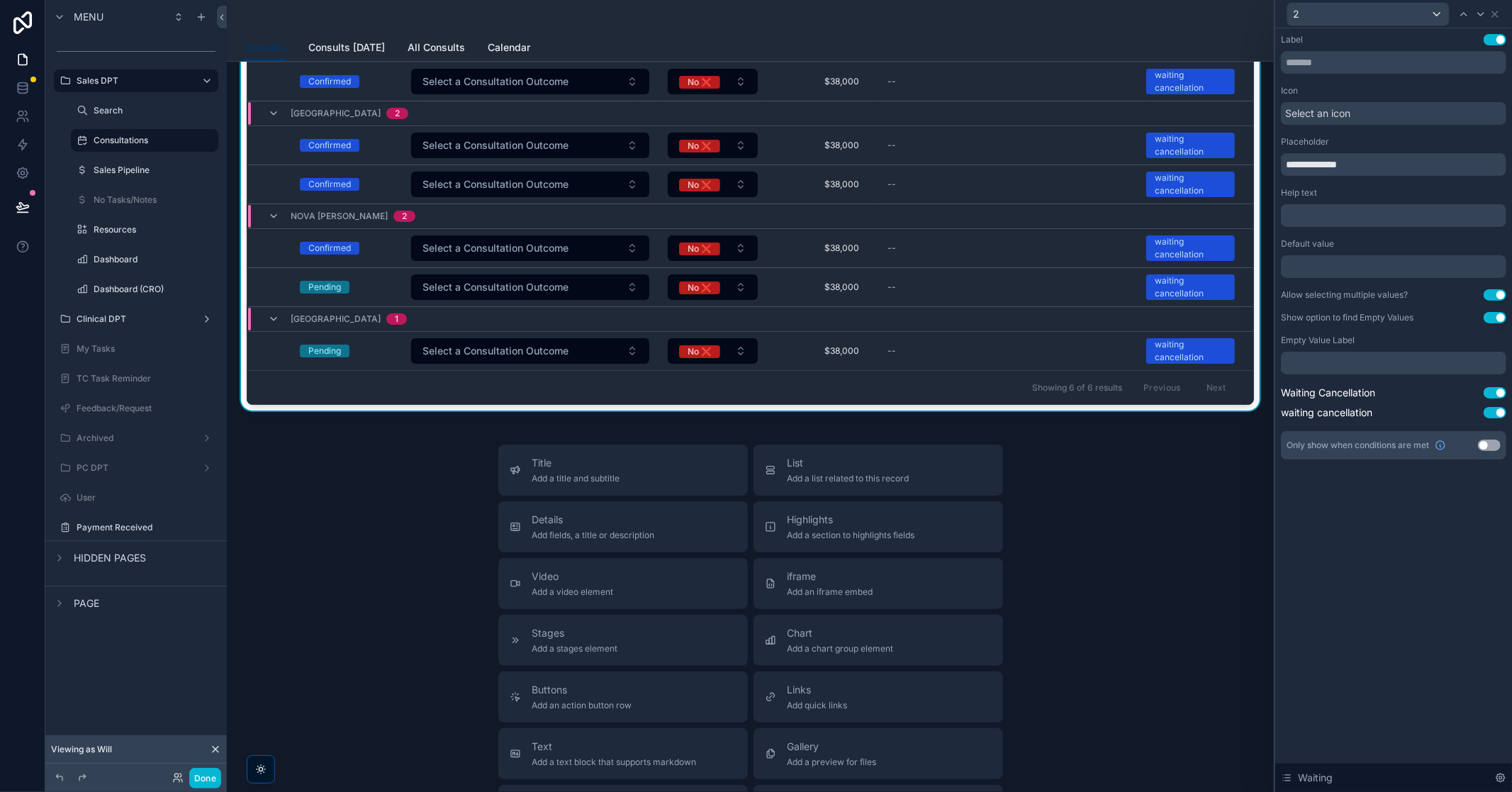
scroll to position [102, 0]
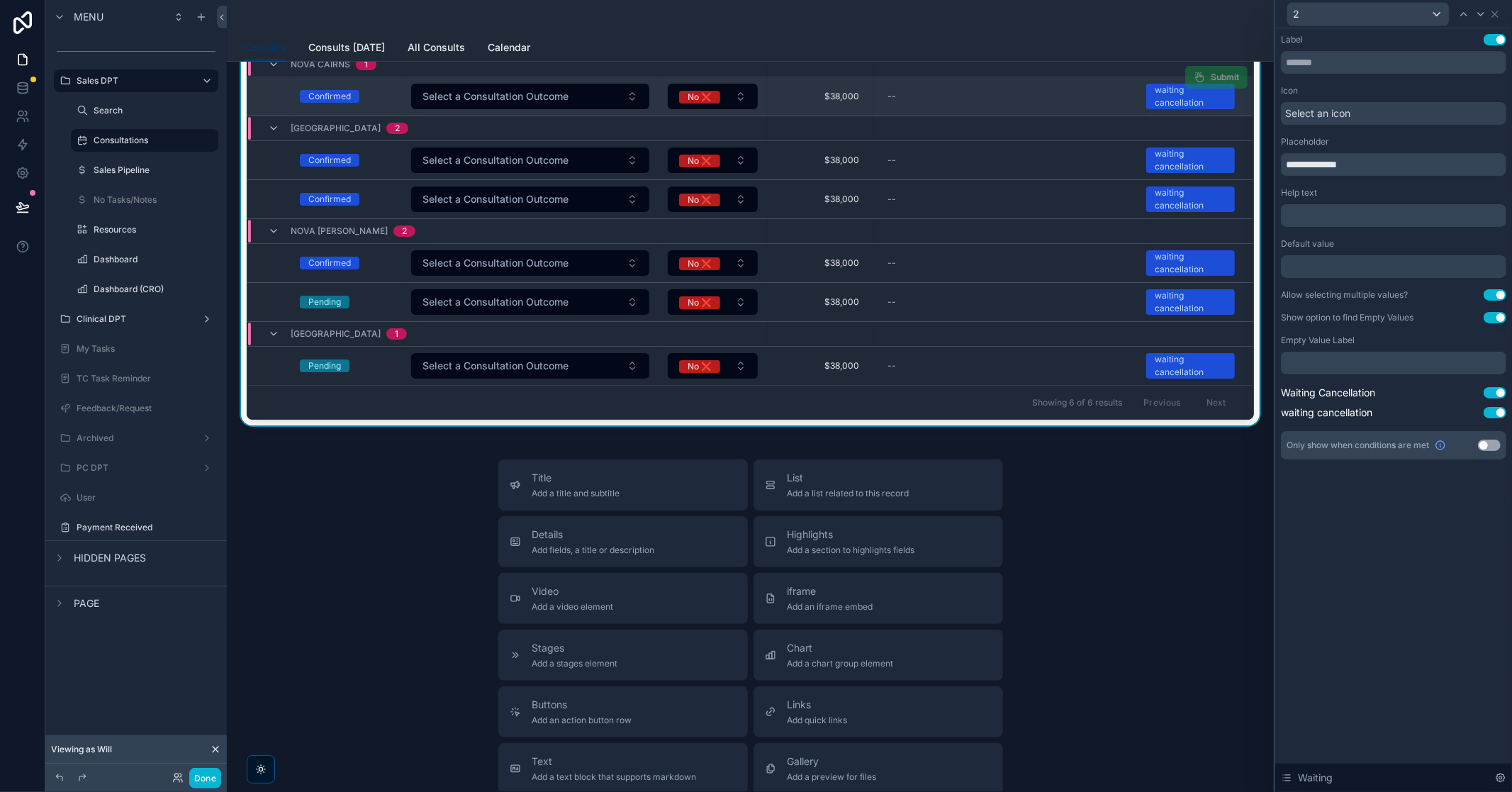
click at [1008, 108] on td "waiting cancellation" at bounding box center [1198, 97] width 106 height 39
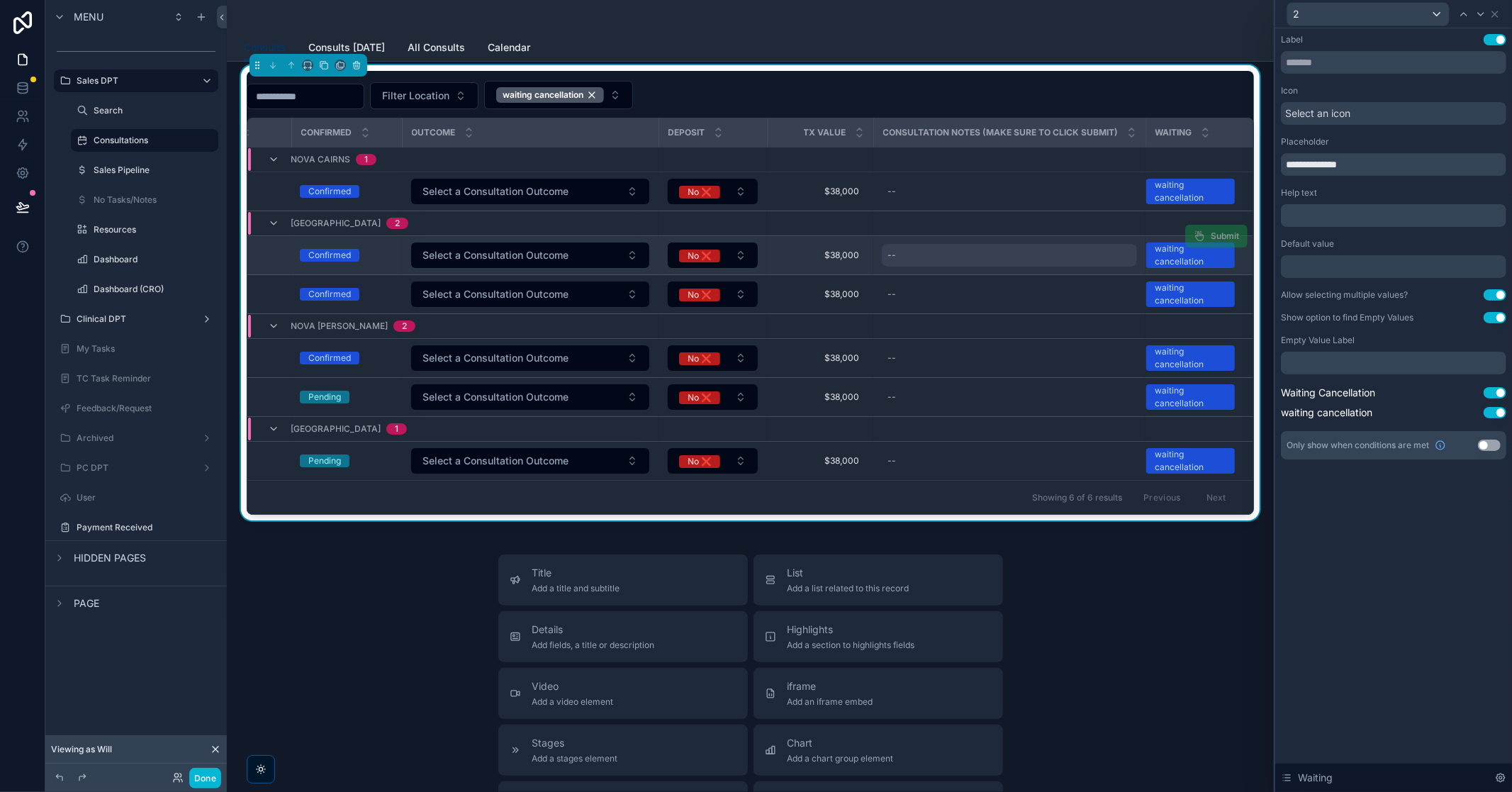
scroll to position [0, 0]
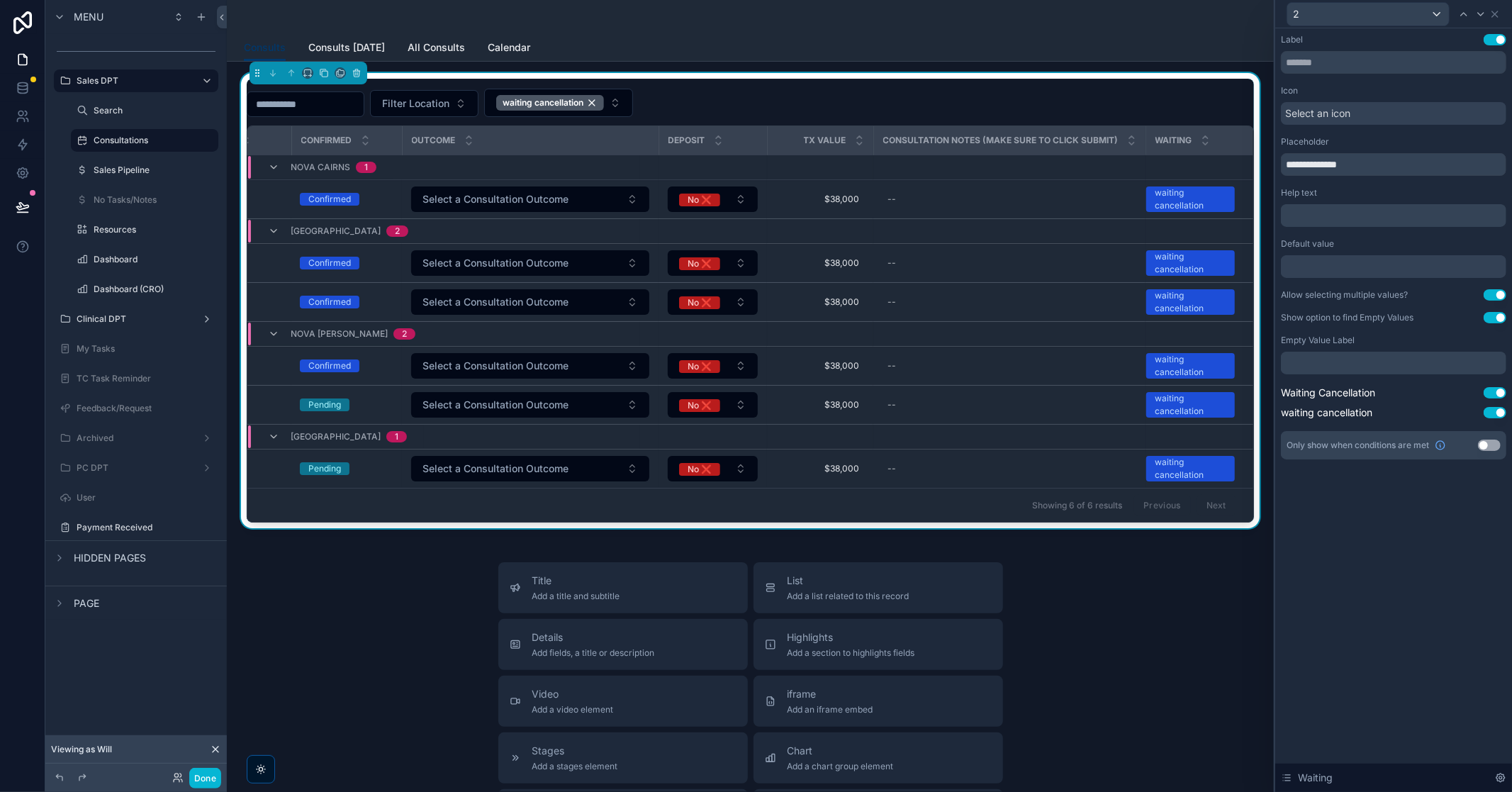
click at [1008, 317] on button "Use setting" at bounding box center [1495, 317] width 22 height 11
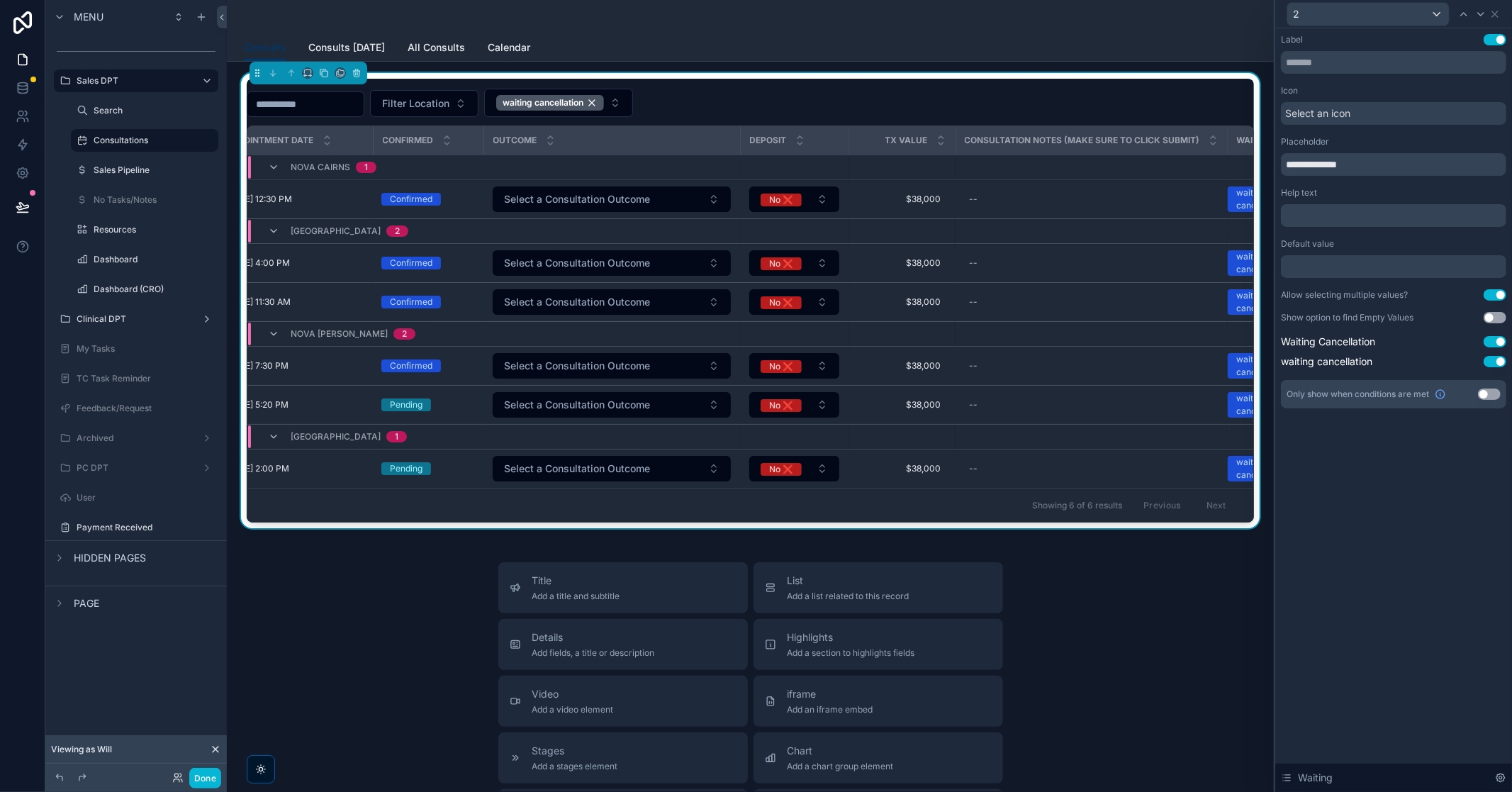
scroll to position [0, 244]
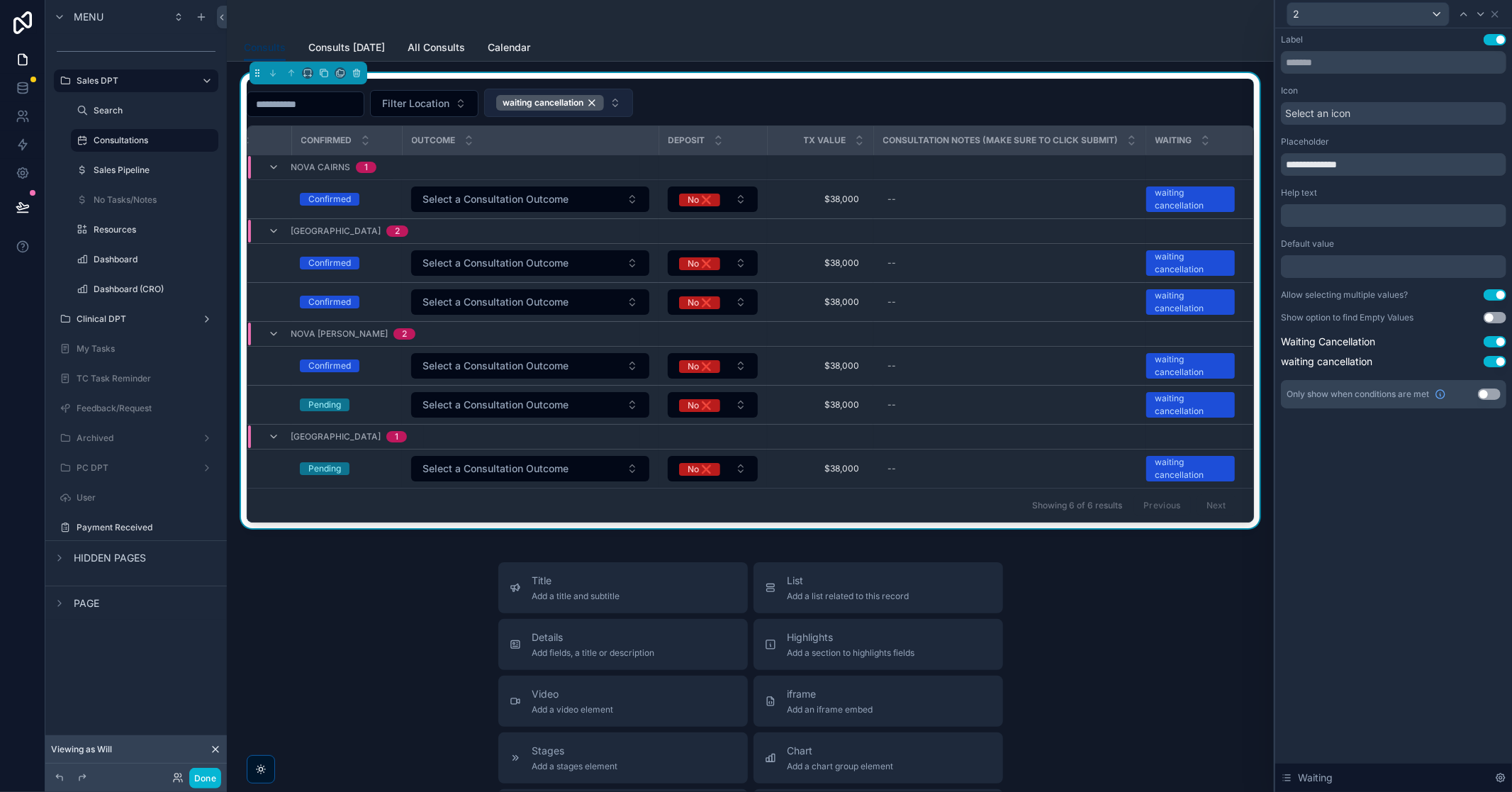
click at [633, 103] on button "waiting cancellation" at bounding box center [558, 102] width 149 height 28
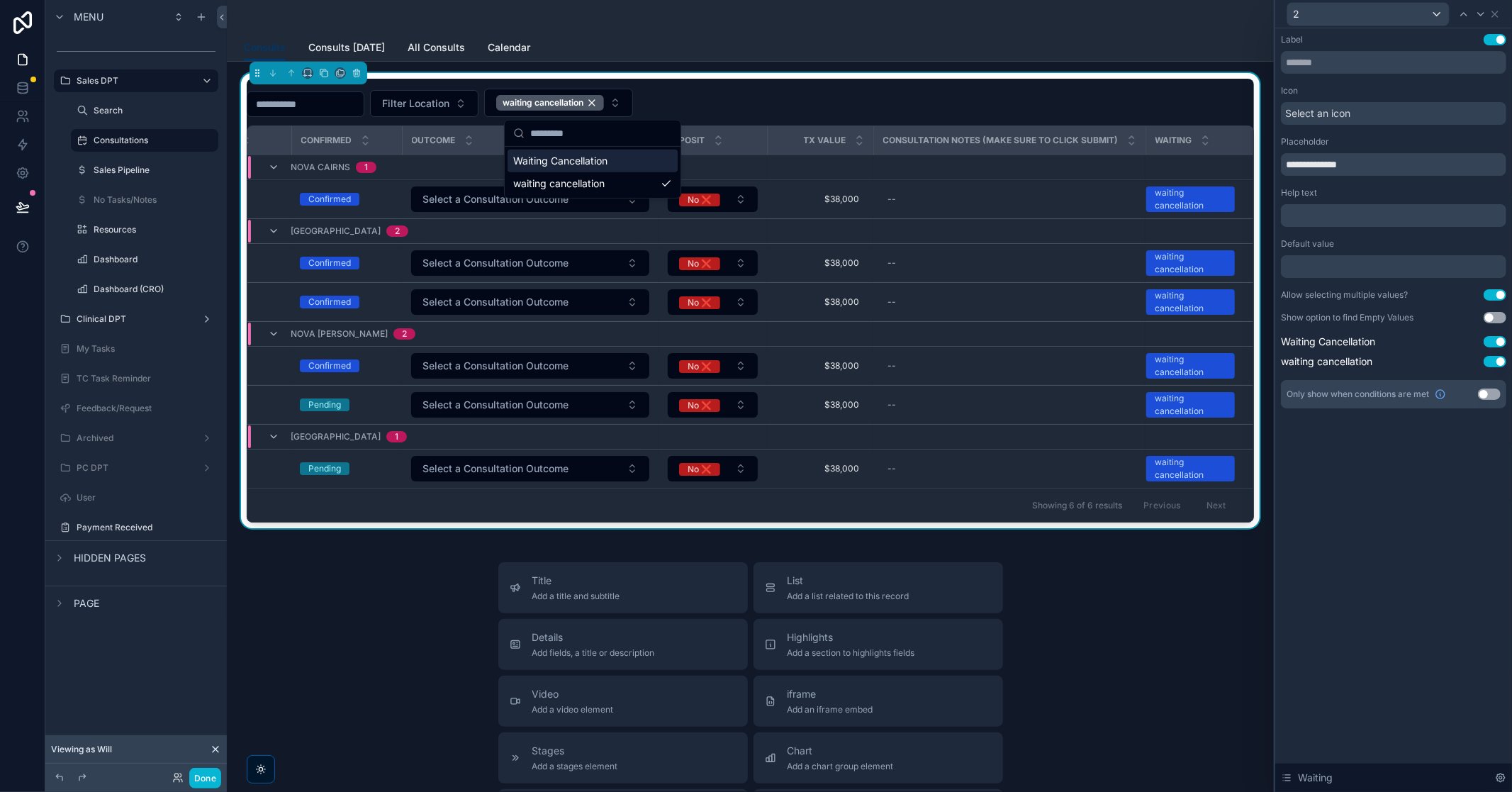
click at [658, 161] on div "Waiting Cancellation" at bounding box center [593, 161] width 170 height 22
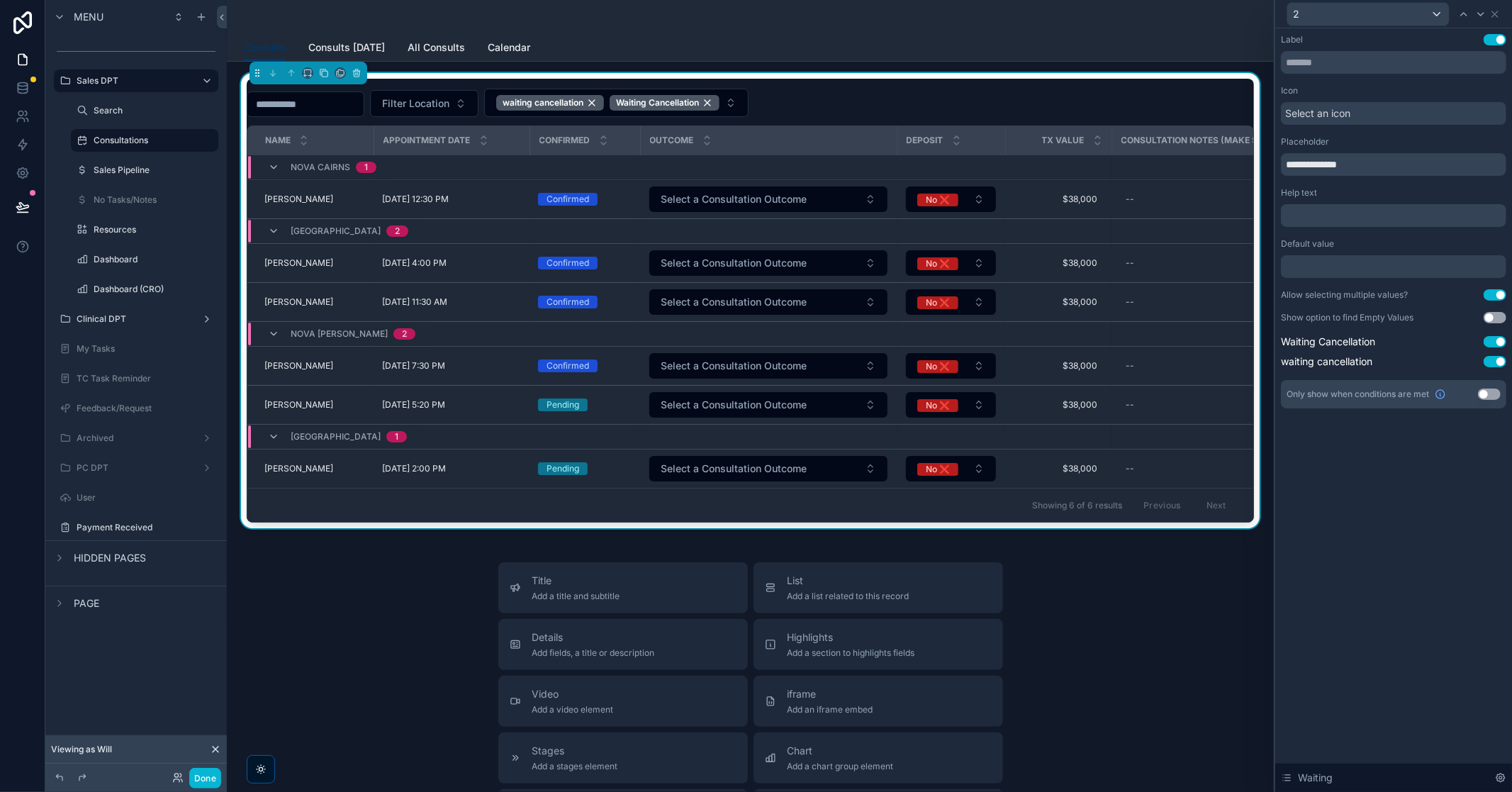
click at [889, 100] on div "Filter Location waiting cancellation Waiting Cancellation" at bounding box center [750, 102] width 1008 height 28
click at [1008, 508] on div "**********" at bounding box center [1394, 409] width 237 height 764
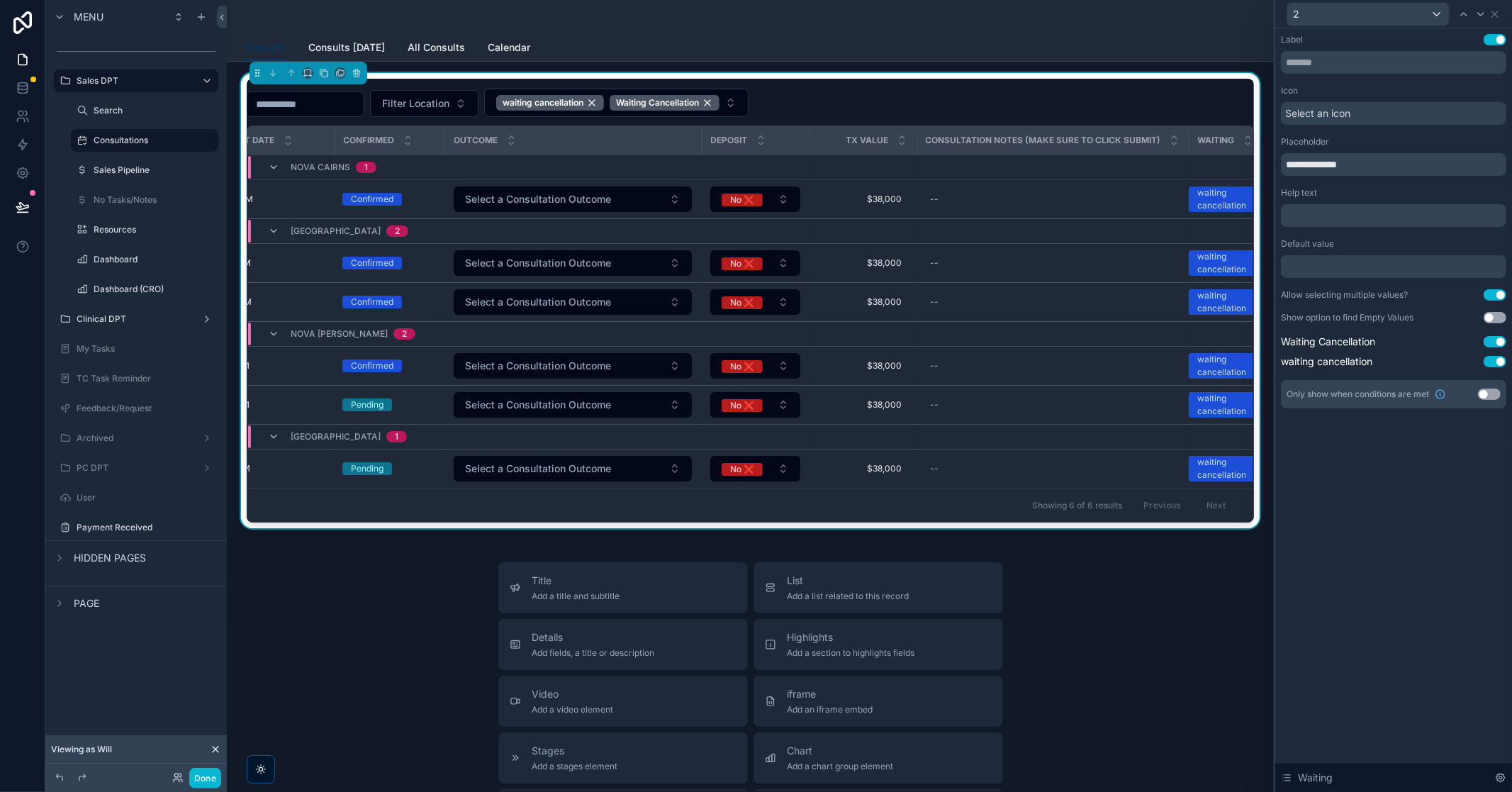
scroll to position [0, 244]
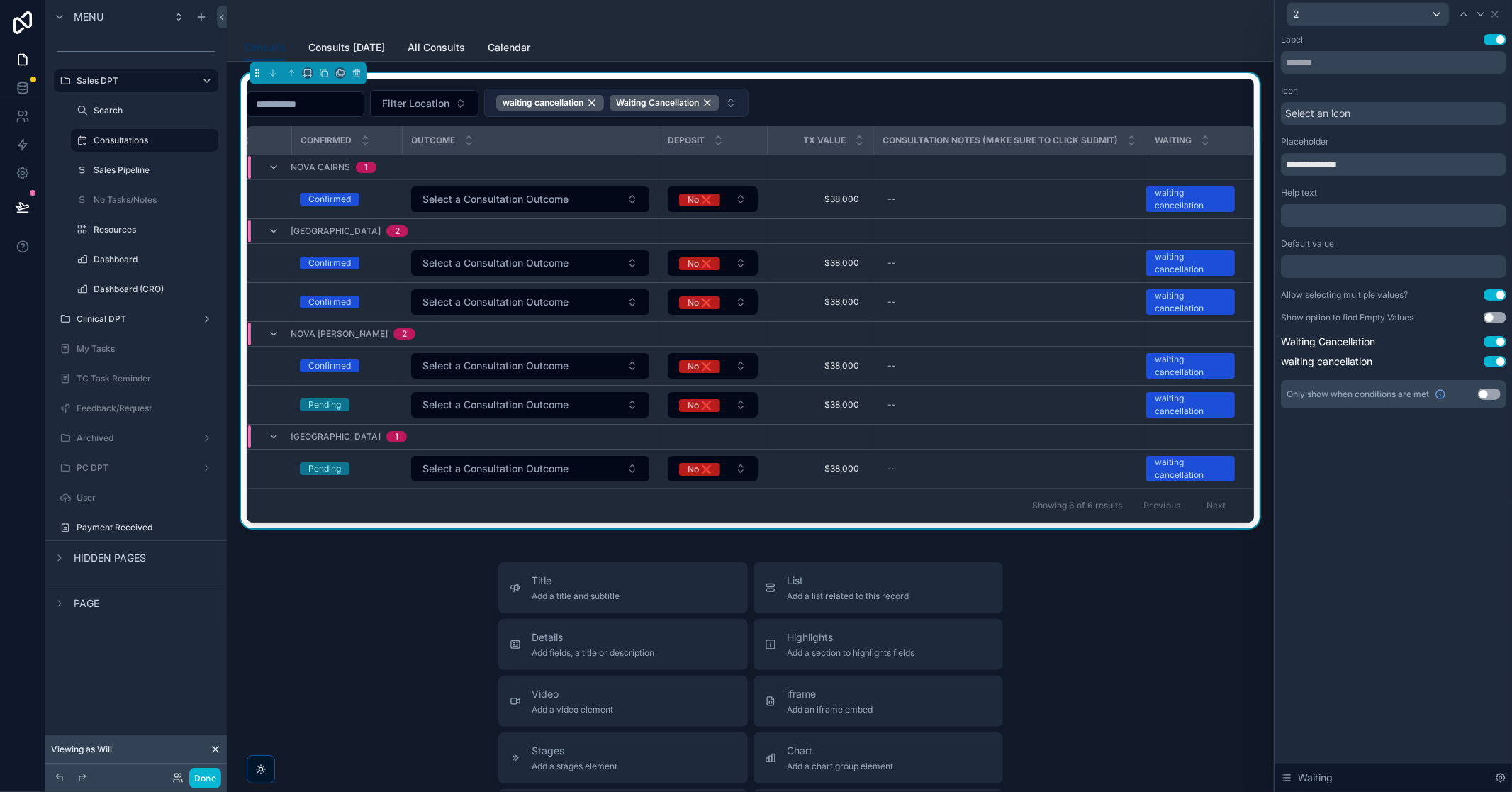
click at [749, 103] on button "waiting cancellation Waiting Cancellation" at bounding box center [616, 102] width 264 height 28
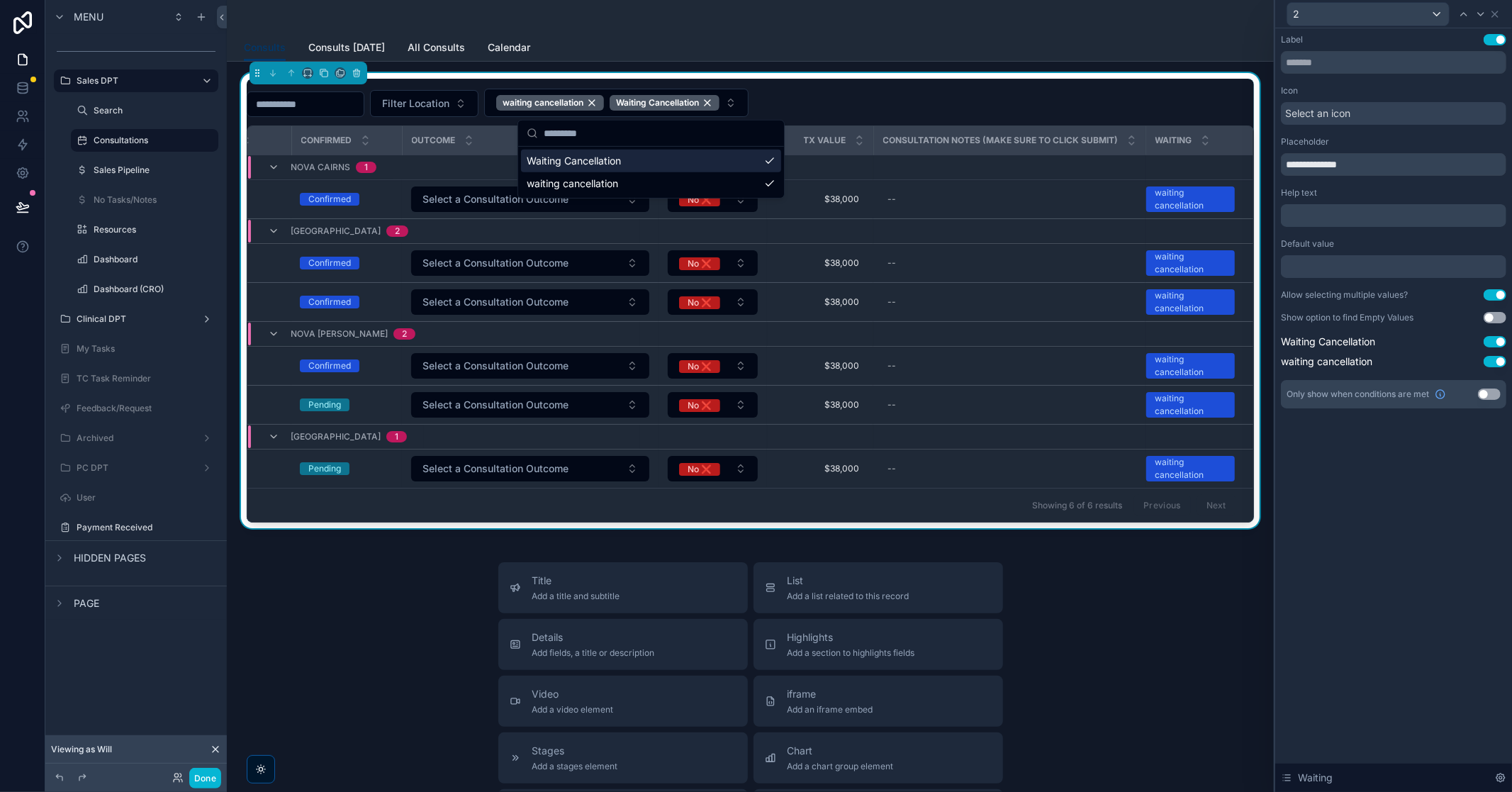
click at [768, 162] on div "Waiting Cancellation" at bounding box center [651, 161] width 261 height 22
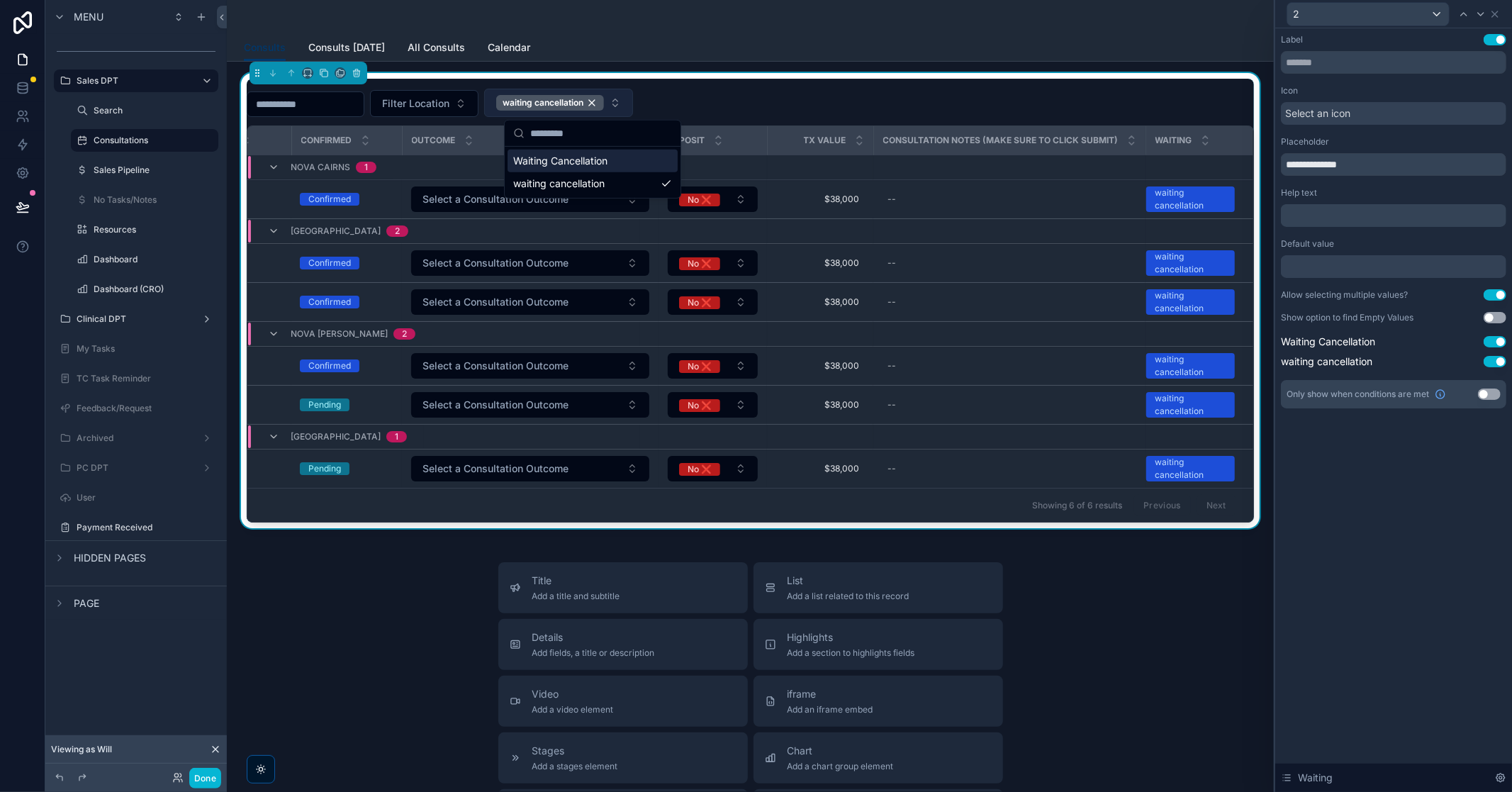
click at [633, 103] on button "waiting cancellation" at bounding box center [558, 102] width 149 height 28
click at [633, 108] on button "waiting cancellation" at bounding box center [558, 102] width 149 height 28
click at [660, 184] on div "waiting cancellation" at bounding box center [593, 183] width 170 height 22
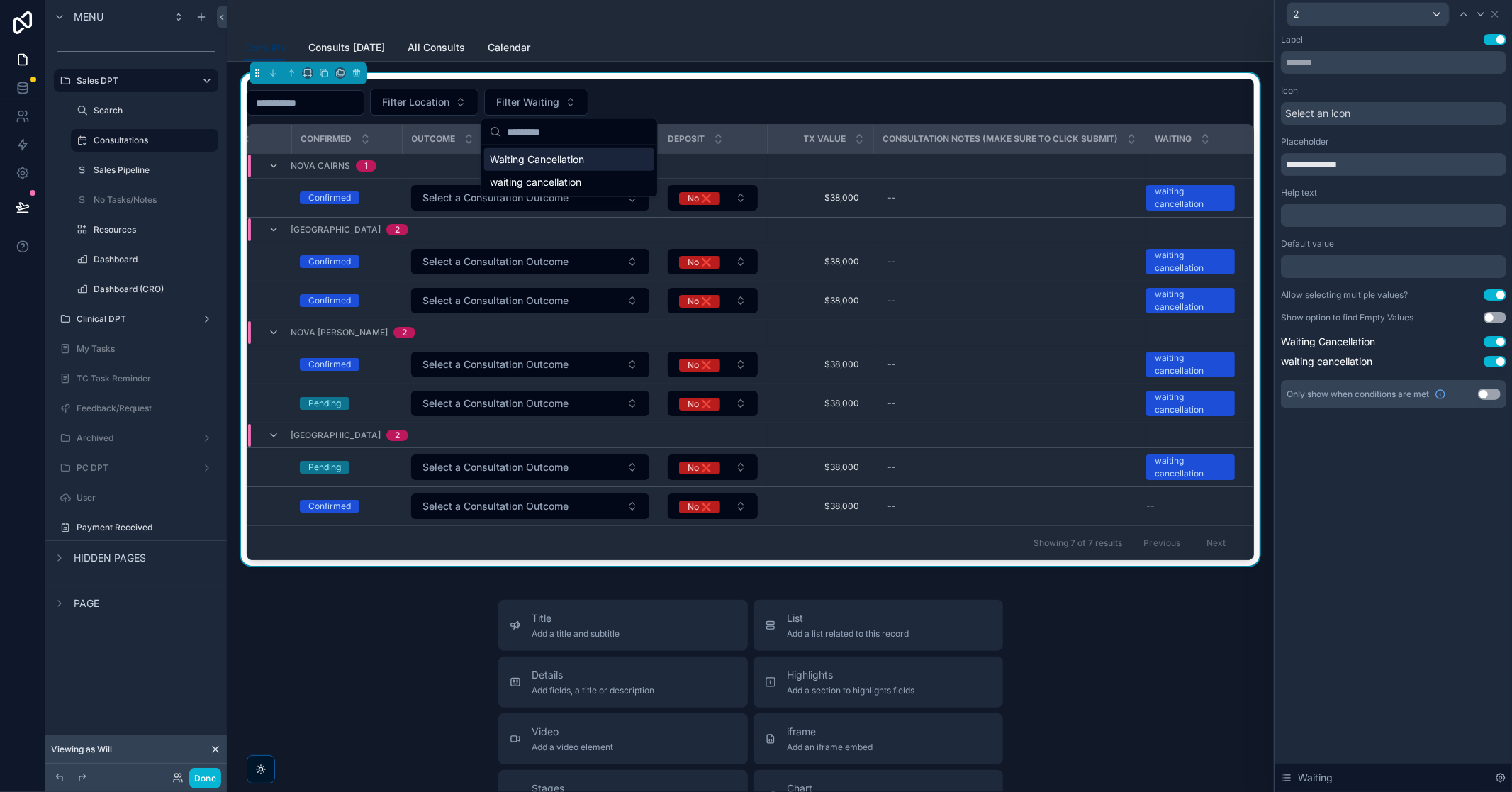
click at [726, 89] on div "Filter Location Filter Waiting" at bounding box center [750, 101] width 1008 height 27
click at [197, 508] on button "Done" at bounding box center [205, 778] width 32 height 20
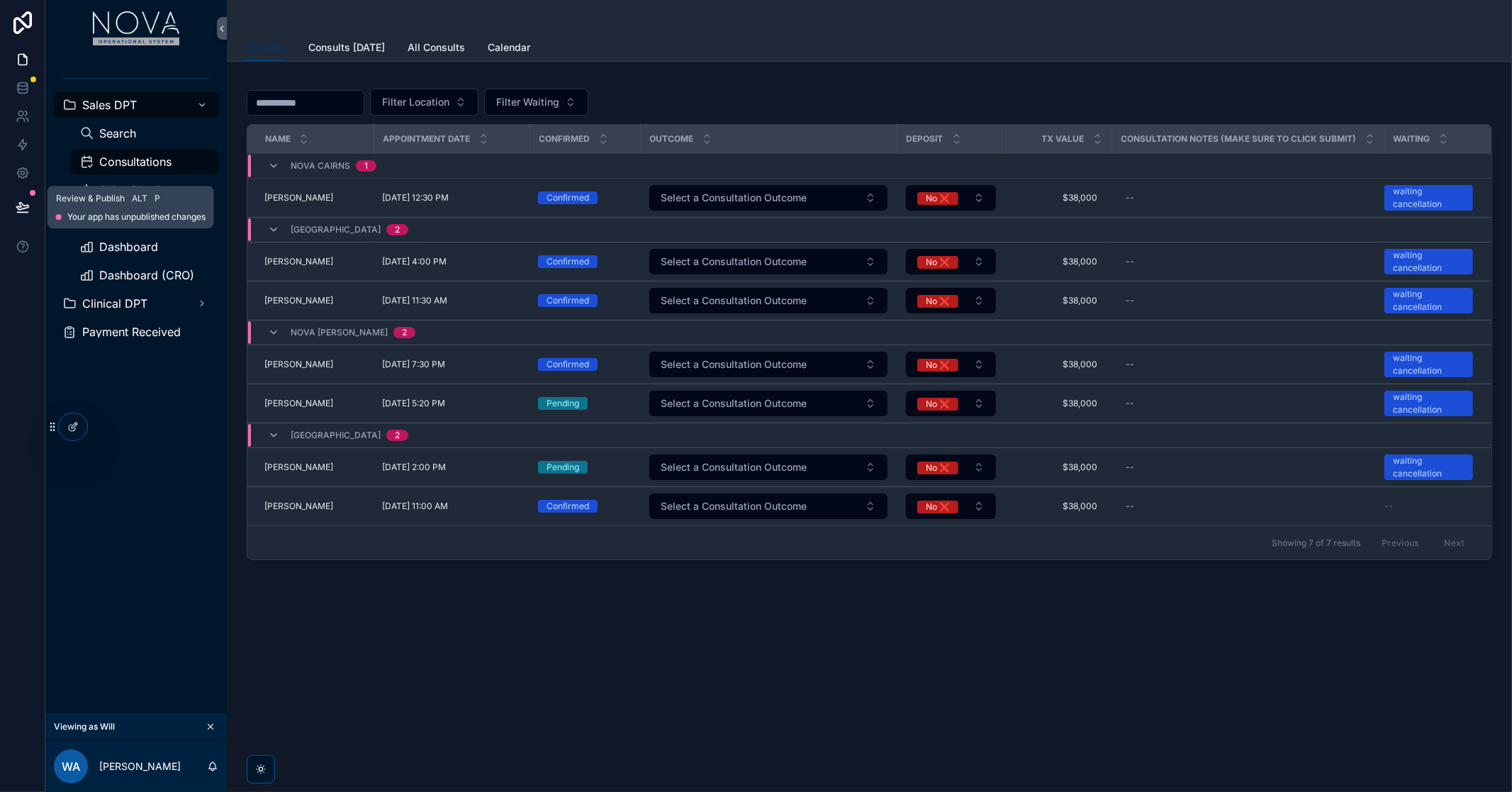
click at [14, 213] on button at bounding box center [23, 207] width 32 height 40
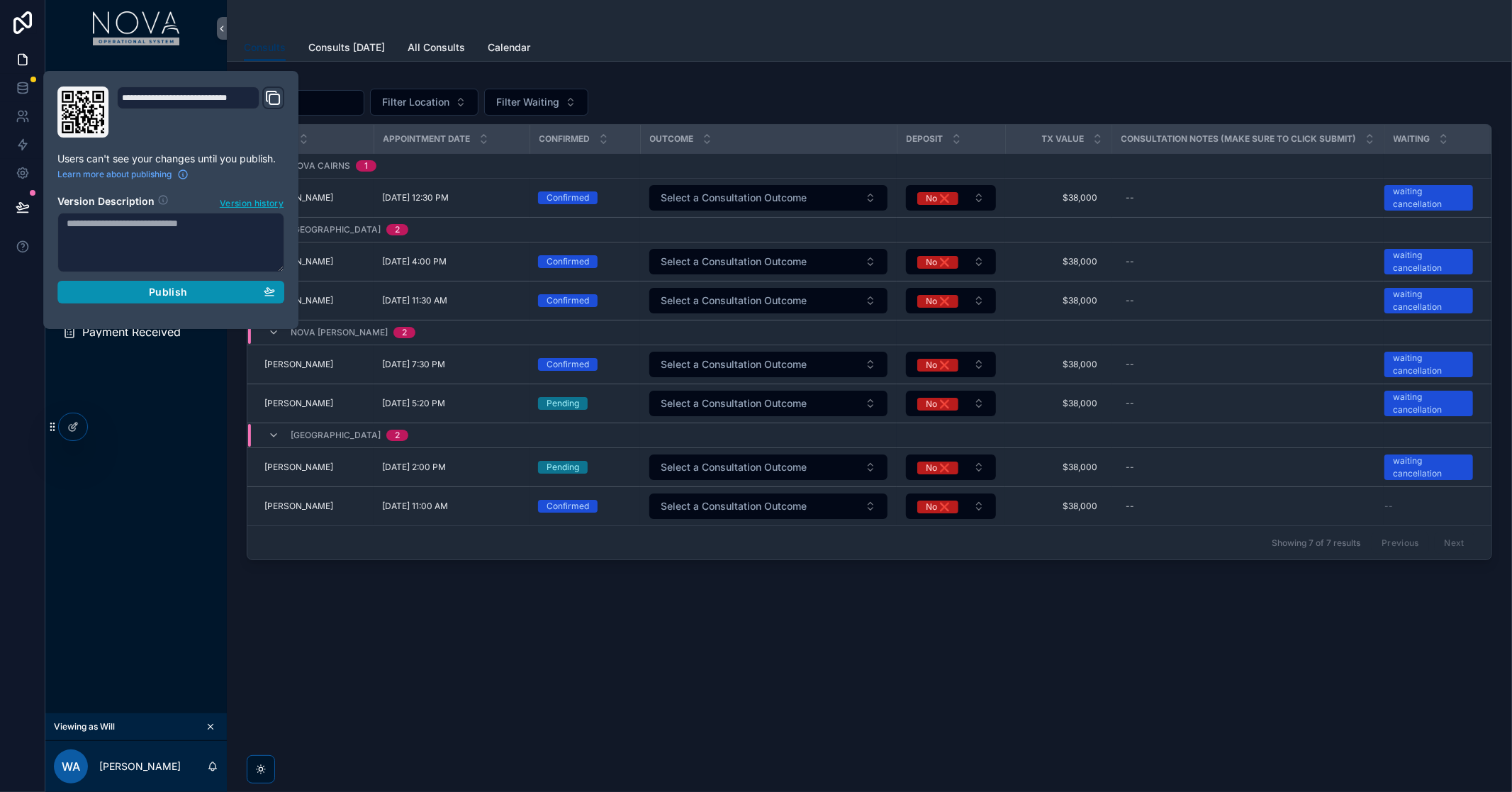
click at [173, 294] on span "Publish" at bounding box center [167, 292] width 38 height 13
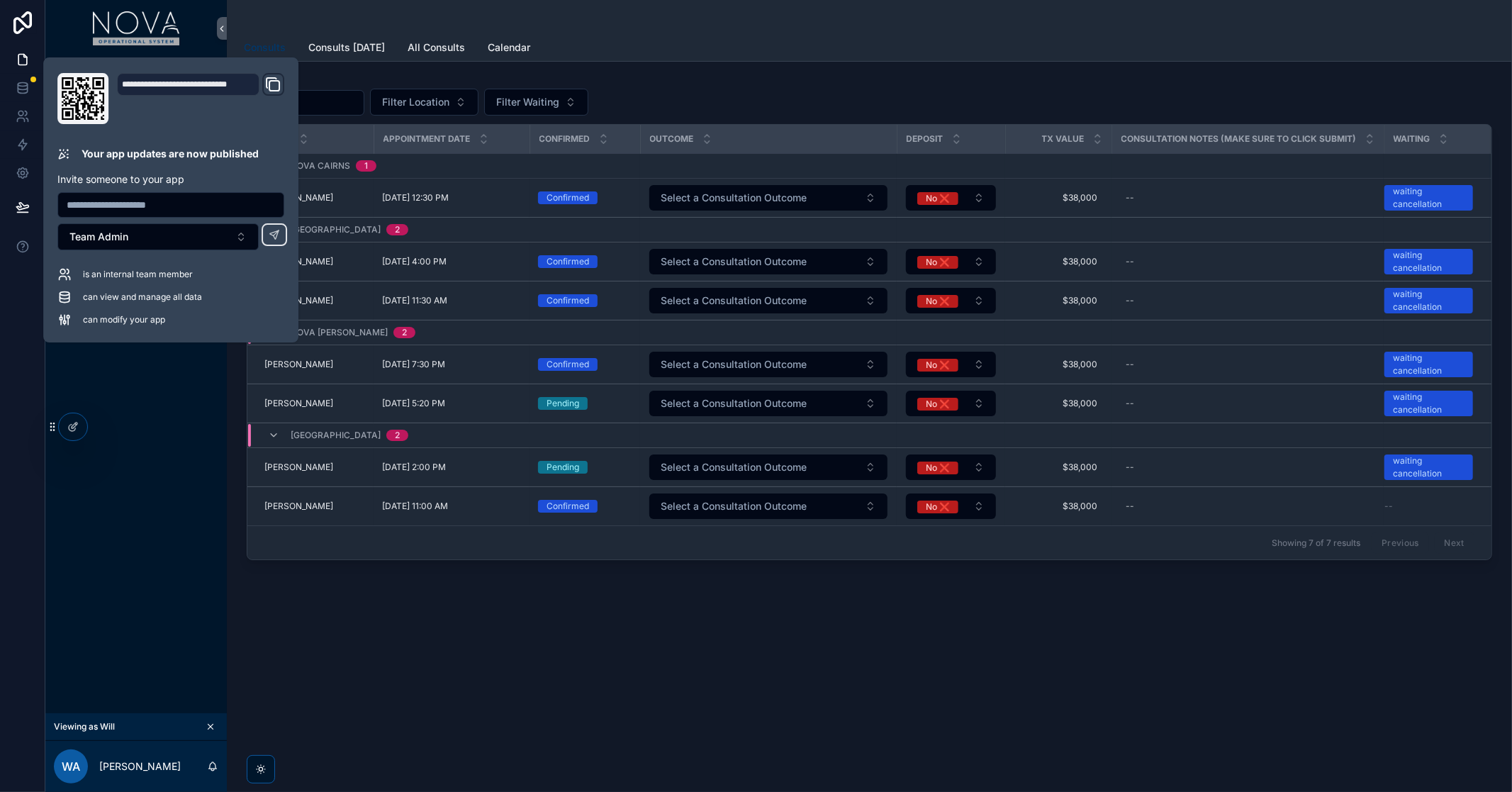
click at [413, 508] on div "Filter Location Filter Waiting Name Appointment Date Confirmed Outcome Deposit …" at bounding box center [870, 358] width 1286 height 595
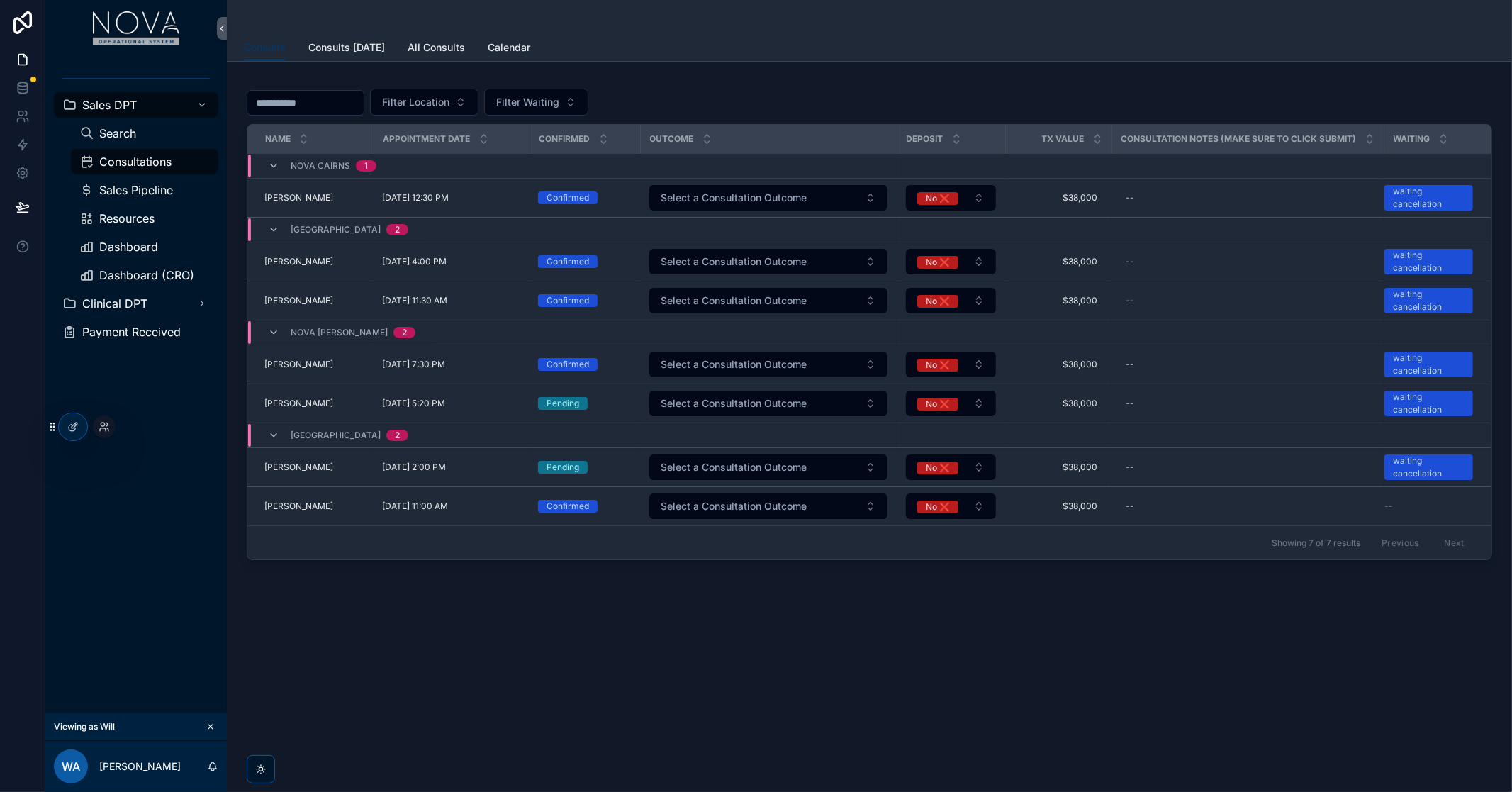
click at [94, 425] on div at bounding box center [104, 427] width 22 height 22
click at [859, 508] on div "Consults Consults Consults [DATE] All Consults Calendar Filter Location Filter …" at bounding box center [870, 340] width 1286 height 679
click at [946, 508] on div "Consults Consults Consults [DATE] All Consults Calendar Filter Location Filter …" at bounding box center [870, 396] width 1286 height 792
